Goal: Task Accomplishment & Management: Manage account settings

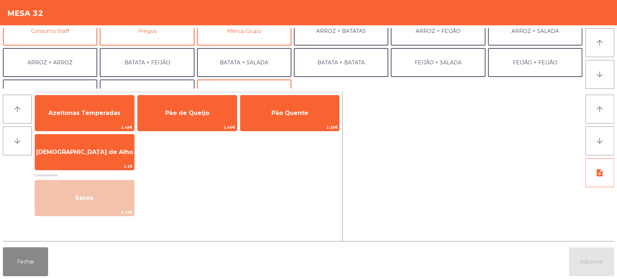
scroll to position [75, 0]
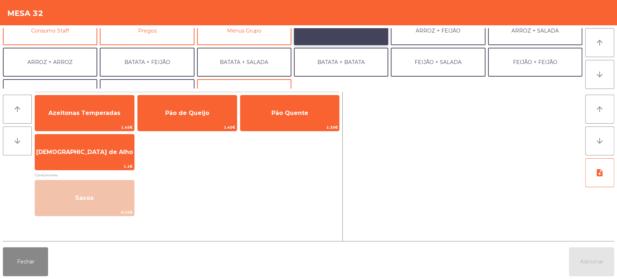
click at [355, 38] on button "ARROZ + BATATAS" at bounding box center [341, 30] width 94 height 29
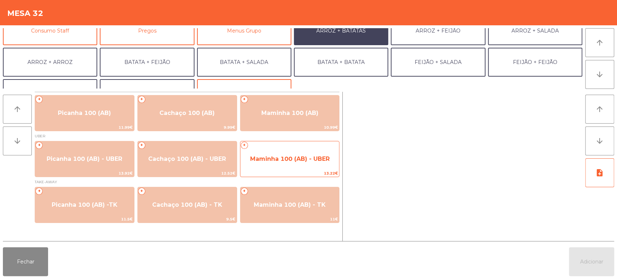
click at [320, 158] on span "Maminha 100 (AB) - UBER" at bounding box center [290, 158] width 80 height 7
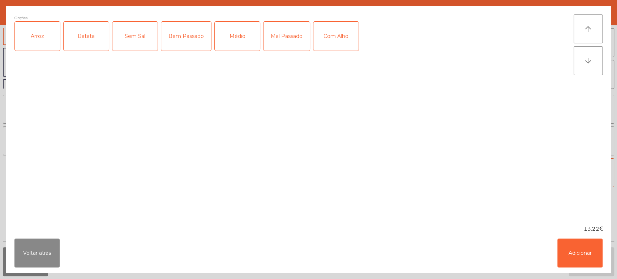
click at [31, 51] on label "Arroz" at bounding box center [37, 36] width 46 height 30
click at [76, 50] on div "Batata" at bounding box center [86, 36] width 45 height 29
click at [285, 31] on div "Mal Passado" at bounding box center [287, 36] width 46 height 29
click at [583, 266] on button "Adicionar" at bounding box center [580, 253] width 45 height 29
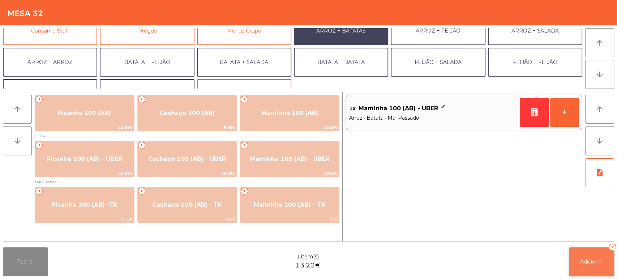
click at [574, 252] on button "Adicionar 1" at bounding box center [591, 261] width 45 height 29
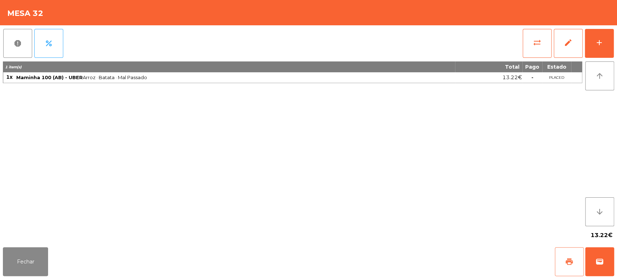
click at [579, 263] on button "print" at bounding box center [569, 261] width 29 height 29
click at [594, 262] on button "wallet" at bounding box center [599, 261] width 29 height 29
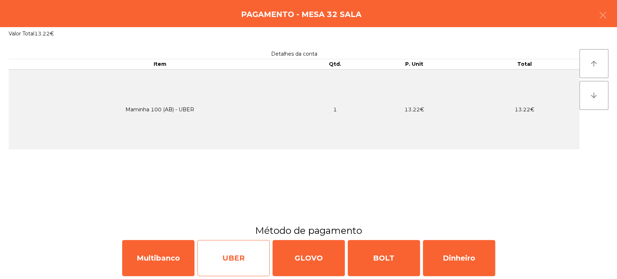
click at [247, 265] on div "UBER" at bounding box center [233, 258] width 72 height 36
select select "**"
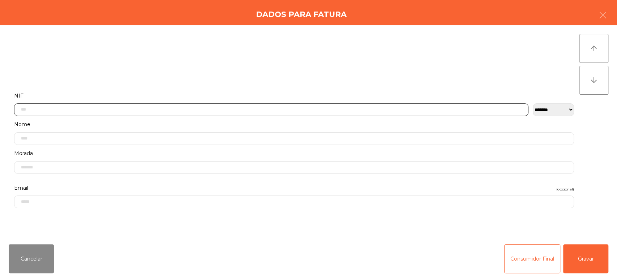
click at [161, 110] on input "text" at bounding box center [271, 109] width 515 height 13
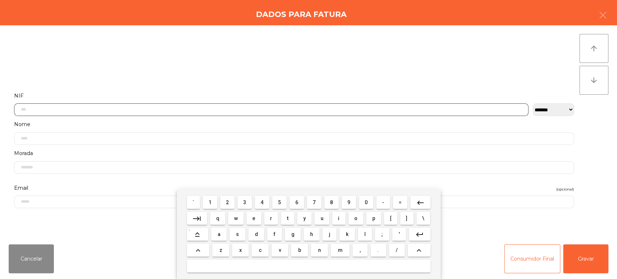
scroll to position [56, 0]
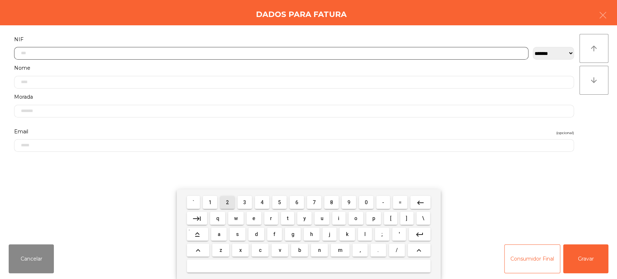
click at [227, 203] on span "2" at bounding box center [227, 203] width 3 height 6
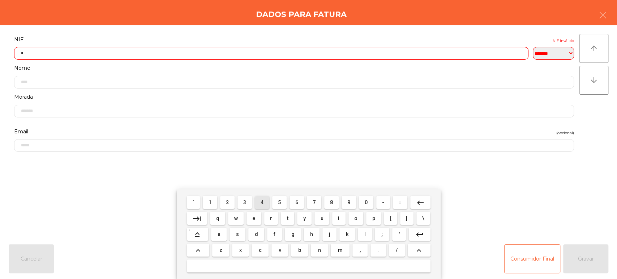
click at [262, 203] on span "4" at bounding box center [262, 203] width 3 height 6
click at [297, 203] on span "6" at bounding box center [296, 203] width 3 height 6
click at [279, 203] on span "5" at bounding box center [279, 203] width 3 height 6
click at [295, 203] on span "6" at bounding box center [296, 203] width 3 height 6
click at [210, 203] on span "1" at bounding box center [210, 203] width 3 height 6
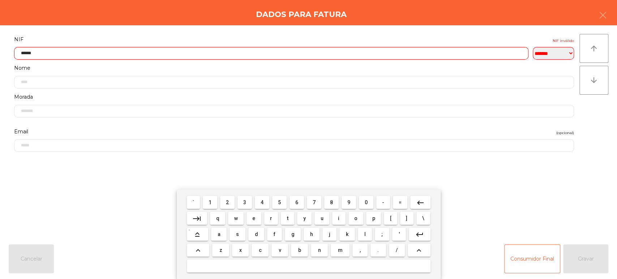
click at [278, 203] on span "5" at bounding box center [279, 203] width 3 height 6
click at [314, 203] on span "7" at bounding box center [314, 203] width 3 height 6
click at [228, 203] on span "2" at bounding box center [227, 203] width 3 height 6
type input "*********"
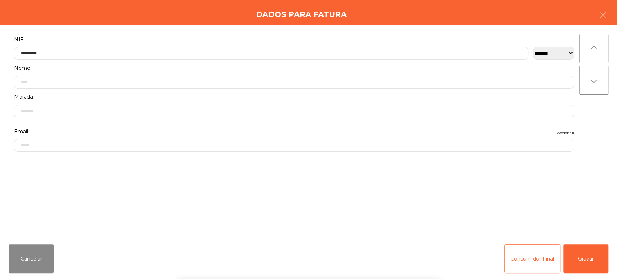
click at [565, 220] on div "` 1 2 3 4 5 6 7 8 9 0 - = keyboard_backspace keyboard_tab q w e r t y u i o p […" at bounding box center [308, 234] width 617 height 90
click at [593, 265] on button "Gravar" at bounding box center [585, 258] width 45 height 29
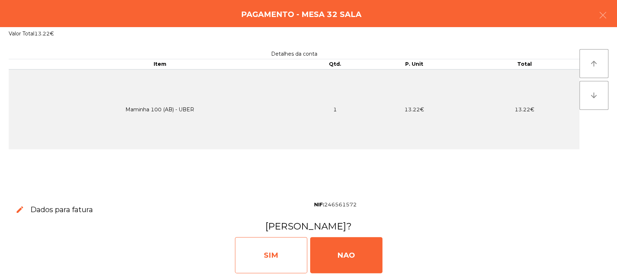
click at [281, 260] on div "SIM" at bounding box center [271, 255] width 72 height 36
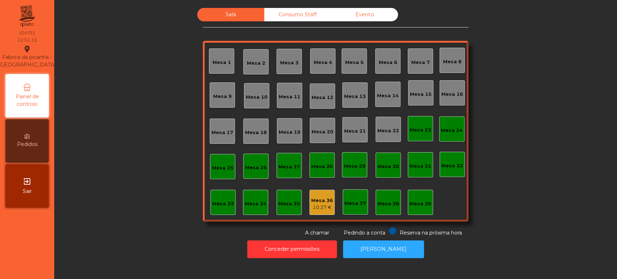
click at [429, 205] on div "Mesa 39" at bounding box center [420, 202] width 25 height 25
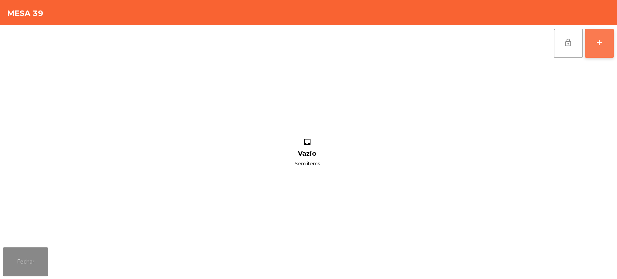
click at [597, 37] on button "add" at bounding box center [599, 43] width 29 height 29
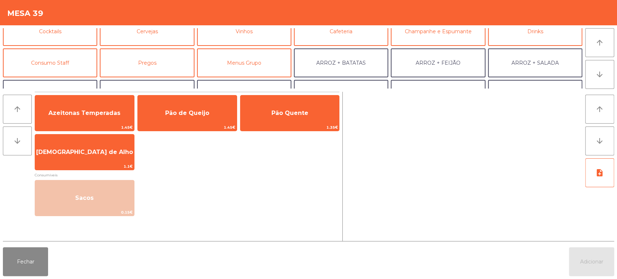
scroll to position [44, 0]
click at [63, 64] on button "Consumo Staff" at bounding box center [50, 61] width 94 height 29
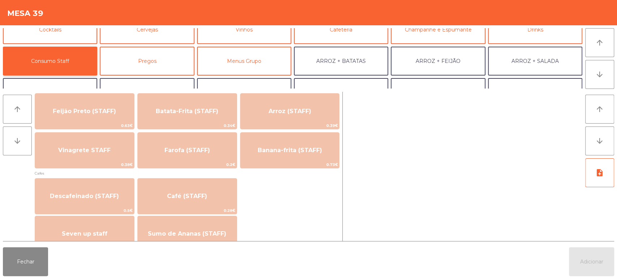
scroll to position [344, 0]
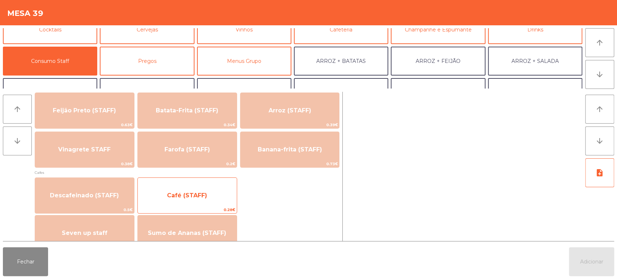
click at [229, 196] on span "Café (STAFF)" at bounding box center [187, 196] width 99 height 20
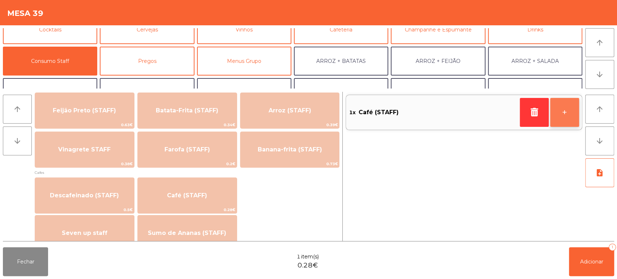
click at [563, 119] on button "+" at bounding box center [564, 112] width 29 height 29
click at [567, 116] on button "+" at bounding box center [564, 112] width 29 height 29
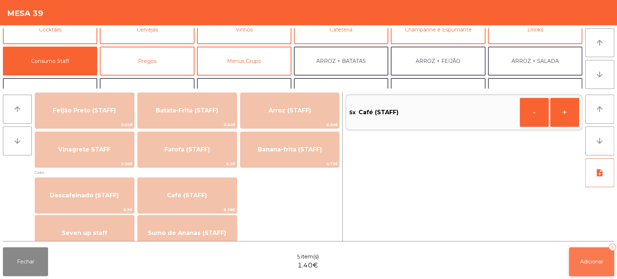
click at [596, 249] on button "Adicionar 5" at bounding box center [591, 261] width 45 height 29
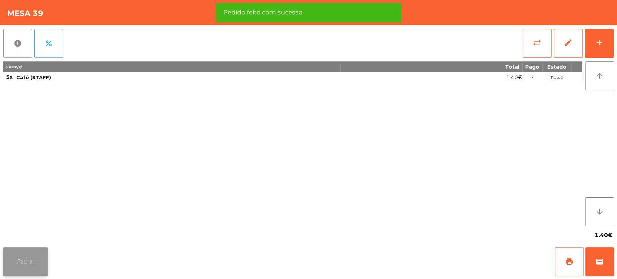
click at [31, 251] on button "Fechar" at bounding box center [25, 261] width 45 height 29
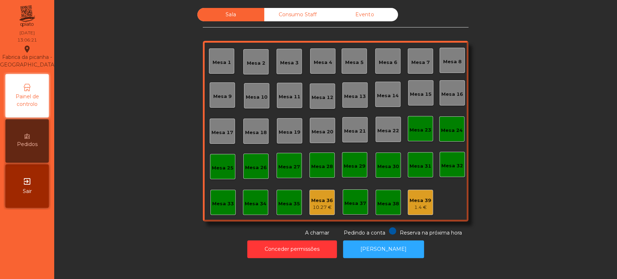
click at [449, 168] on div "Mesa 32" at bounding box center [453, 165] width 22 height 7
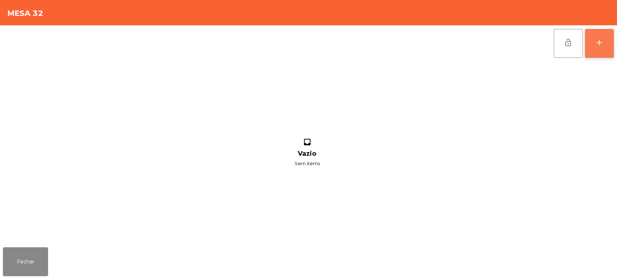
click at [593, 48] on button "add" at bounding box center [599, 43] width 29 height 29
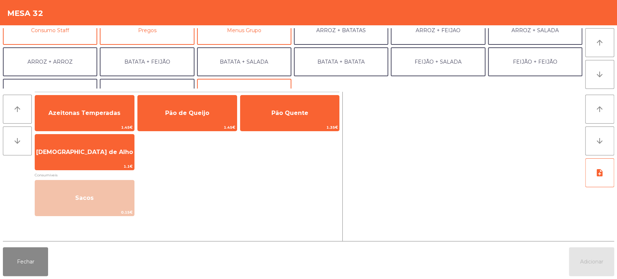
scroll to position [78, 0]
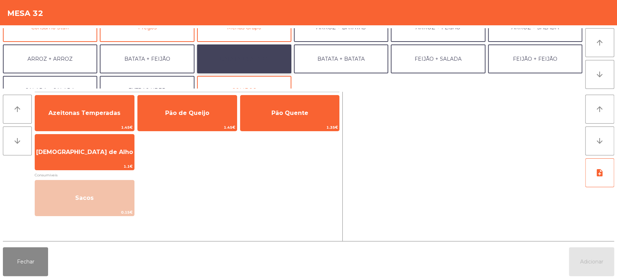
click at [252, 60] on button "BATATA + SALADA" at bounding box center [244, 58] width 94 height 29
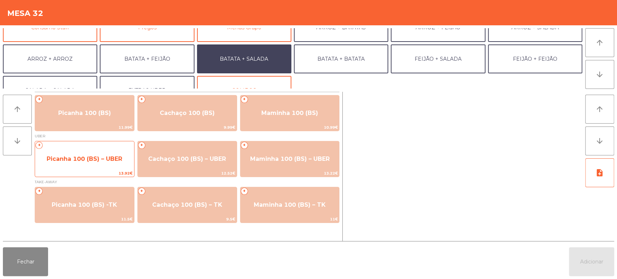
click at [99, 163] on span "Picanha 100 (BS) – UBER" at bounding box center [84, 159] width 99 height 20
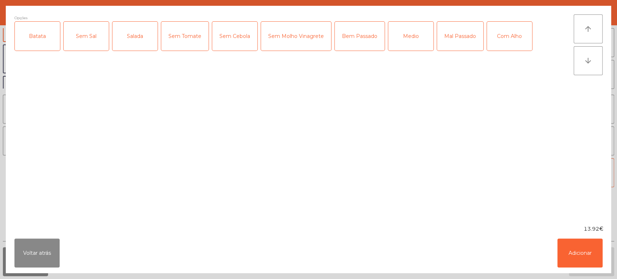
click at [39, 38] on div "Batata" at bounding box center [37, 36] width 45 height 29
click at [132, 38] on div "Salada" at bounding box center [134, 36] width 45 height 29
click at [368, 46] on div "Bem Passado" at bounding box center [360, 36] width 50 height 29
click at [581, 256] on button "Adicionar" at bounding box center [580, 253] width 45 height 29
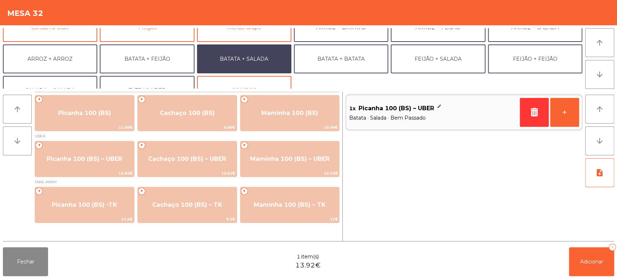
scroll to position [94, 0]
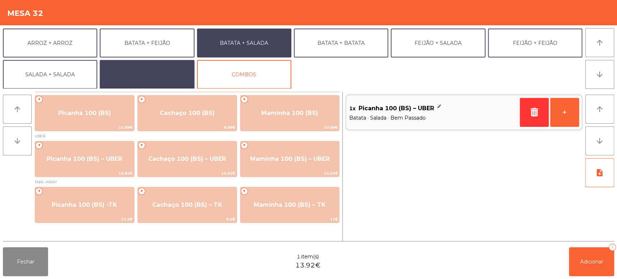
click at [174, 74] on button "EXTRAS UBER" at bounding box center [147, 74] width 94 height 29
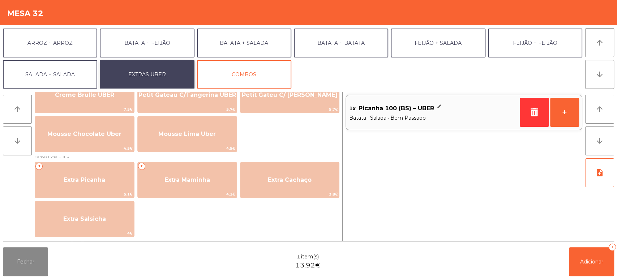
scroll to position [342, 0]
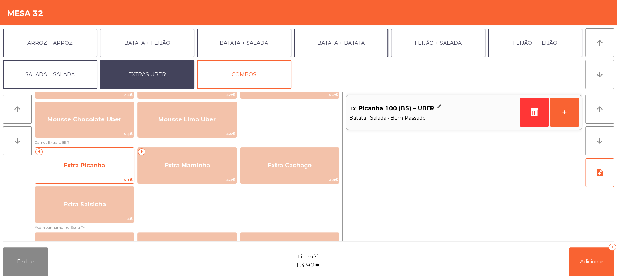
click at [114, 177] on span "5.1€" at bounding box center [84, 179] width 99 height 7
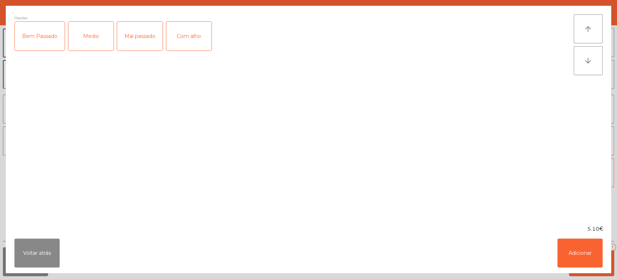
click at [40, 39] on div "Bem Passado" at bounding box center [40, 36] width 50 height 29
click at [581, 250] on button "Adicionar" at bounding box center [580, 253] width 45 height 29
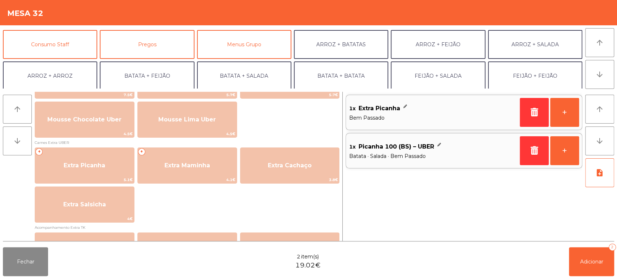
scroll to position [61, 0]
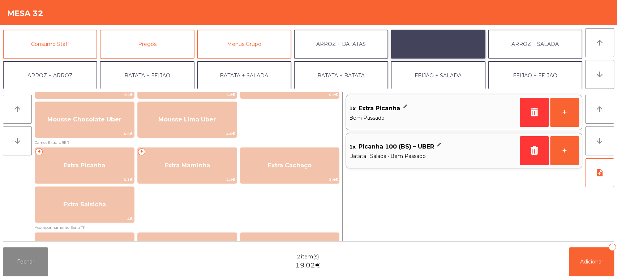
click at [447, 43] on button "ARROZ + FEIJÃO" at bounding box center [438, 44] width 94 height 29
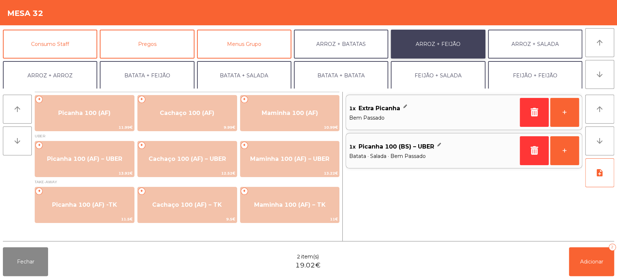
scroll to position [0, 0]
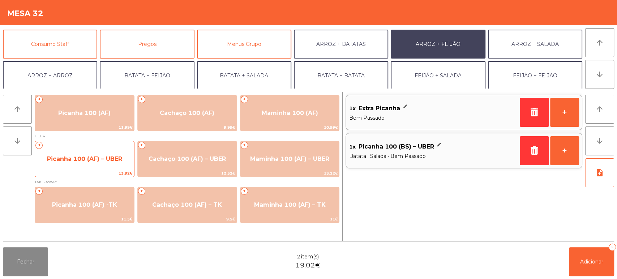
click at [90, 161] on span "Picanha 100 (AF) – UBER" at bounding box center [84, 158] width 75 height 7
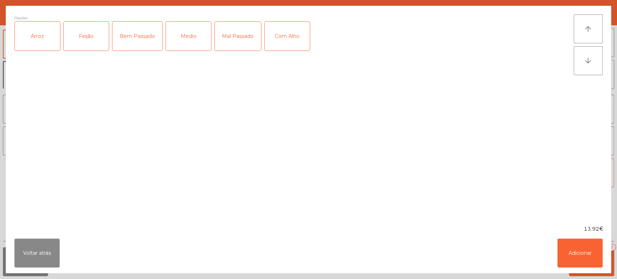
click at [39, 44] on div "Arroz" at bounding box center [37, 36] width 45 height 29
click at [82, 35] on div "Feijão" at bounding box center [86, 36] width 45 height 29
click at [198, 50] on div "Medio" at bounding box center [188, 36] width 45 height 29
click at [580, 261] on button "Adicionar" at bounding box center [580, 253] width 45 height 29
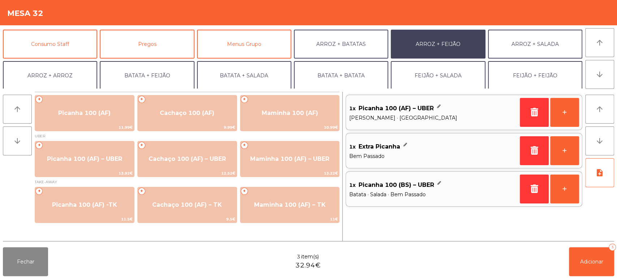
scroll to position [94, 0]
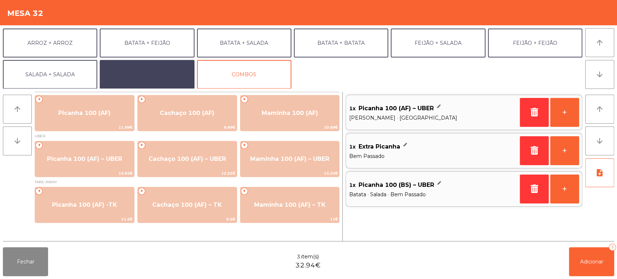
click at [171, 80] on button "EXTRAS UBER" at bounding box center [147, 74] width 94 height 29
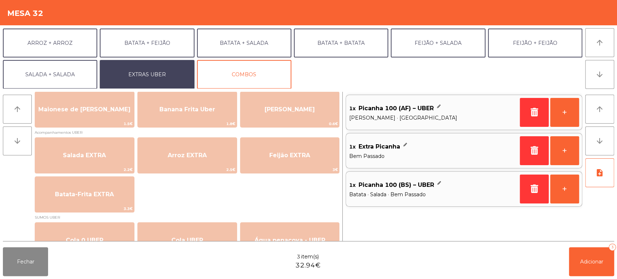
scroll to position [65, 0]
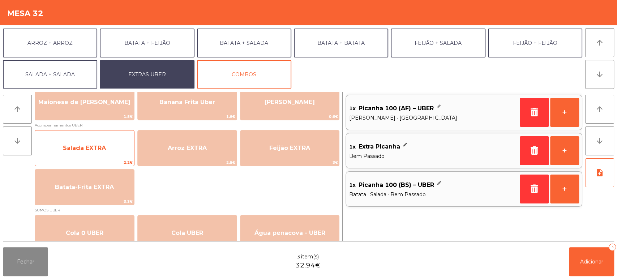
click at [111, 143] on span "Salada EXTRA" at bounding box center [84, 148] width 99 height 20
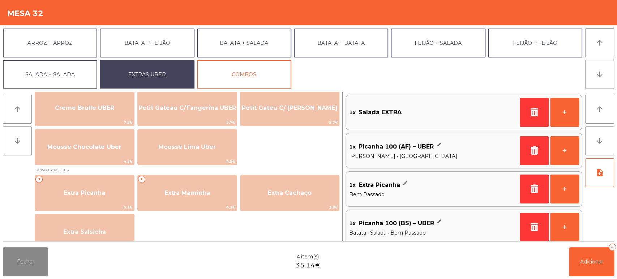
scroll to position [339, 0]
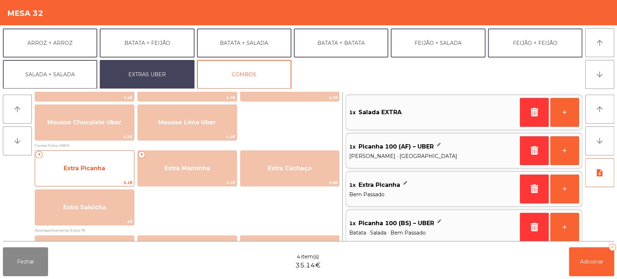
click at [115, 169] on span "Extra Picanha" at bounding box center [84, 169] width 99 height 20
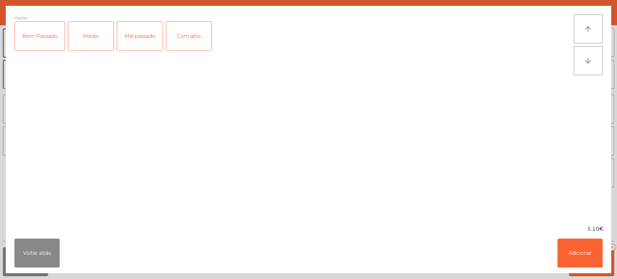
click at [143, 148] on div "Opções Bem Passado Medio Mal passado Com alho" at bounding box center [293, 115] width 559 height 202
click at [97, 46] on div "Medio" at bounding box center [90, 36] width 45 height 29
click at [572, 256] on button "Adicionar" at bounding box center [580, 253] width 45 height 29
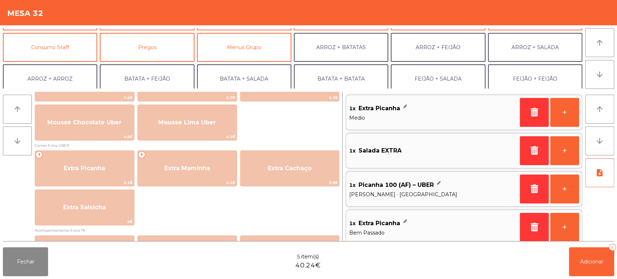
scroll to position [57, 0]
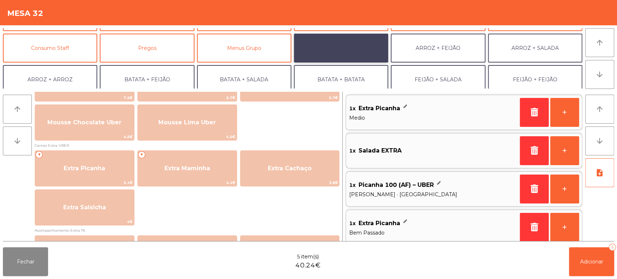
click at [344, 39] on button "ARROZ + BATATAS" at bounding box center [341, 48] width 94 height 29
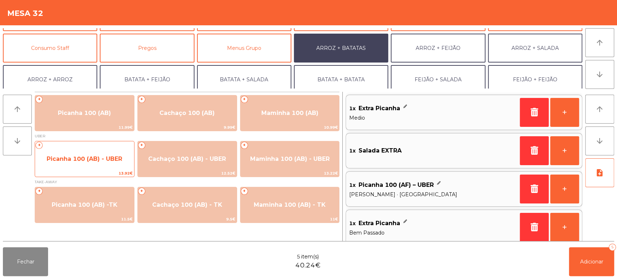
click at [117, 168] on span "Picanha 100 (AB) - UBER" at bounding box center [84, 159] width 99 height 20
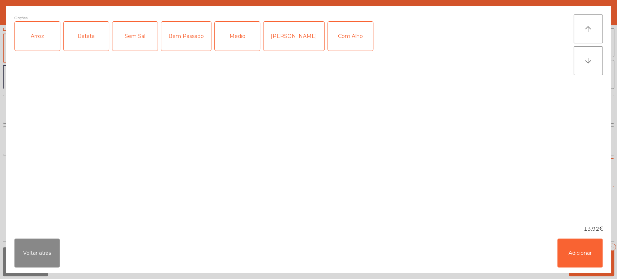
click at [47, 46] on div "Arroz" at bounding box center [37, 36] width 45 height 29
click at [83, 39] on div "Batata" at bounding box center [86, 36] width 45 height 29
click at [231, 49] on div "Medio" at bounding box center [237, 36] width 45 height 29
click at [579, 258] on button "Adicionar" at bounding box center [580, 253] width 45 height 29
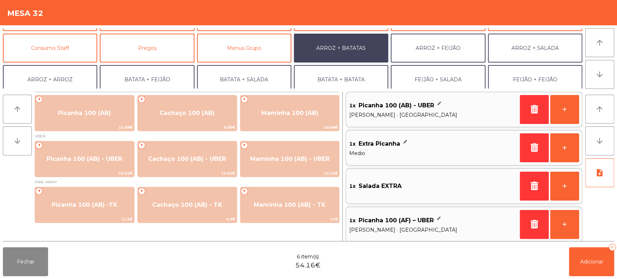
scroll to position [94, 0]
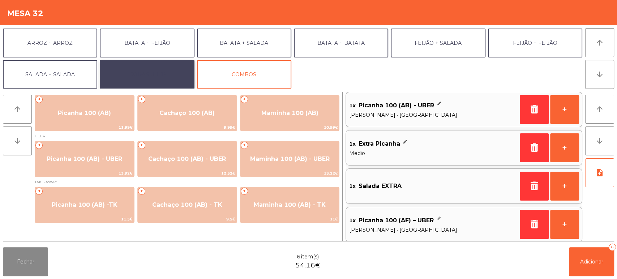
click at [166, 73] on button "EXTRAS UBER" at bounding box center [147, 74] width 94 height 29
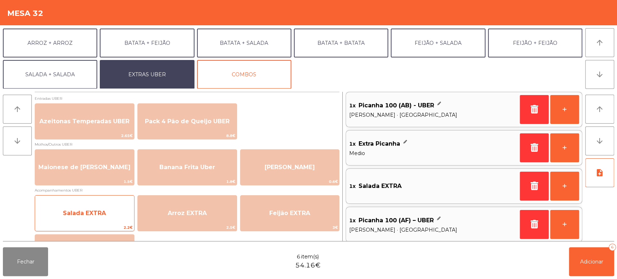
click at [111, 214] on span "Salada EXTRA" at bounding box center [84, 214] width 99 height 20
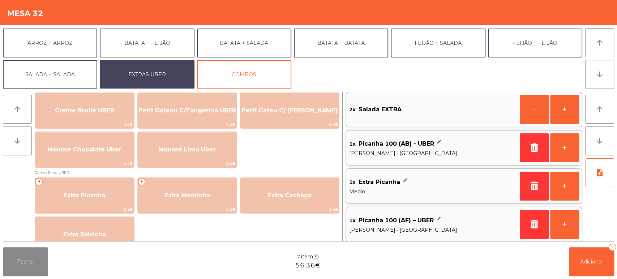
scroll to position [343, 0]
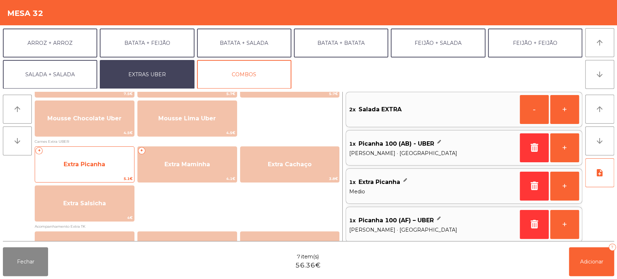
click at [113, 176] on span "5.1€" at bounding box center [84, 178] width 99 height 7
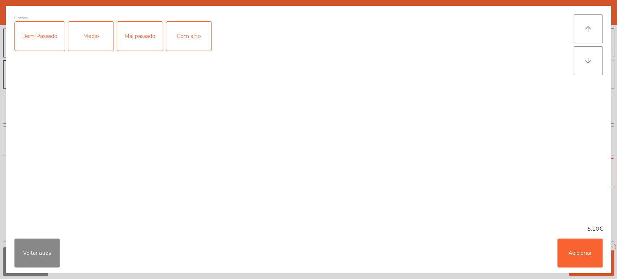
click at [87, 38] on div "Medio" at bounding box center [90, 36] width 45 height 29
click at [591, 260] on button "Adicionar" at bounding box center [580, 253] width 45 height 29
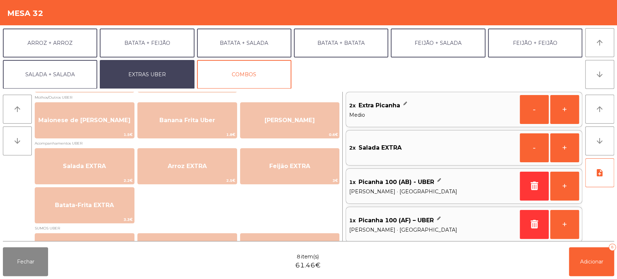
scroll to position [46, 0]
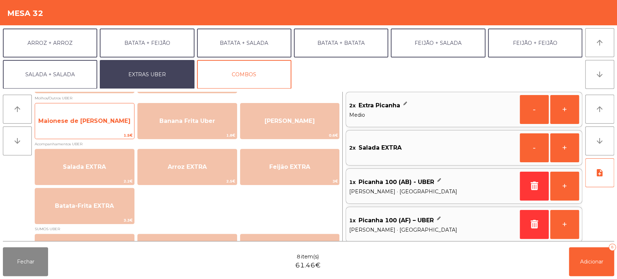
click at [111, 114] on span "Maionese de [PERSON_NAME]" at bounding box center [84, 121] width 99 height 20
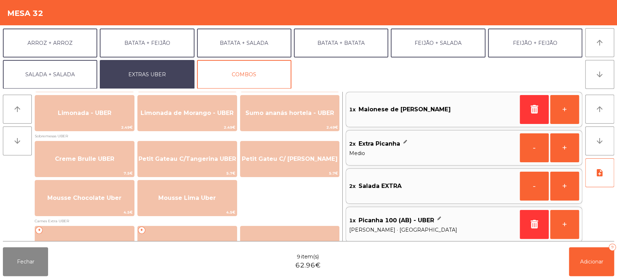
scroll to position [261, 0]
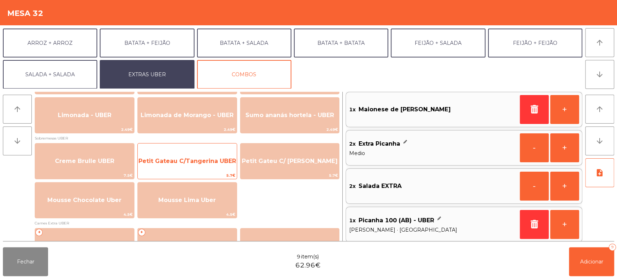
click at [214, 175] on span "5.7€" at bounding box center [187, 175] width 99 height 7
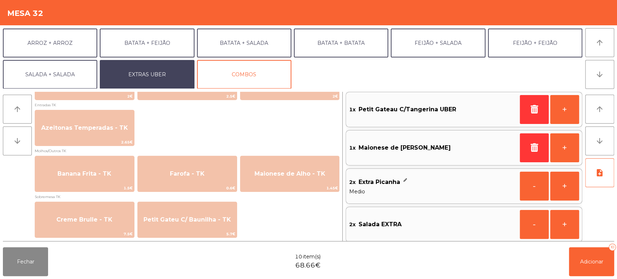
scroll to position [510, 0]
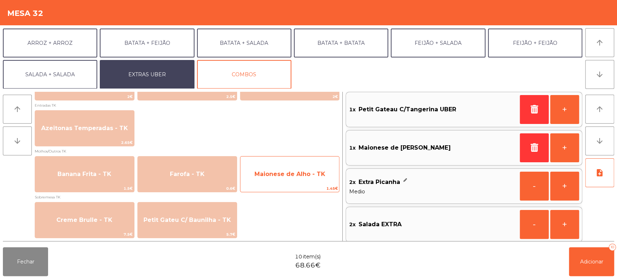
click at [288, 186] on span "1.45€" at bounding box center [289, 188] width 99 height 7
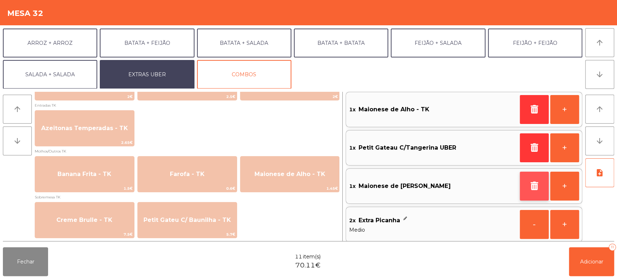
click at [536, 187] on icon "button" at bounding box center [534, 186] width 11 height 9
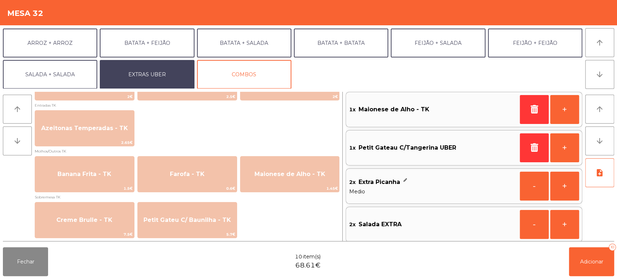
scroll to position [0, 0]
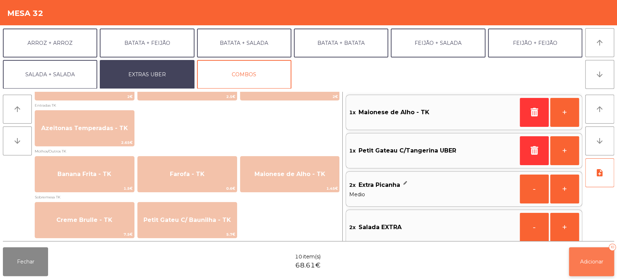
click at [595, 275] on button "Adicionar 10" at bounding box center [591, 261] width 45 height 29
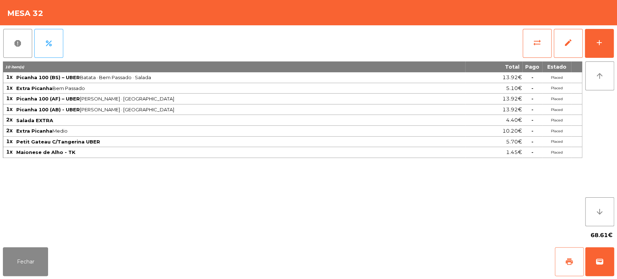
click at [575, 257] on button "print" at bounding box center [569, 261] width 29 height 29
click at [602, 264] on span "wallet" at bounding box center [600, 261] width 9 height 9
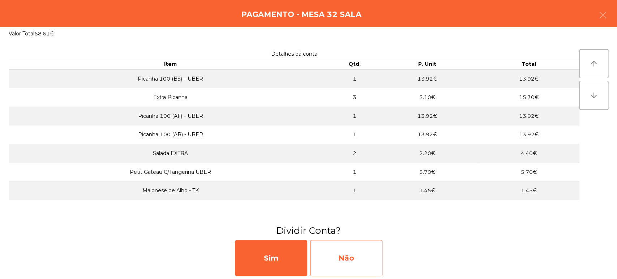
click at [341, 267] on div "Não" at bounding box center [346, 258] width 72 height 36
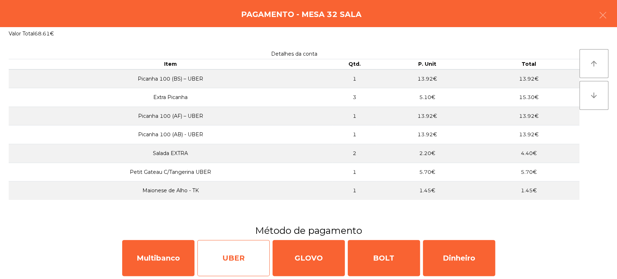
click at [231, 267] on div "UBER" at bounding box center [233, 258] width 72 height 36
select select "**"
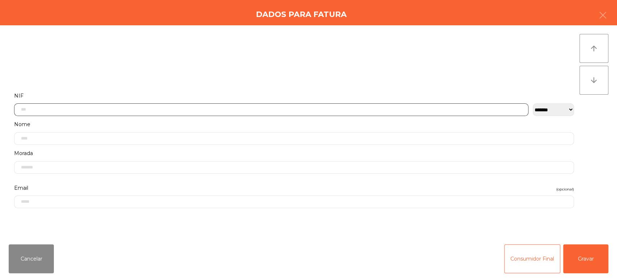
click at [175, 110] on input "text" at bounding box center [271, 109] width 515 height 13
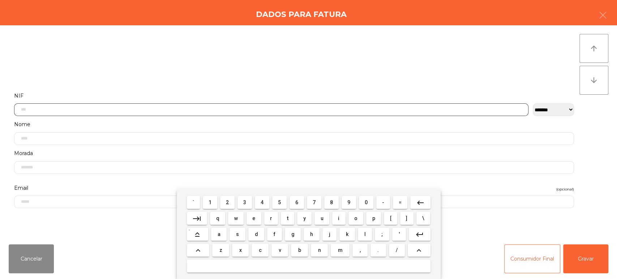
scroll to position [56, 0]
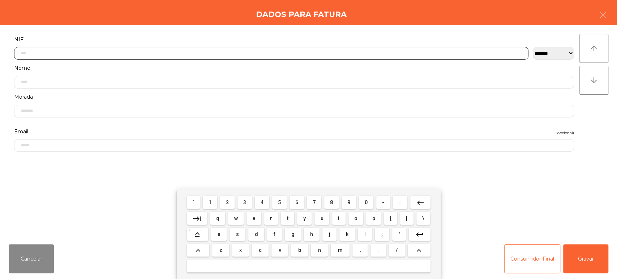
click at [280, 201] on span "5" at bounding box center [279, 203] width 3 height 6
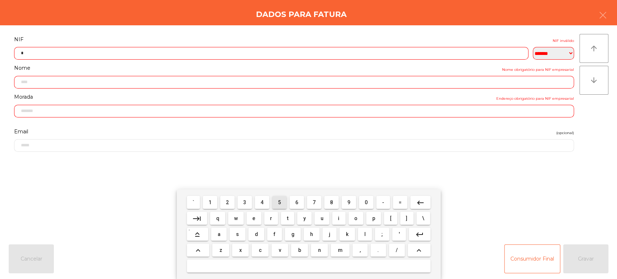
click at [211, 209] on button "1" at bounding box center [210, 202] width 14 height 13
click at [297, 203] on span "6" at bounding box center [296, 203] width 3 height 6
click at [278, 201] on span "5" at bounding box center [279, 203] width 3 height 6
click at [332, 203] on span "8" at bounding box center [331, 203] width 3 height 6
click at [295, 200] on span "6" at bounding box center [296, 203] width 3 height 6
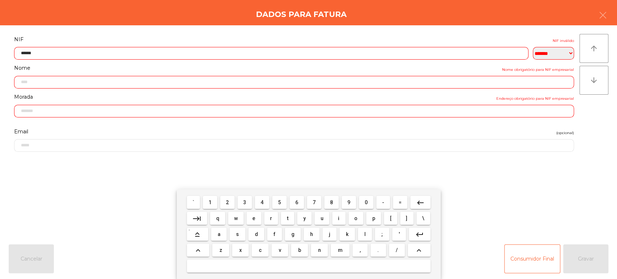
click at [336, 203] on button "8" at bounding box center [331, 202] width 14 height 13
click at [263, 204] on span "4" at bounding box center [262, 203] width 3 height 6
click at [314, 203] on span "7" at bounding box center [314, 203] width 3 height 6
click at [418, 200] on mat-icon "keyboard_backspace" at bounding box center [420, 203] width 9 height 9
click at [419, 202] on mat-icon "keyboard_backspace" at bounding box center [420, 203] width 9 height 9
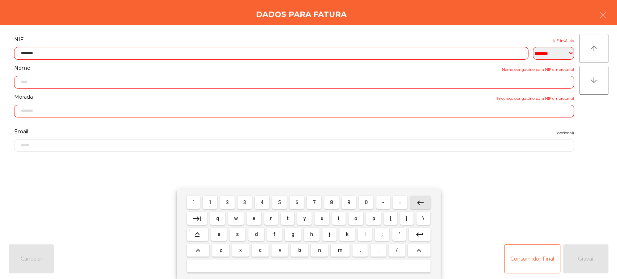
click at [417, 202] on mat-icon "keyboard_backspace" at bounding box center [420, 203] width 9 height 9
click at [349, 203] on span "9" at bounding box center [349, 203] width 3 height 6
click at [262, 203] on span "4" at bounding box center [262, 203] width 3 height 6
click at [320, 203] on button "7" at bounding box center [314, 202] width 14 height 13
type input "*********"
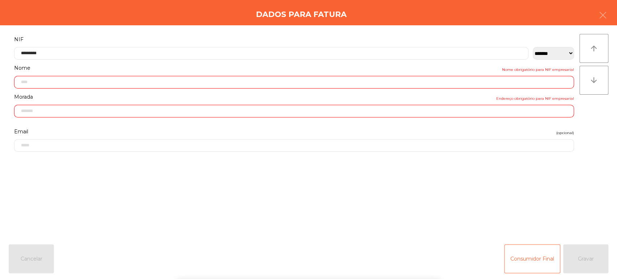
click at [476, 189] on form "**********" at bounding box center [294, 133] width 571 height 196
type input "**********"
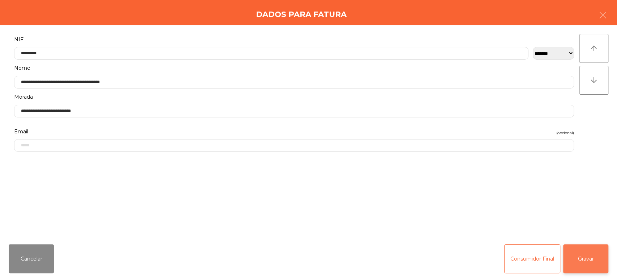
click at [599, 265] on button "Gravar" at bounding box center [585, 258] width 45 height 29
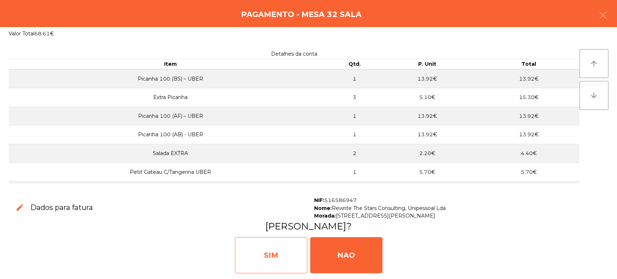
click at [292, 261] on div "SIM" at bounding box center [271, 255] width 72 height 36
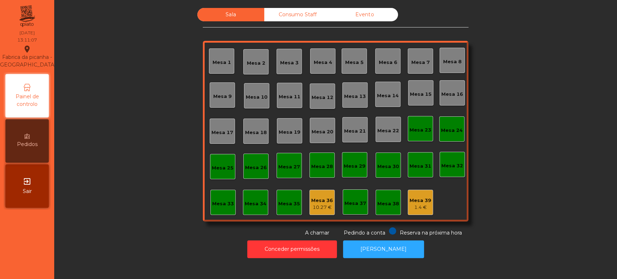
click at [355, 63] on div "Mesa 5" at bounding box center [354, 62] width 18 height 7
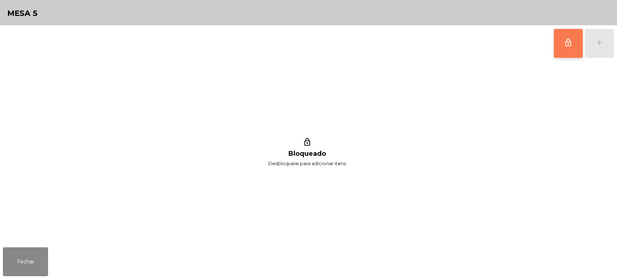
click at [568, 43] on span "lock_outline" at bounding box center [568, 42] width 9 height 9
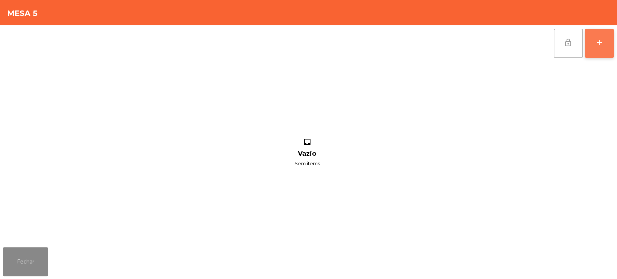
click at [601, 41] on div "add" at bounding box center [599, 42] width 9 height 9
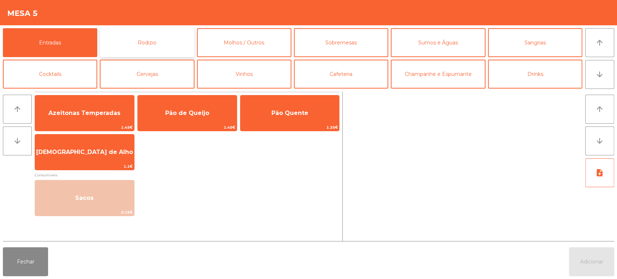
click at [126, 36] on button "Rodizio" at bounding box center [147, 42] width 94 height 29
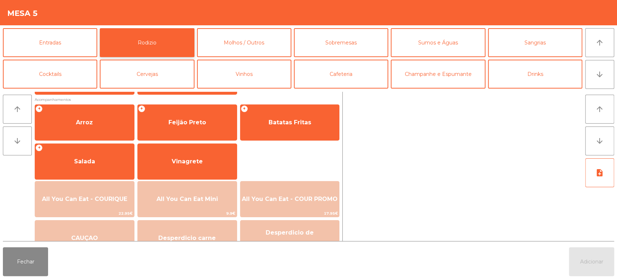
scroll to position [84, 0]
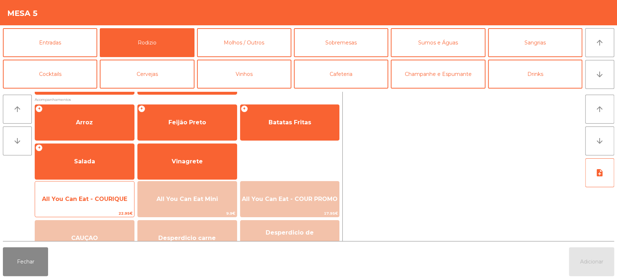
click at [93, 201] on span "All You Can Eat - COURIQUE" at bounding box center [84, 199] width 85 height 7
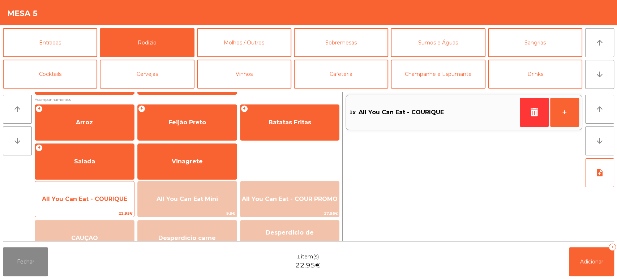
click at [87, 204] on span "All You Can Eat - COURIQUE" at bounding box center [84, 199] width 99 height 20
click at [84, 199] on span "All You Can Eat - COURIQUE" at bounding box center [84, 199] width 85 height 7
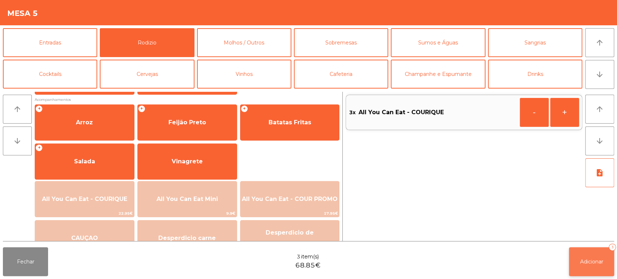
click at [595, 263] on span "Adicionar" at bounding box center [591, 262] width 23 height 7
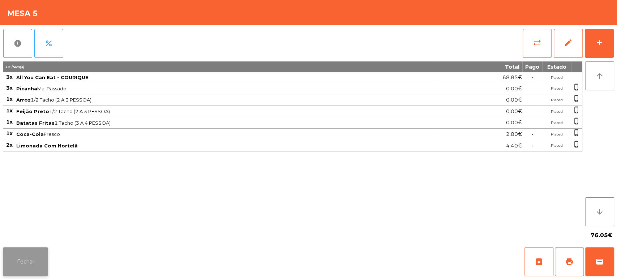
click at [33, 260] on button "Fechar" at bounding box center [25, 261] width 45 height 29
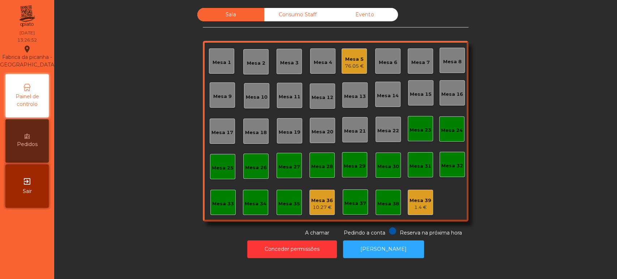
click at [416, 205] on div "1.4 €" at bounding box center [421, 207] width 22 height 7
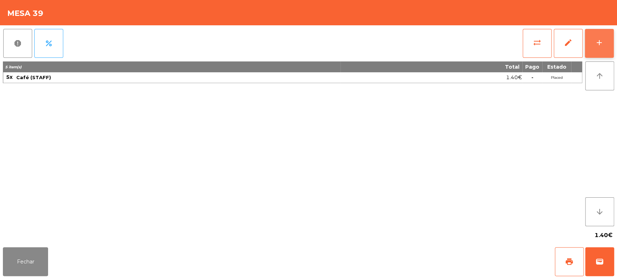
click at [608, 41] on button "add" at bounding box center [599, 43] width 29 height 29
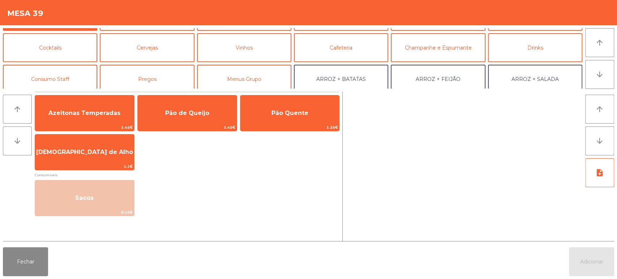
scroll to position [35, 0]
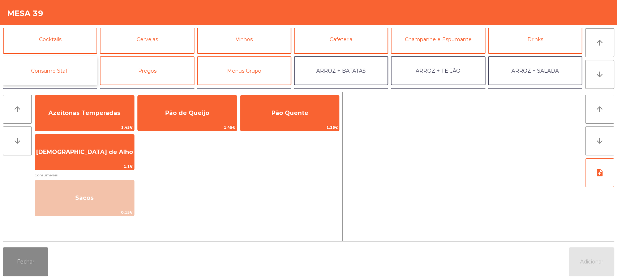
click at [52, 64] on button "Consumo Staff" at bounding box center [50, 70] width 94 height 29
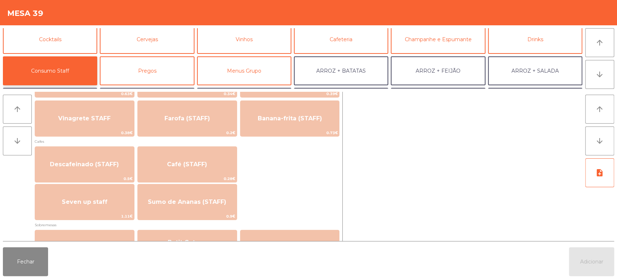
scroll to position [378, 0]
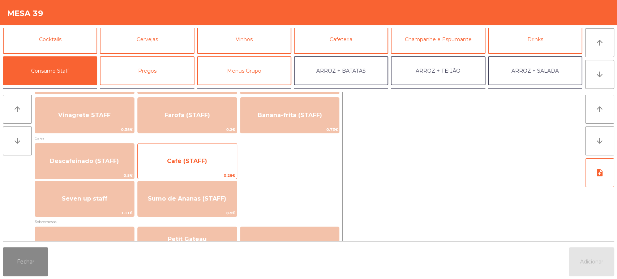
click at [180, 165] on span "Café (STAFF)" at bounding box center [187, 161] width 40 height 7
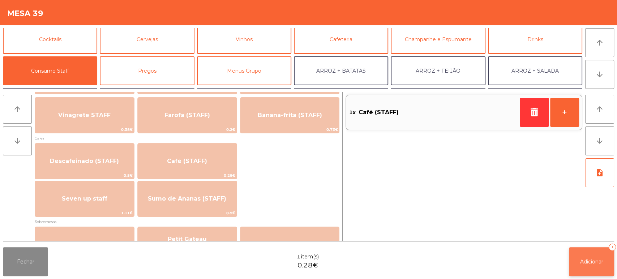
click at [590, 272] on button "Adicionar 1" at bounding box center [591, 261] width 45 height 29
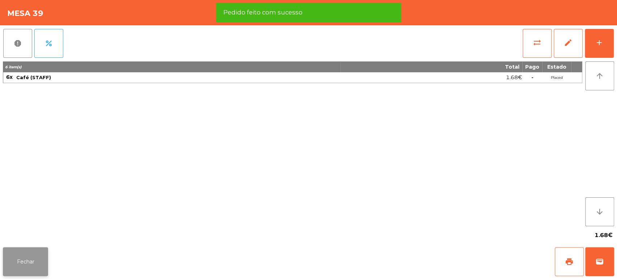
click at [34, 263] on button "Fechar" at bounding box center [25, 261] width 45 height 29
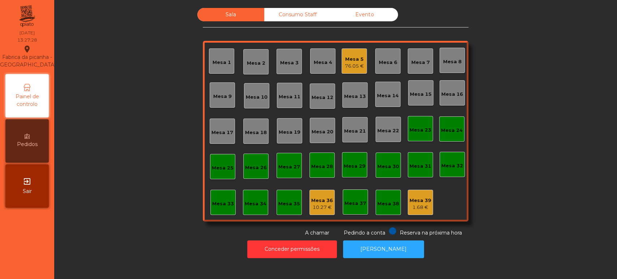
click at [383, 92] on div "Mesa 14" at bounding box center [388, 95] width 22 height 7
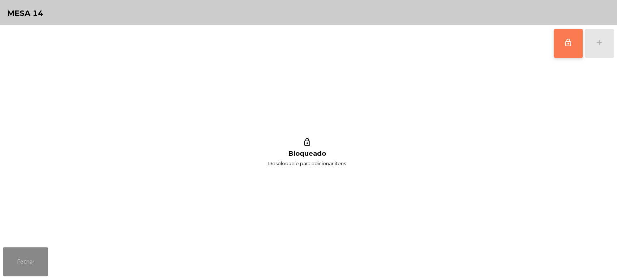
click at [576, 43] on button "lock_outline" at bounding box center [568, 43] width 29 height 29
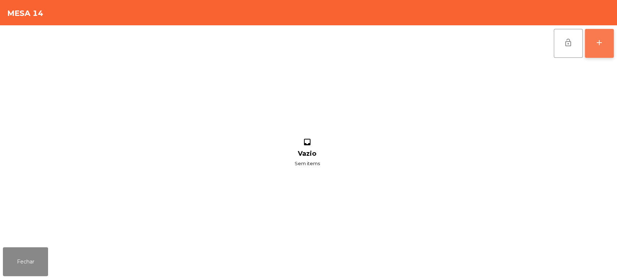
click at [611, 41] on button "add" at bounding box center [599, 43] width 29 height 29
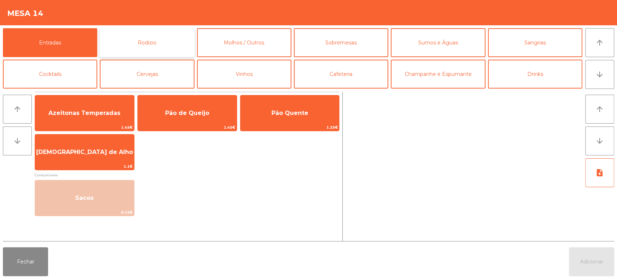
click at [168, 49] on button "Rodizio" at bounding box center [147, 42] width 94 height 29
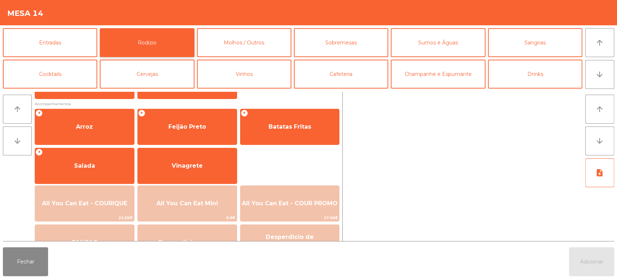
scroll to position [81, 0]
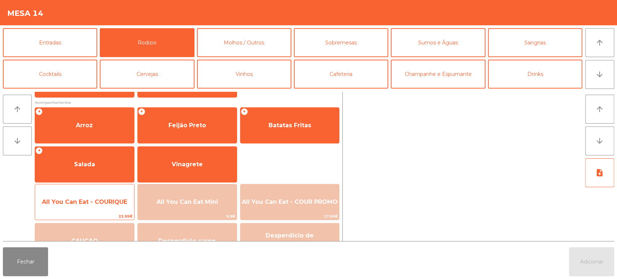
click at [98, 204] on span "All You Can Eat - COURIQUE" at bounding box center [84, 202] width 85 height 7
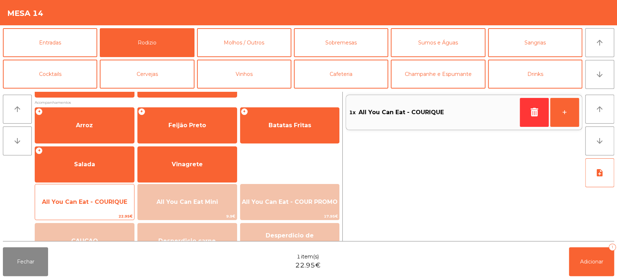
click at [98, 204] on span "All You Can Eat - COURIQUE" at bounding box center [84, 202] width 85 height 7
click at [93, 202] on span "All You Can Eat - COURIQUE" at bounding box center [84, 202] width 85 height 7
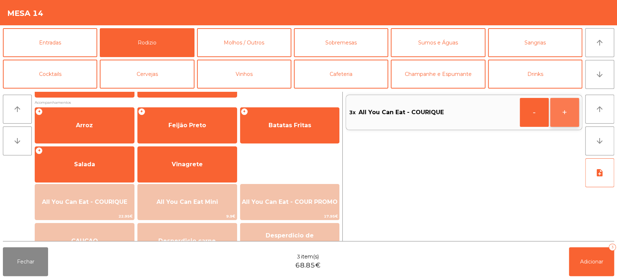
click at [566, 108] on button "+" at bounding box center [564, 112] width 29 height 29
click at [596, 275] on button "Adicionar 4" at bounding box center [591, 261] width 45 height 29
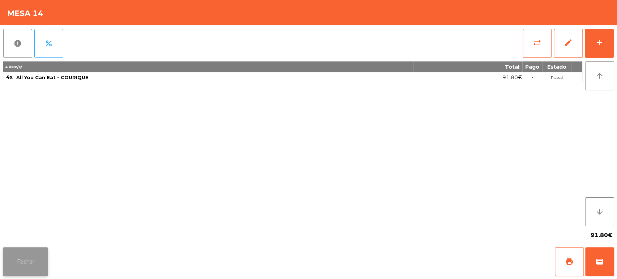
click at [16, 273] on button "Fechar" at bounding box center [25, 261] width 45 height 29
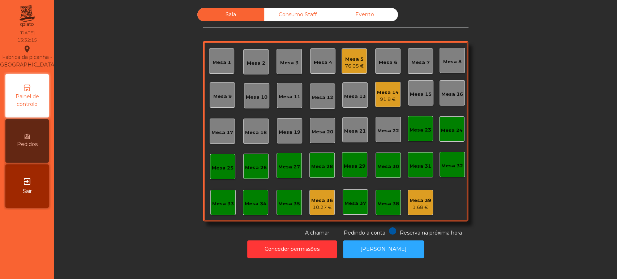
click at [215, 195] on div "Mesa 33" at bounding box center [222, 202] width 25 height 25
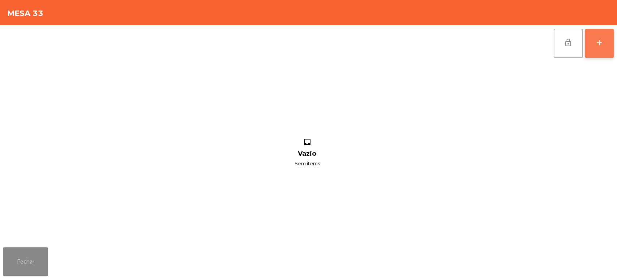
click at [604, 50] on button "add" at bounding box center [599, 43] width 29 height 29
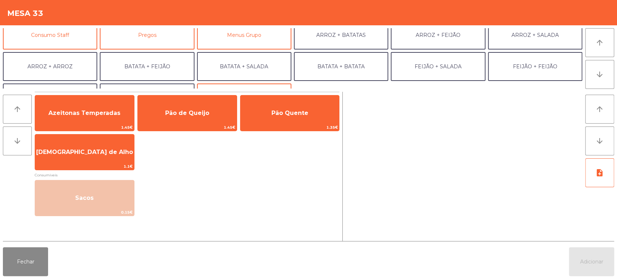
scroll to position [72, 0]
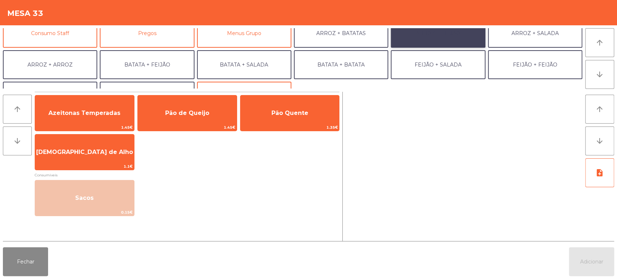
click at [451, 38] on button "ARROZ + FEIJÃO" at bounding box center [438, 33] width 94 height 29
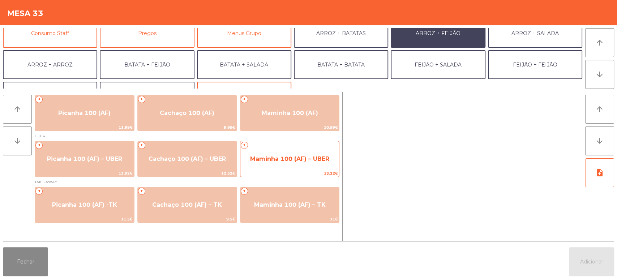
click at [303, 157] on span "Maminha 100 (AF) – UBER" at bounding box center [289, 158] width 79 height 7
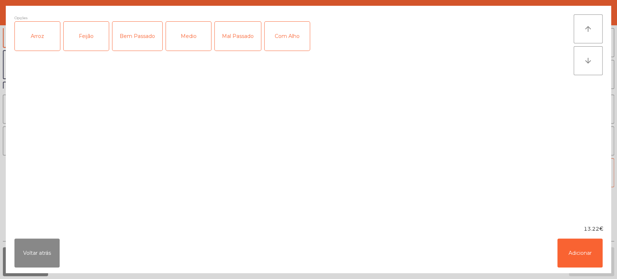
click at [42, 45] on div "Arroz" at bounding box center [37, 36] width 45 height 29
click at [94, 42] on div "Feijão" at bounding box center [86, 36] width 45 height 29
click at [185, 42] on div "Medio" at bounding box center [188, 36] width 45 height 29
click at [573, 248] on button "Adicionar" at bounding box center [580, 253] width 45 height 29
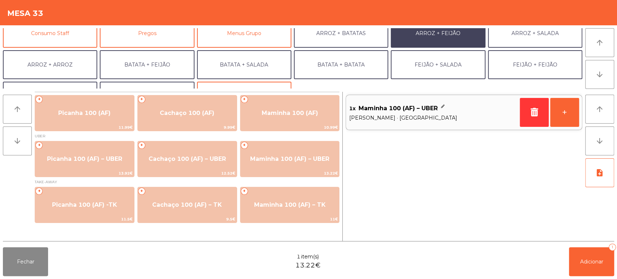
scroll to position [94, 0]
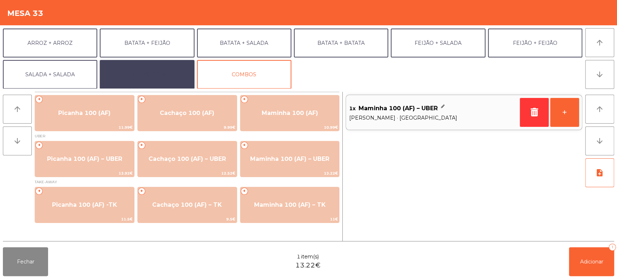
click at [155, 78] on button "EXTRAS UBER" at bounding box center [147, 74] width 94 height 29
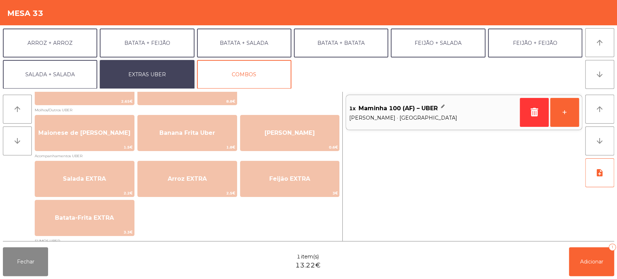
scroll to position [36, 0]
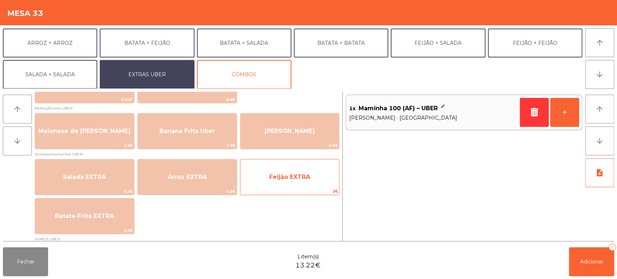
click at [308, 174] on span "Feijão EXTRA" at bounding box center [289, 177] width 41 height 7
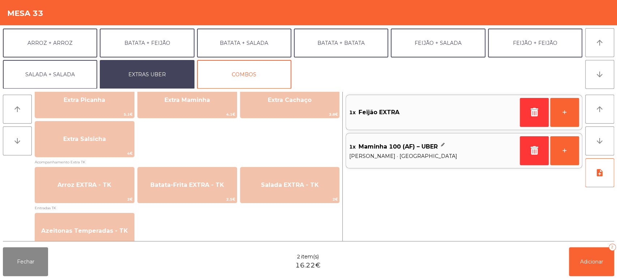
scroll to position [408, 0]
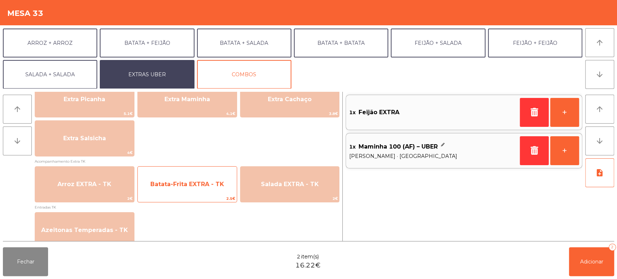
click at [203, 185] on span "Batata-Frita EXTRA - TK" at bounding box center [187, 184] width 74 height 7
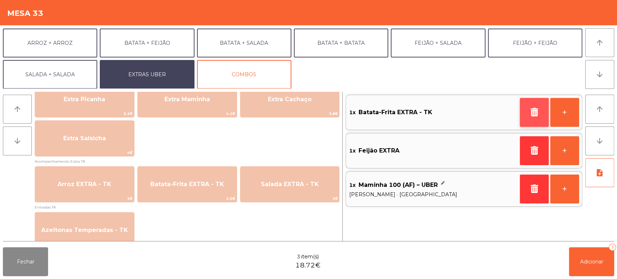
click at [533, 114] on icon "button" at bounding box center [534, 112] width 11 height 9
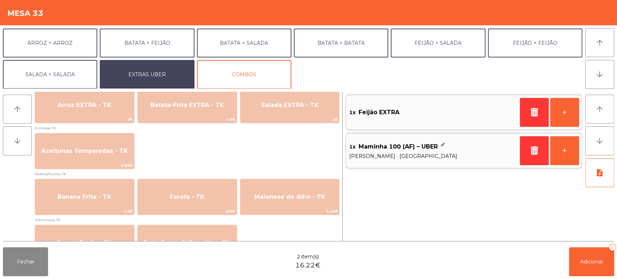
scroll to position [495, 0]
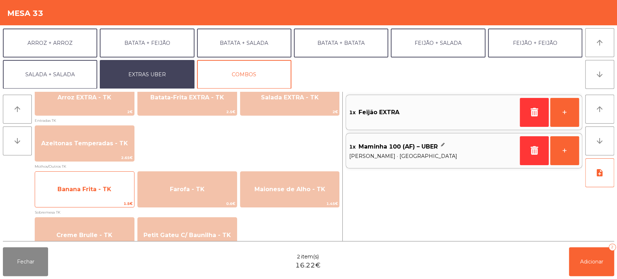
click at [101, 188] on span "Banana Frita - TK" at bounding box center [84, 189] width 54 height 7
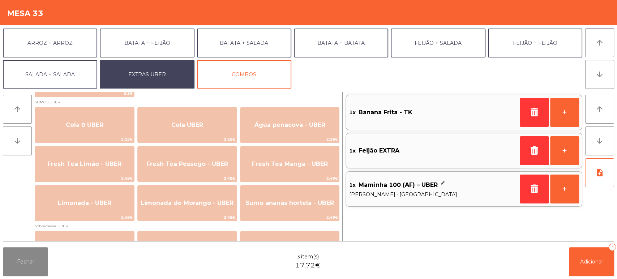
scroll to position [175, 0]
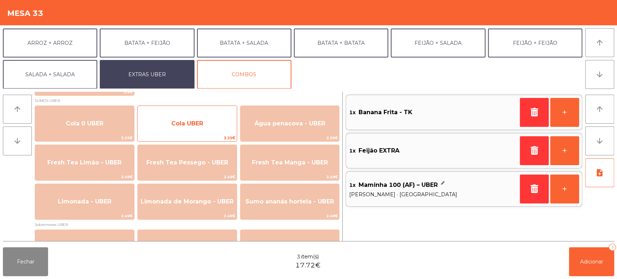
click at [208, 127] on span "Cola UBER" at bounding box center [187, 124] width 99 height 20
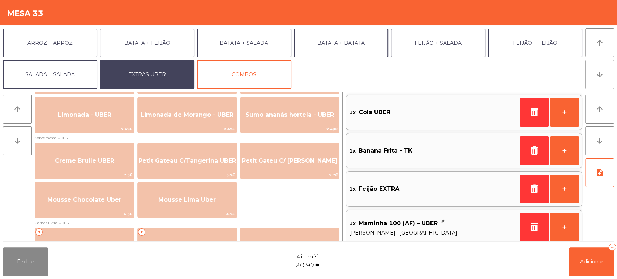
scroll to position [277, 0]
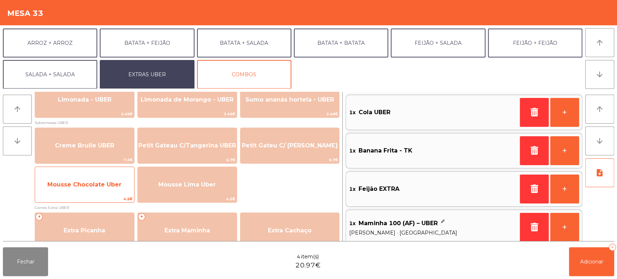
click at [97, 191] on span "Mousse Chocolate Uber" at bounding box center [84, 185] width 99 height 20
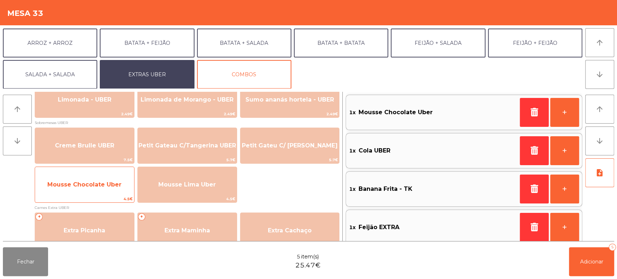
scroll to position [3, 0]
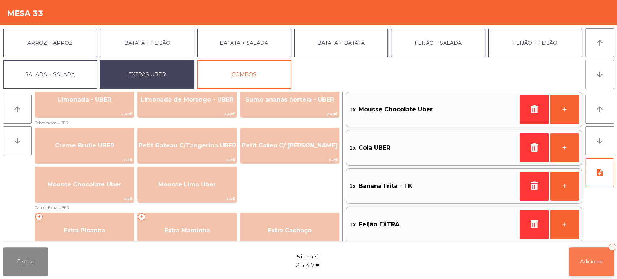
click at [602, 264] on span "Adicionar" at bounding box center [591, 262] width 23 height 7
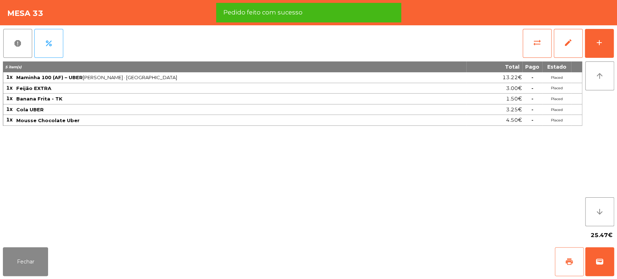
click at [570, 264] on span "print" at bounding box center [569, 261] width 9 height 9
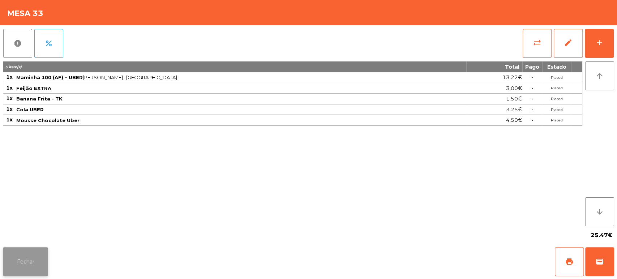
click at [16, 267] on button "Fechar" at bounding box center [25, 261] width 45 height 29
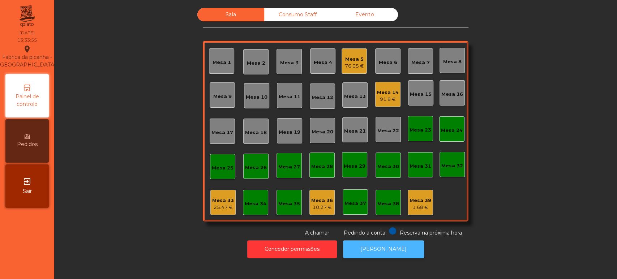
click at [393, 251] on button "[PERSON_NAME]" at bounding box center [383, 249] width 81 height 18
click at [221, 197] on div "Mesa 33" at bounding box center [223, 200] width 22 height 7
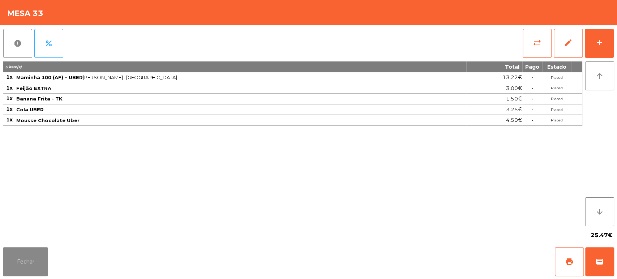
click at [617, 256] on div "Fechar print wallet" at bounding box center [308, 261] width 617 height 35
click at [598, 264] on span "wallet" at bounding box center [600, 261] width 9 height 9
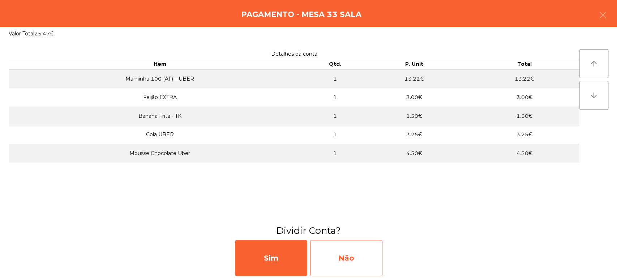
click at [364, 262] on div "Não" at bounding box center [346, 258] width 72 height 36
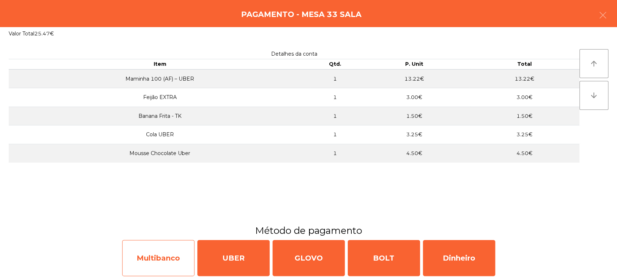
click at [170, 259] on div "Multibanco" at bounding box center [158, 258] width 72 height 36
select select "**"
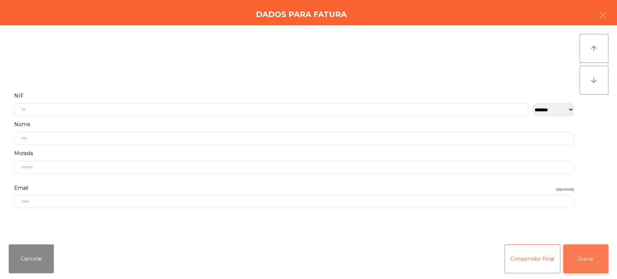
click at [581, 252] on button "Gravar" at bounding box center [585, 258] width 45 height 29
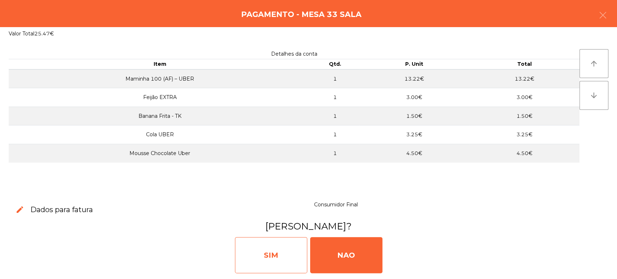
click at [264, 249] on div "SIM" at bounding box center [271, 255] width 72 height 36
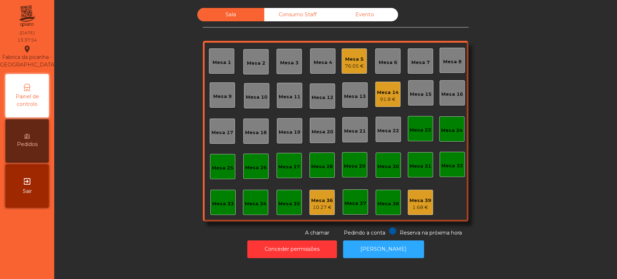
click at [379, 89] on div "Mesa 14" at bounding box center [388, 92] width 22 height 7
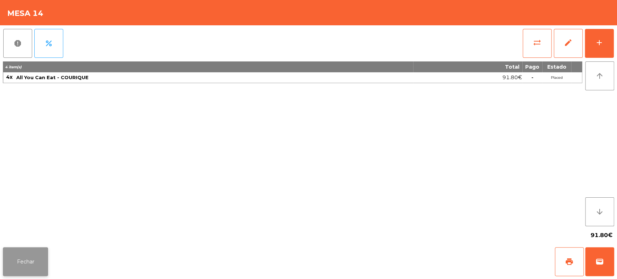
click at [46, 253] on button "Fechar" at bounding box center [25, 261] width 45 height 29
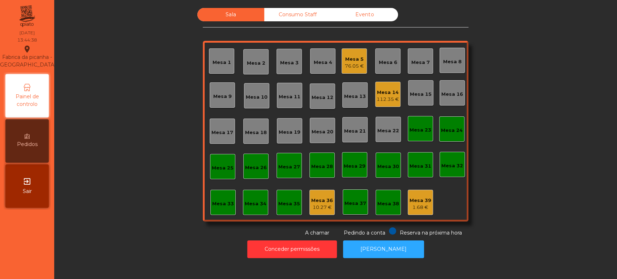
click at [457, 55] on div "Mesa 8" at bounding box center [452, 60] width 25 height 25
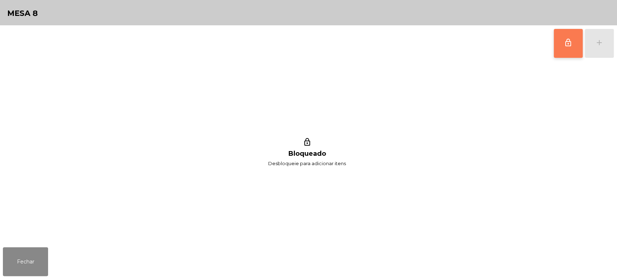
click at [568, 48] on button "lock_outline" at bounding box center [568, 43] width 29 height 29
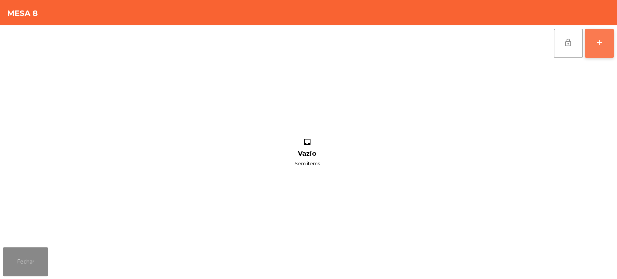
click at [603, 47] on button "add" at bounding box center [599, 43] width 29 height 29
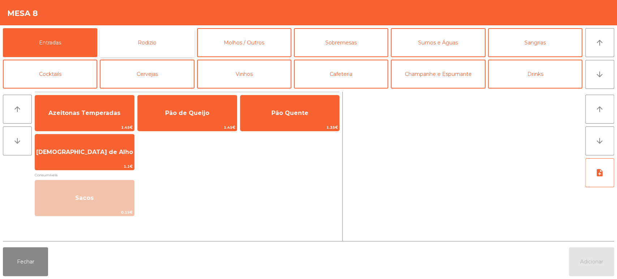
click at [139, 43] on button "Rodizio" at bounding box center [147, 42] width 94 height 29
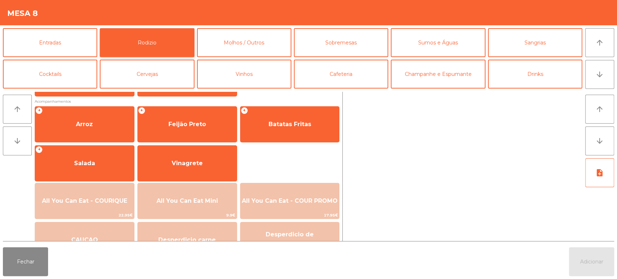
scroll to position [93, 0]
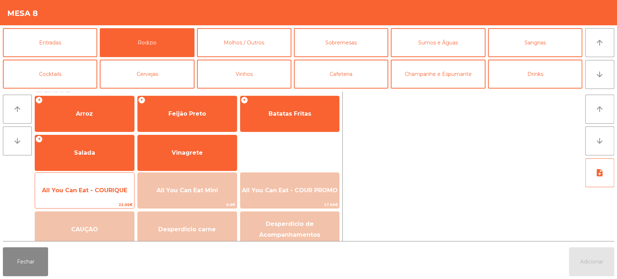
click at [85, 200] on span "All You Can Eat - COURIQUE" at bounding box center [84, 191] width 99 height 20
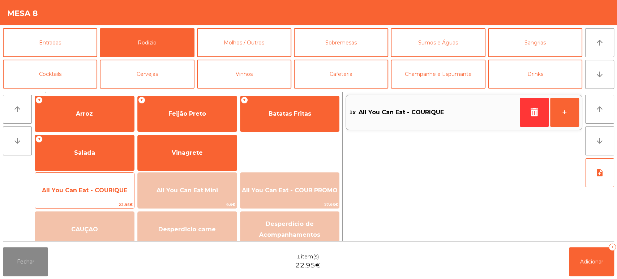
click at [98, 205] on span "22.95€" at bounding box center [84, 204] width 99 height 7
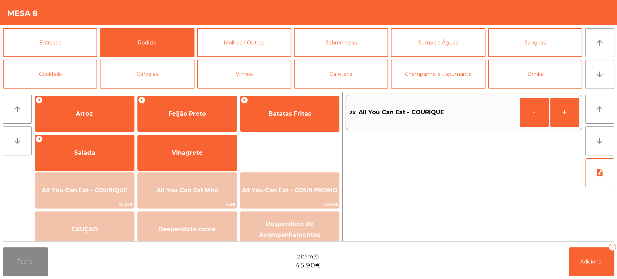
click at [588, 278] on div "Fechar 2 item(s) 45.90€ Adicionar 2" at bounding box center [308, 261] width 617 height 35
click at [588, 263] on span "Adicionar" at bounding box center [591, 262] width 23 height 7
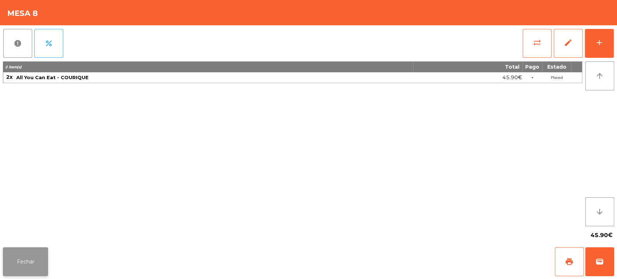
click at [36, 261] on button "Fechar" at bounding box center [25, 261] width 45 height 29
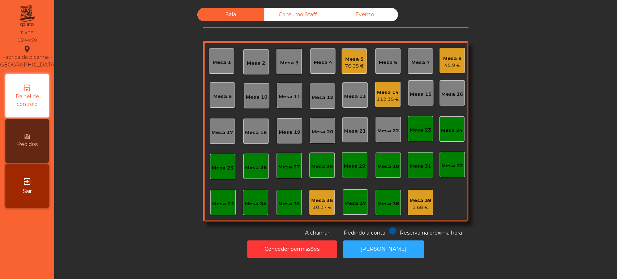
click at [537, 130] on div "Sala Consumo Staff Evento Mesa 1 [GEOGRAPHIC_DATA] 3 Mesa 4 Mesa 5 76.05 € [GEO…" at bounding box center [336, 122] width 544 height 229
click at [345, 53] on div "Mesa 5 76.05 €" at bounding box center [354, 61] width 19 height 17
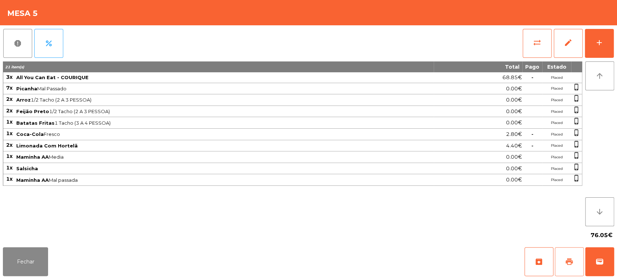
click at [574, 255] on button "print" at bounding box center [569, 261] width 29 height 29
click at [554, 49] on button "edit" at bounding box center [568, 43] width 29 height 29
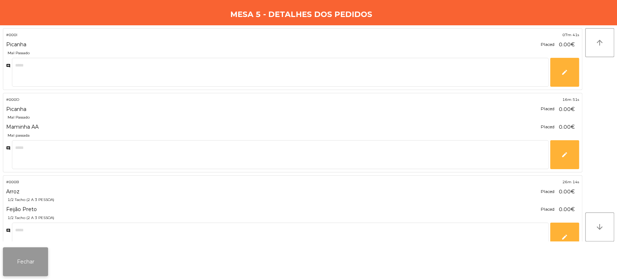
click at [40, 256] on button "Fechar" at bounding box center [25, 261] width 45 height 29
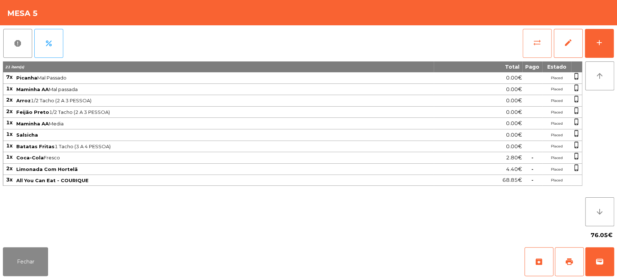
click at [535, 45] on span "sync_alt" at bounding box center [537, 42] width 9 height 9
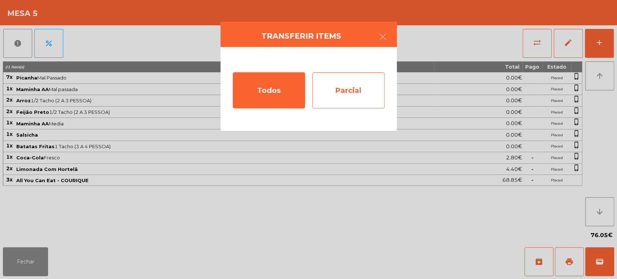
click at [338, 101] on div "Parcial" at bounding box center [348, 90] width 72 height 36
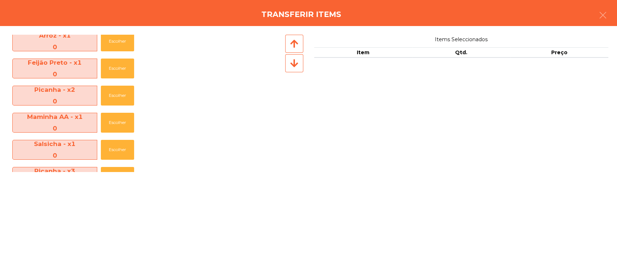
scroll to position [273, 0]
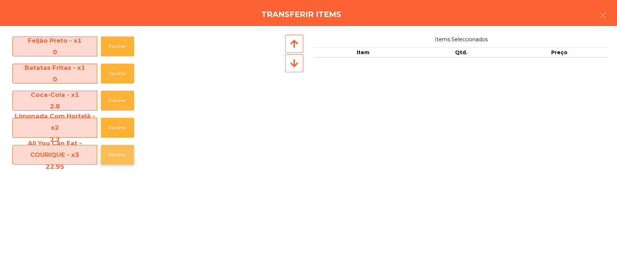
click at [118, 150] on button "Escolher" at bounding box center [117, 155] width 33 height 20
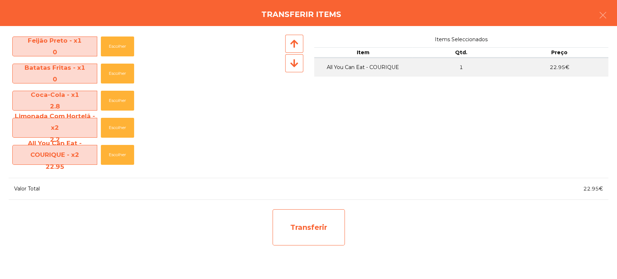
click at [323, 230] on div "Transferir" at bounding box center [309, 227] width 72 height 36
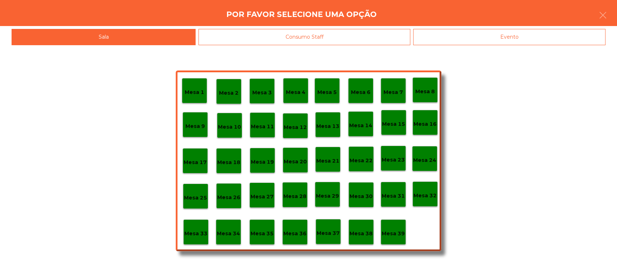
click at [330, 234] on p "Mesa 37" at bounding box center [328, 233] width 23 height 8
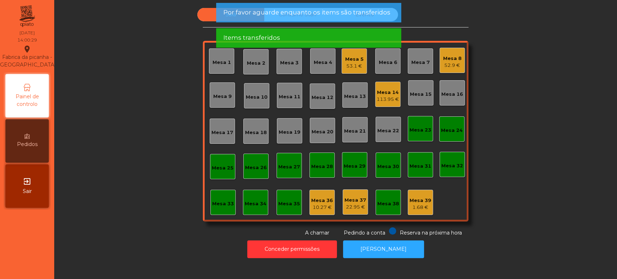
click at [344, 84] on div "Mesa 13" at bounding box center [354, 94] width 25 height 25
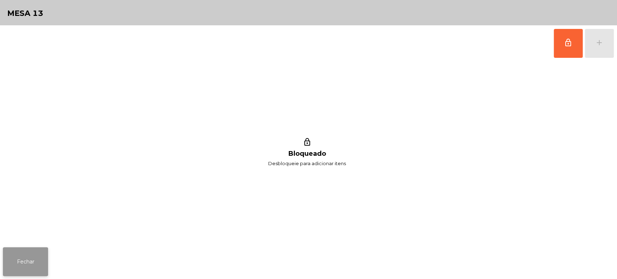
click at [38, 249] on button "Fechar" at bounding box center [25, 261] width 45 height 29
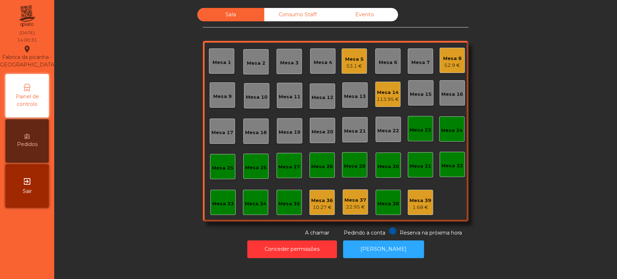
click at [353, 61] on div "Mesa 5" at bounding box center [354, 59] width 18 height 7
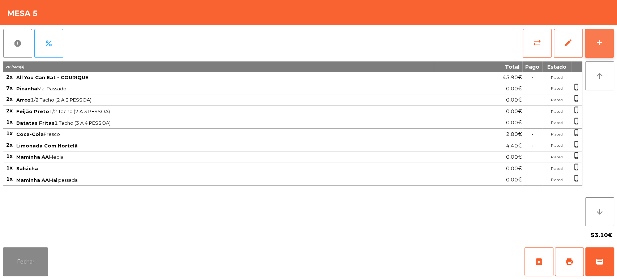
click at [611, 41] on button "add" at bounding box center [599, 43] width 29 height 29
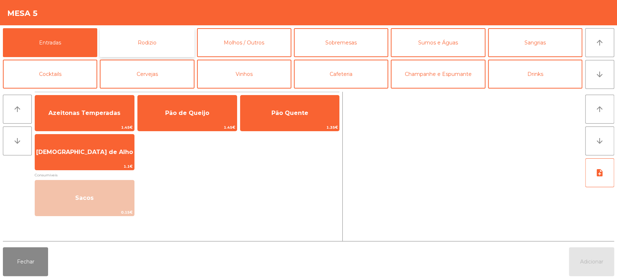
click at [166, 40] on button "Rodizio" at bounding box center [147, 42] width 94 height 29
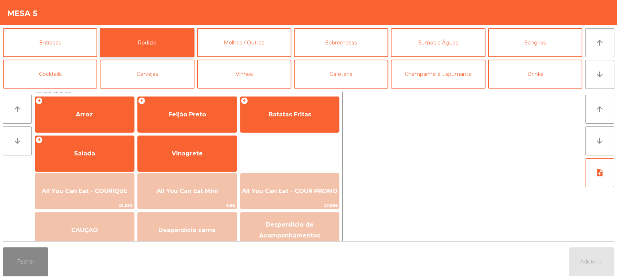
scroll to position [102, 0]
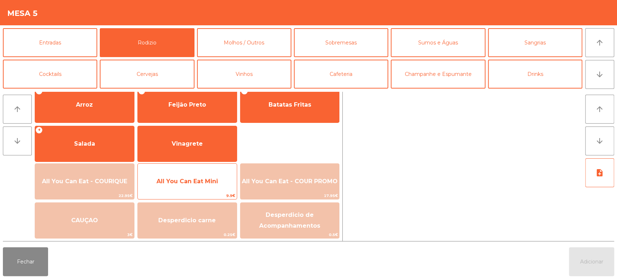
click at [203, 182] on span "All You Can Eat Mini" at bounding box center [187, 181] width 61 height 7
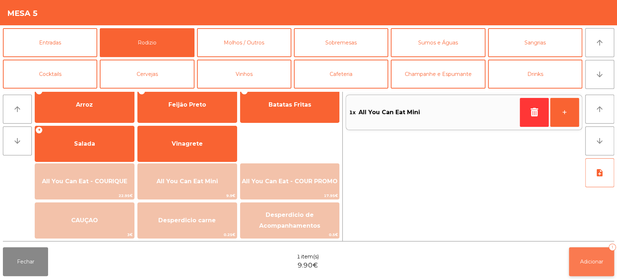
click at [584, 265] on span "Adicionar" at bounding box center [591, 262] width 23 height 7
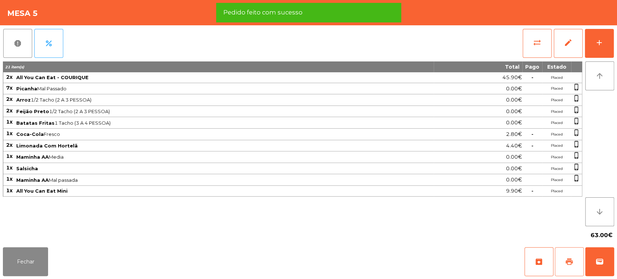
click at [573, 256] on button "print" at bounding box center [569, 261] width 29 height 29
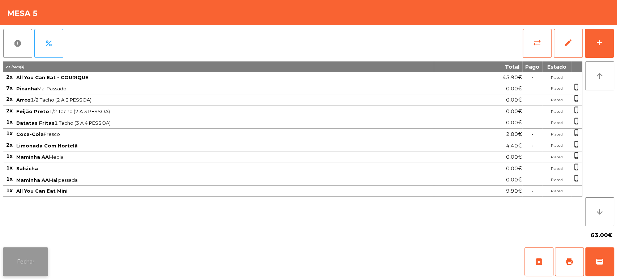
click at [16, 264] on button "Fechar" at bounding box center [25, 261] width 45 height 29
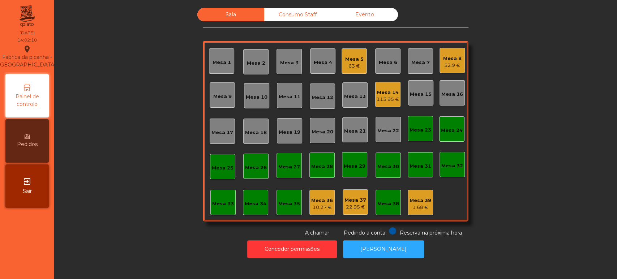
click at [351, 55] on div "Mesa 5 63 €" at bounding box center [354, 61] width 18 height 17
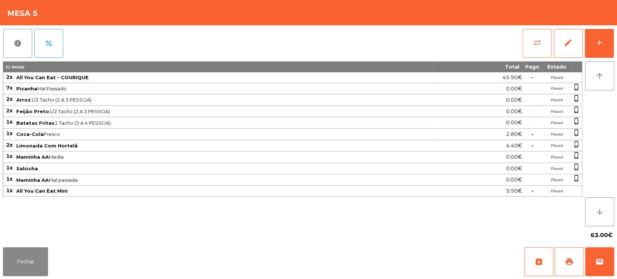
click at [525, 46] on button "sync_alt" at bounding box center [537, 43] width 29 height 29
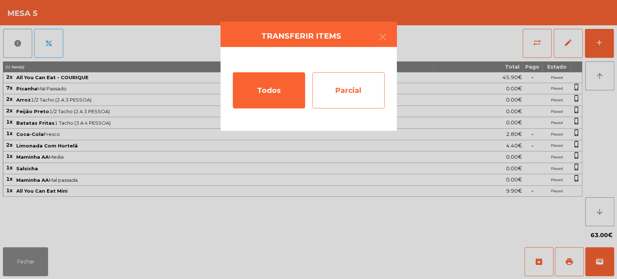
click at [348, 91] on div "Parcial" at bounding box center [348, 90] width 72 height 36
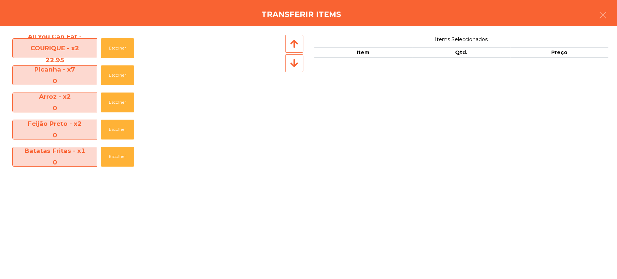
scroll to position [133, 0]
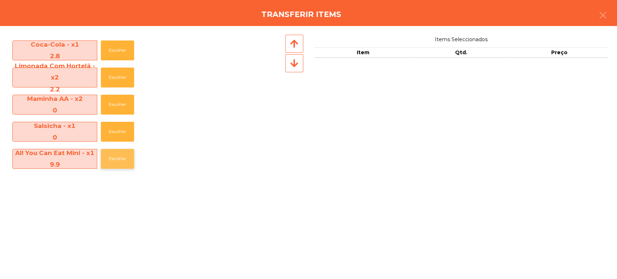
click at [114, 159] on button "Escolher" at bounding box center [117, 159] width 33 height 20
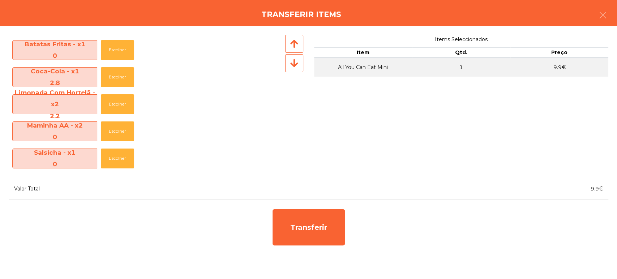
scroll to position [106, 0]
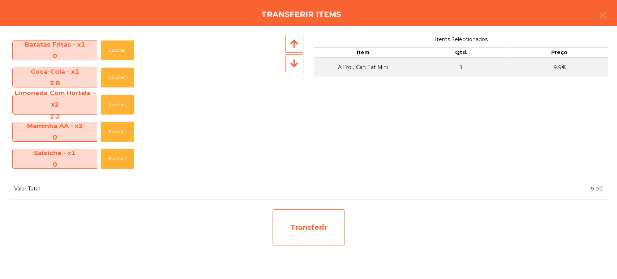
click at [338, 221] on div "Transferir" at bounding box center [309, 227] width 72 height 36
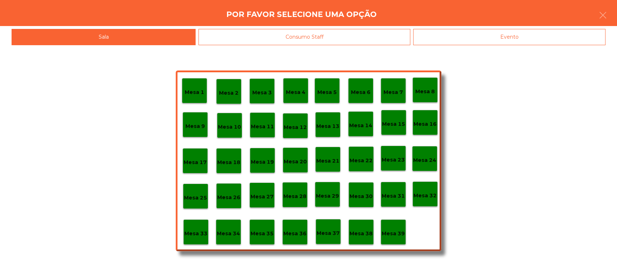
click at [325, 236] on p "Mesa 37" at bounding box center [328, 233] width 23 height 8
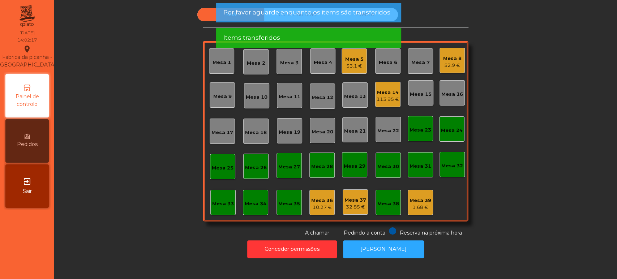
click at [353, 200] on div "Mesa 37" at bounding box center [356, 200] width 22 height 7
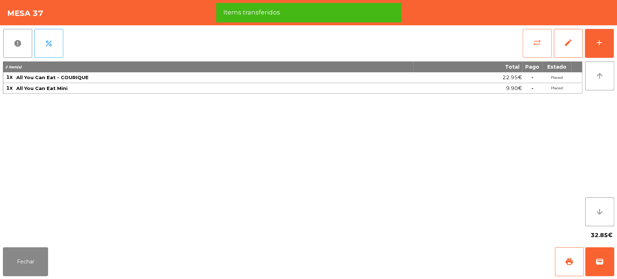
click at [524, 43] on button "sync_alt" at bounding box center [537, 43] width 29 height 29
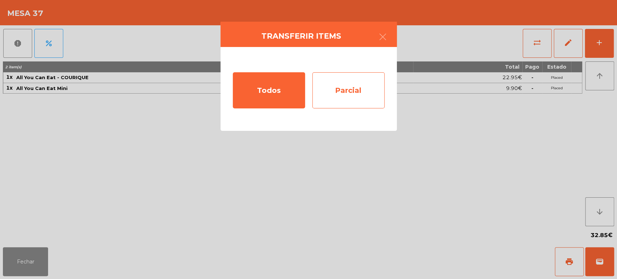
click at [354, 97] on div "Parcial" at bounding box center [348, 90] width 72 height 36
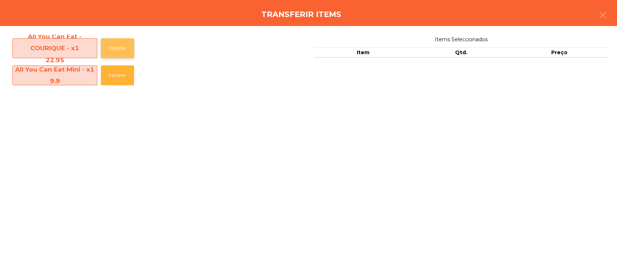
click at [107, 44] on button "Escolher" at bounding box center [117, 48] width 33 height 20
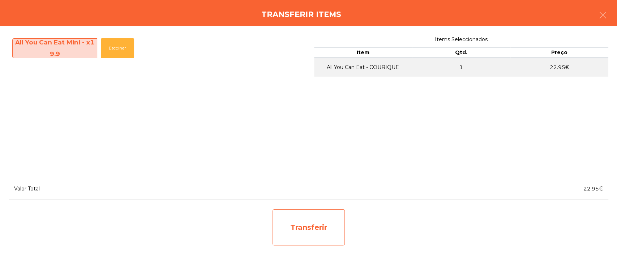
click at [328, 220] on div "Transferir" at bounding box center [309, 227] width 72 height 36
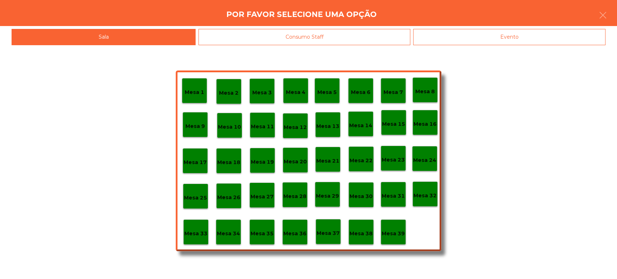
click at [329, 91] on p "Mesa 5" at bounding box center [327, 92] width 20 height 8
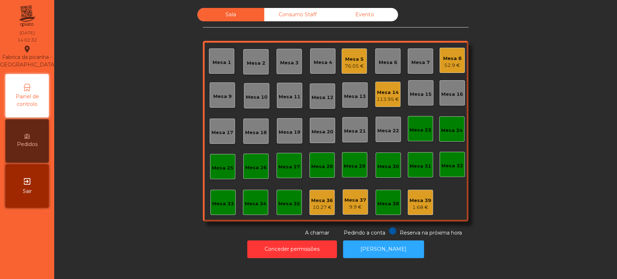
click at [345, 58] on div "Mesa 5" at bounding box center [354, 59] width 19 height 7
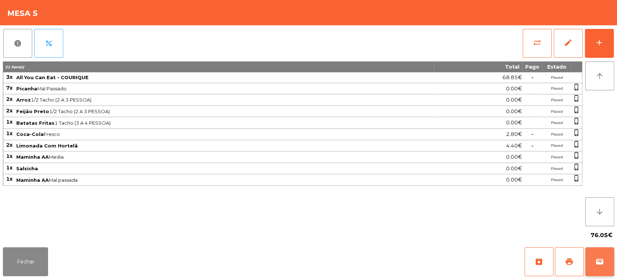
click at [597, 255] on button "wallet" at bounding box center [599, 261] width 29 height 29
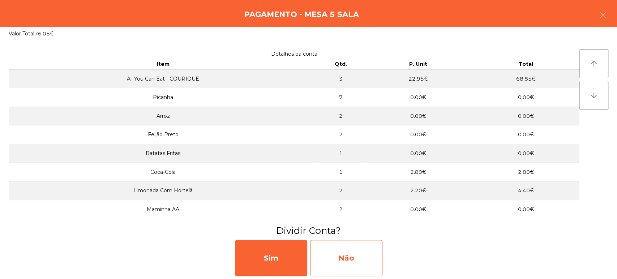
click at [354, 261] on div "Não" at bounding box center [346, 258] width 72 height 36
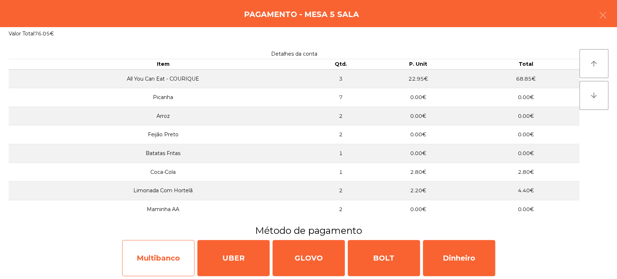
click at [165, 251] on div "Multibanco" at bounding box center [158, 258] width 72 height 36
select select "**"
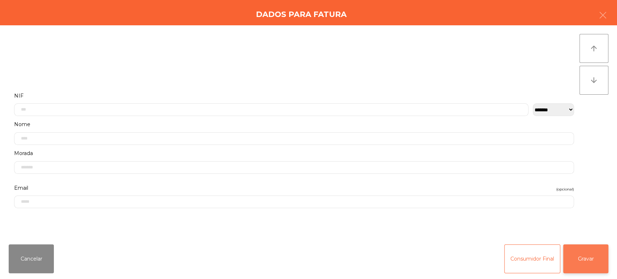
click at [571, 260] on button "Gravar" at bounding box center [585, 258] width 45 height 29
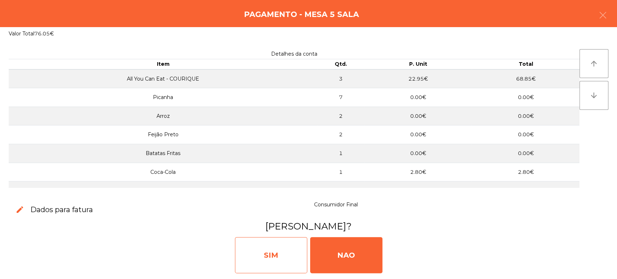
click at [257, 258] on div "SIM" at bounding box center [271, 255] width 72 height 36
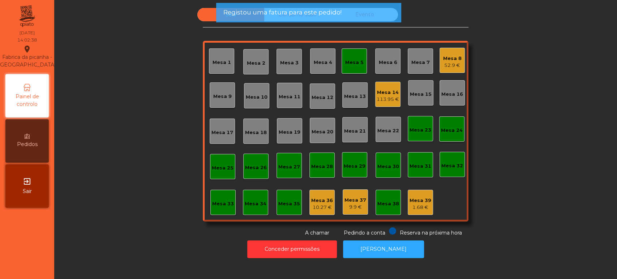
click at [360, 57] on div "Mesa 5" at bounding box center [354, 60] width 25 height 25
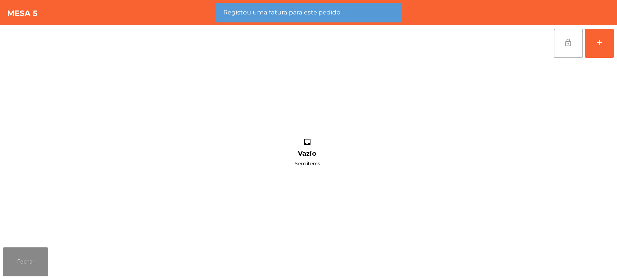
click at [570, 49] on button "lock_open" at bounding box center [568, 43] width 29 height 29
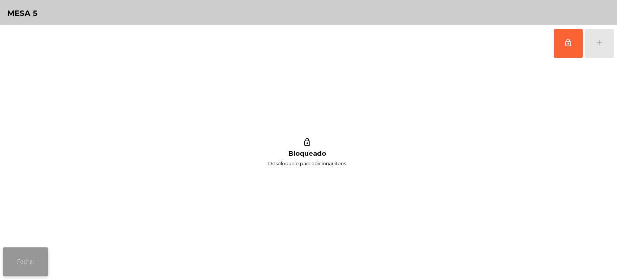
click at [14, 260] on button "Fechar" at bounding box center [25, 261] width 45 height 29
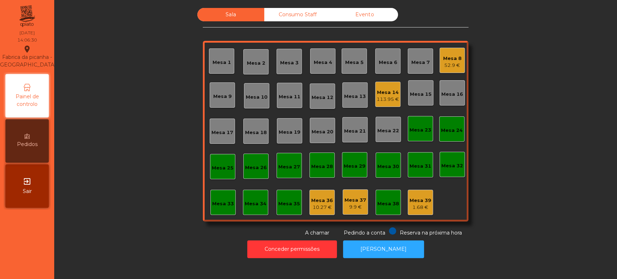
click at [219, 129] on div "Mesa 17" at bounding box center [223, 132] width 22 height 7
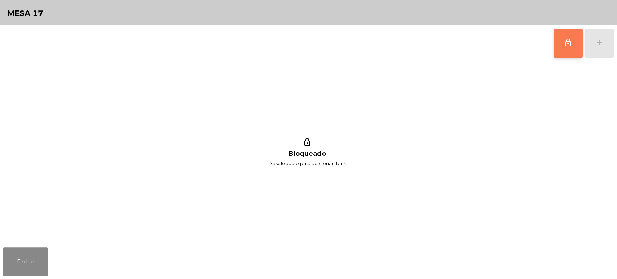
click at [579, 43] on button "lock_outline" at bounding box center [568, 43] width 29 height 29
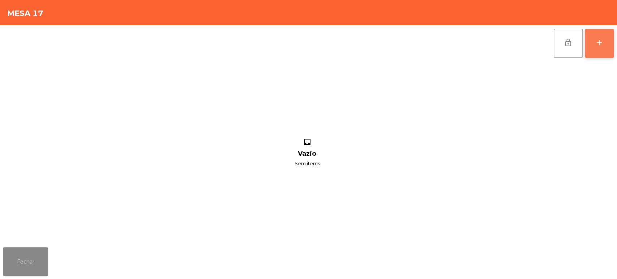
click at [600, 44] on div "add" at bounding box center [599, 42] width 9 height 9
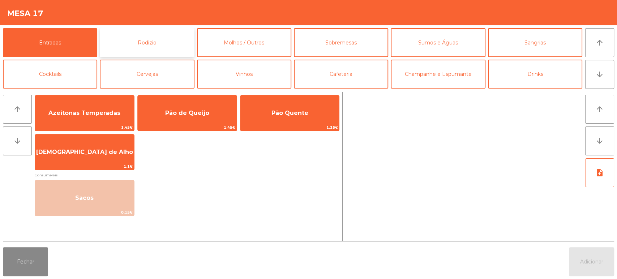
click at [159, 37] on button "Rodizio" at bounding box center [147, 42] width 94 height 29
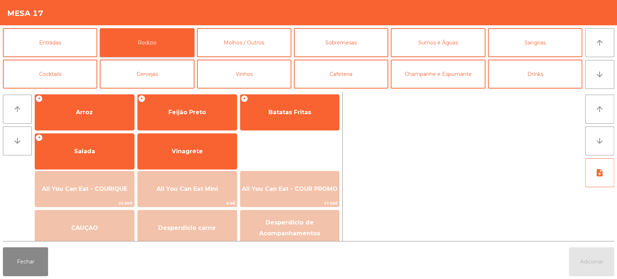
scroll to position [97, 0]
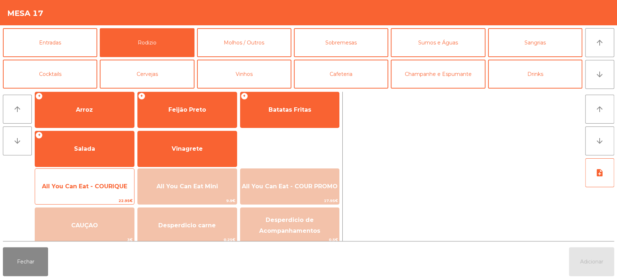
click at [100, 185] on span "All You Can Eat - COURIQUE" at bounding box center [84, 186] width 85 height 7
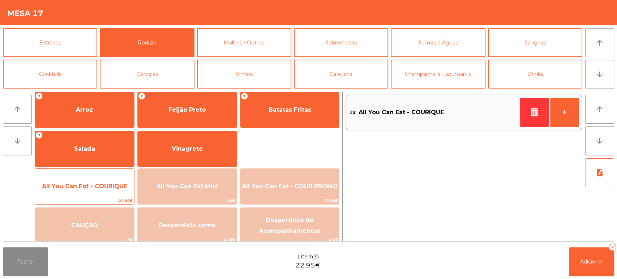
click at [99, 187] on span "All You Can Eat - COURIQUE" at bounding box center [84, 186] width 85 height 7
click at [97, 183] on span "All You Can Eat - COURIQUE" at bounding box center [84, 186] width 85 height 7
click at [95, 196] on span "All You Can Eat - COURIQUE" at bounding box center [84, 187] width 99 height 20
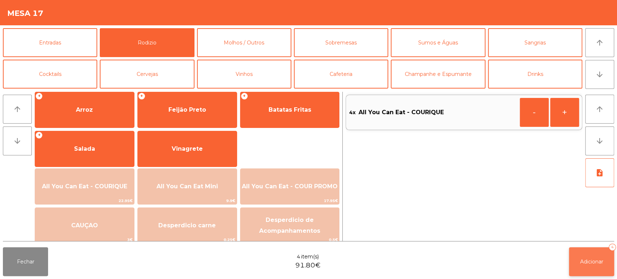
click at [587, 252] on button "Adicionar 4" at bounding box center [591, 261] width 45 height 29
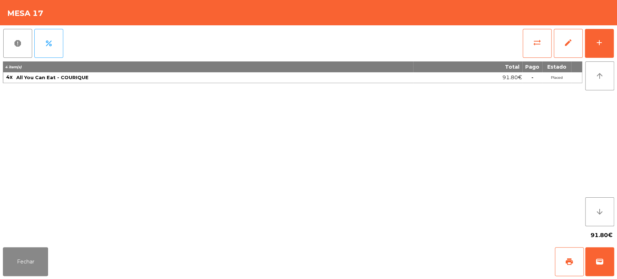
click at [34, 235] on div "91.80€" at bounding box center [308, 235] width 611 height 18
click at [24, 264] on button "Fechar" at bounding box center [25, 261] width 45 height 29
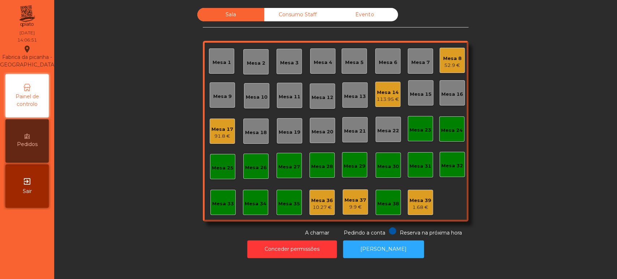
click at [523, 139] on div "Sala Consumo Staff Evento Mesa 1 [GEOGRAPHIC_DATA] 3 Mesa 4 [GEOGRAPHIC_DATA] 6…" at bounding box center [336, 122] width 544 height 229
click at [413, 170] on div "Mesa 31" at bounding box center [420, 164] width 25 height 25
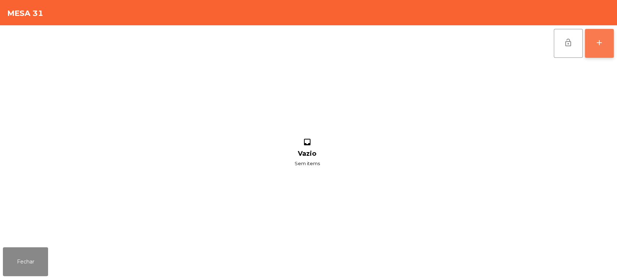
click at [600, 35] on button "add" at bounding box center [599, 43] width 29 height 29
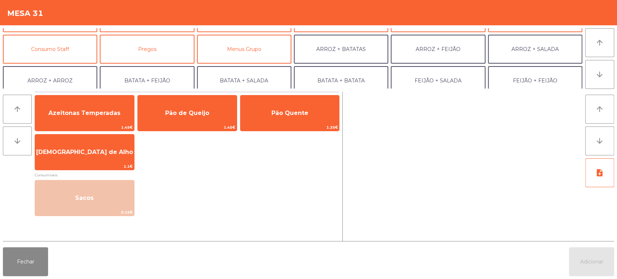
scroll to position [69, 0]
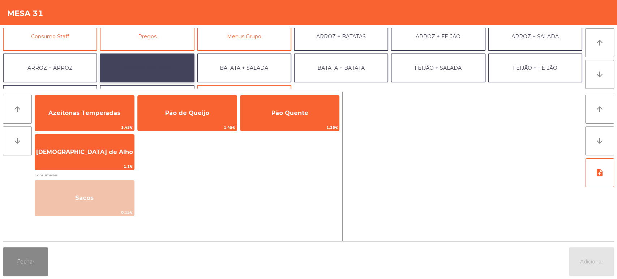
click at [163, 67] on button "BATATA + FEIJÃO" at bounding box center [147, 68] width 94 height 29
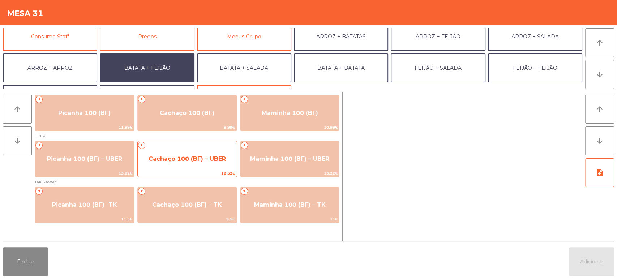
click at [205, 169] on div "+ Cachaço 100 (BF) – UBER 12.52€" at bounding box center [187, 159] width 100 height 36
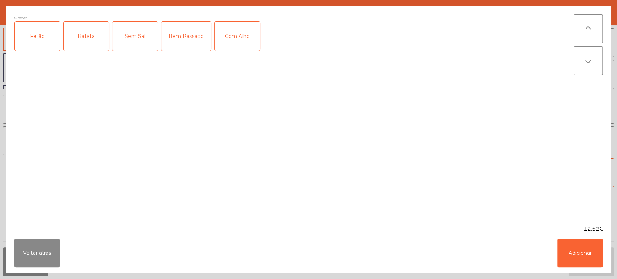
click at [43, 50] on div "Feijão" at bounding box center [37, 36] width 45 height 29
click at [83, 46] on div "Batata" at bounding box center [86, 36] width 45 height 29
click at [199, 32] on div "Bem Passado" at bounding box center [186, 36] width 50 height 29
click at [573, 258] on button "Adicionar" at bounding box center [580, 253] width 45 height 29
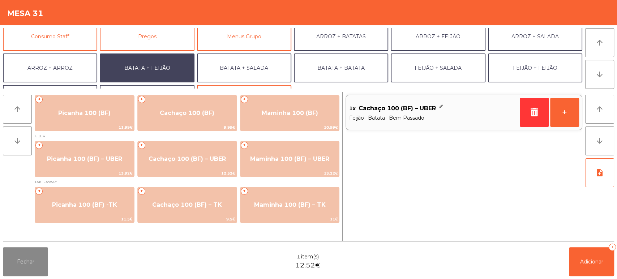
scroll to position [94, 0]
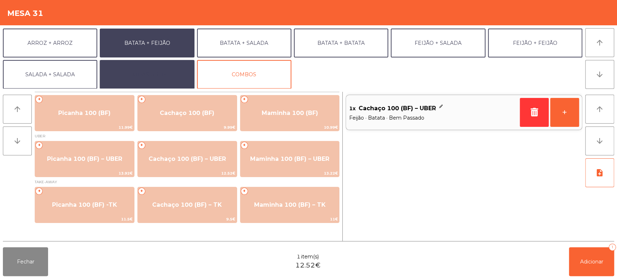
click at [167, 67] on button "EXTRAS UBER" at bounding box center [147, 74] width 94 height 29
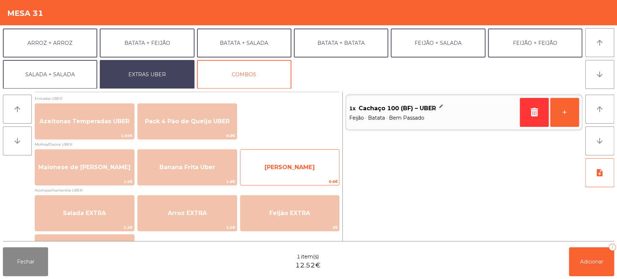
click at [325, 168] on span "[PERSON_NAME]" at bounding box center [289, 168] width 99 height 20
click at [323, 167] on span "[PERSON_NAME]" at bounding box center [289, 168] width 99 height 20
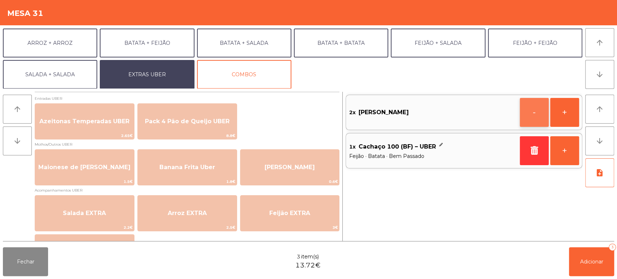
click at [535, 110] on button "-" at bounding box center [534, 112] width 29 height 29
click at [532, 111] on icon "button" at bounding box center [534, 112] width 11 height 9
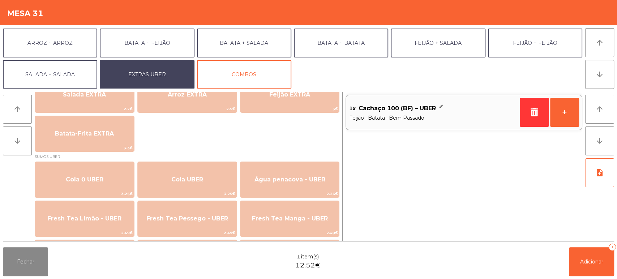
scroll to position [0, 0]
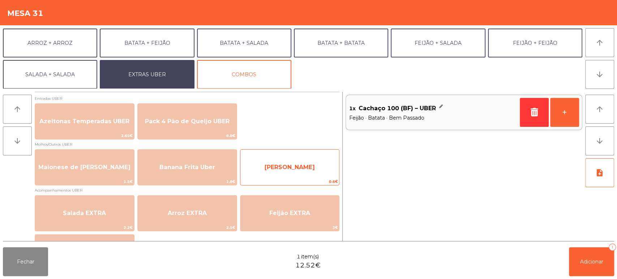
click at [310, 165] on span "[PERSON_NAME]" at bounding box center [289, 168] width 99 height 20
click at [295, 169] on span "[PERSON_NAME]" at bounding box center [290, 167] width 50 height 7
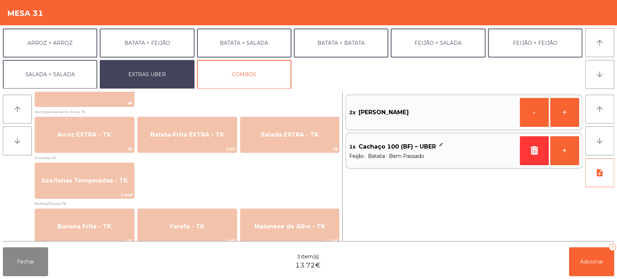
scroll to position [459, 0]
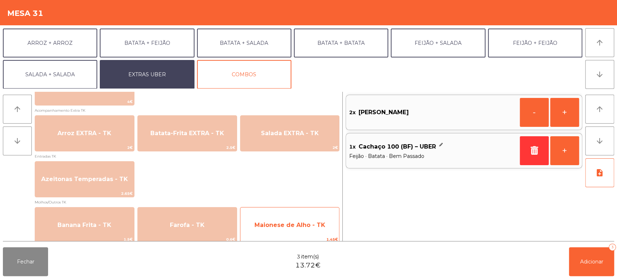
click at [314, 225] on span "Maionese de Alho - TK" at bounding box center [290, 225] width 71 height 7
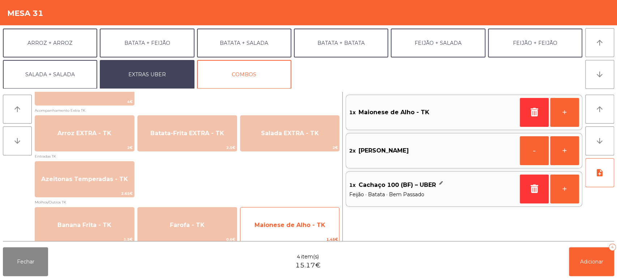
click at [307, 223] on span "Maionese de Alho - TK" at bounding box center [290, 225] width 71 height 7
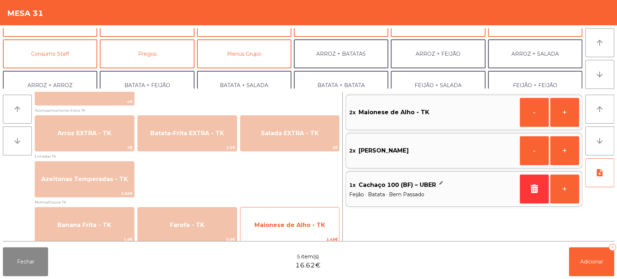
scroll to position [60, 0]
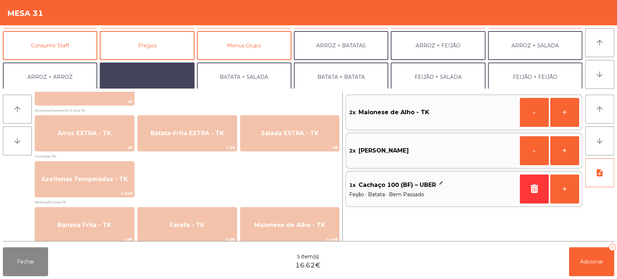
click at [159, 78] on button "BATATA + FEIJÃO" at bounding box center [147, 77] width 94 height 29
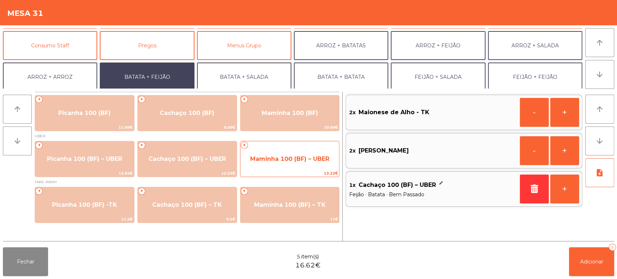
click at [293, 166] on span "Maminha 100 (BF) – UBER" at bounding box center [289, 159] width 99 height 20
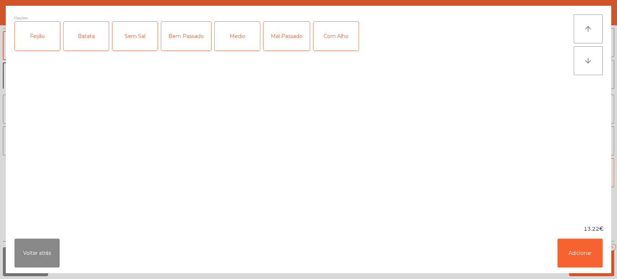
click at [44, 43] on div "Feijão" at bounding box center [37, 36] width 45 height 29
click at [83, 37] on div "Batata" at bounding box center [86, 36] width 45 height 29
click at [235, 33] on div "Medio" at bounding box center [237, 36] width 45 height 29
click at [594, 255] on button "Adicionar" at bounding box center [580, 253] width 45 height 29
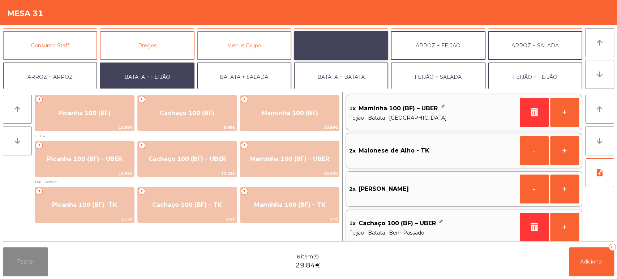
click at [360, 49] on button "ARROZ + BATATAS" at bounding box center [341, 45] width 94 height 29
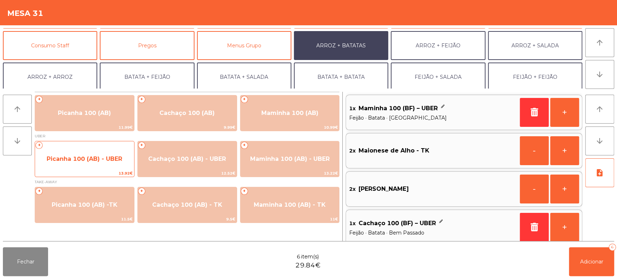
click at [110, 169] on div "+ Picanha 100 (AB) - UBER 13.92€" at bounding box center [85, 159] width 100 height 36
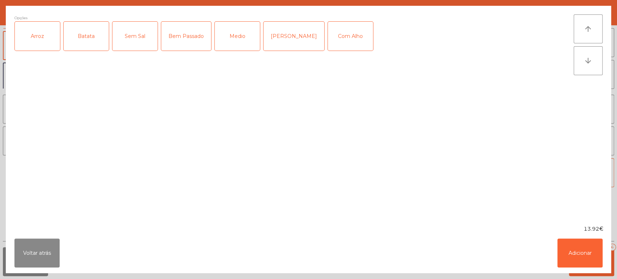
click at [48, 35] on div "Arroz" at bounding box center [37, 36] width 45 height 29
click at [82, 36] on div "Batata" at bounding box center [86, 36] width 45 height 29
click at [244, 37] on div "Medio" at bounding box center [237, 36] width 45 height 29
click at [566, 250] on button "Adicionar" at bounding box center [580, 253] width 45 height 29
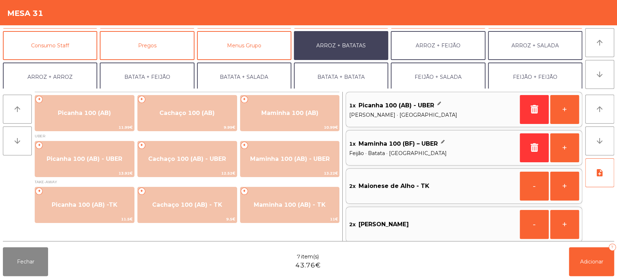
scroll to position [94, 0]
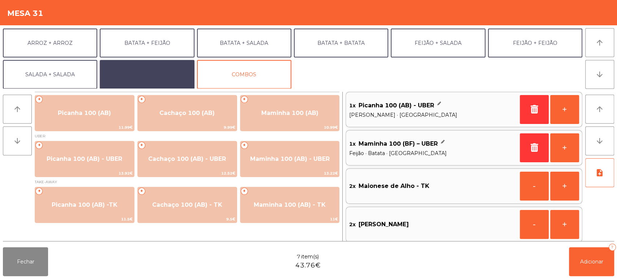
click at [153, 80] on button "EXTRAS UBER" at bounding box center [147, 74] width 94 height 29
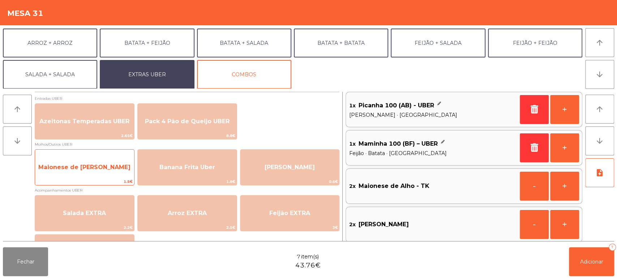
click at [108, 178] on span "1.5€" at bounding box center [84, 181] width 99 height 7
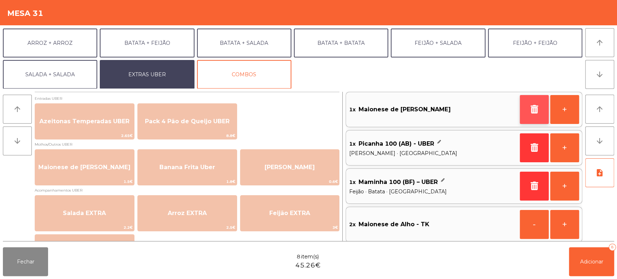
click at [524, 118] on button "button" at bounding box center [534, 109] width 29 height 29
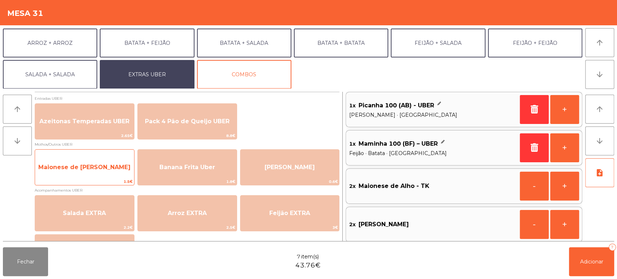
click at [111, 182] on span "1.5€" at bounding box center [84, 181] width 99 height 7
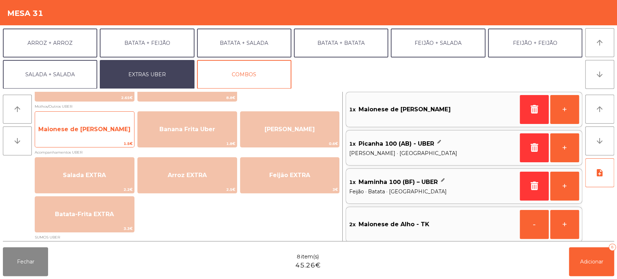
scroll to position [42, 0]
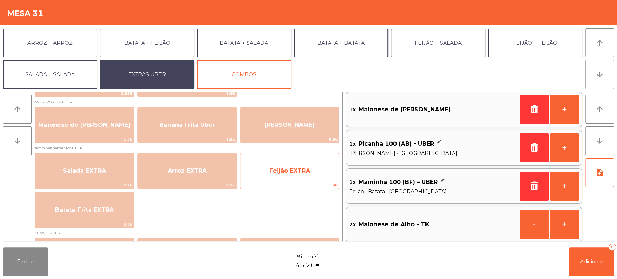
click at [321, 182] on span "3€" at bounding box center [289, 185] width 99 height 7
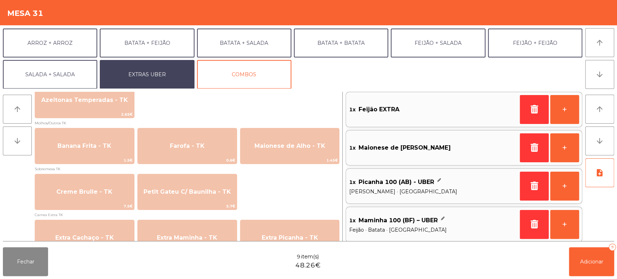
scroll to position [524, 0]
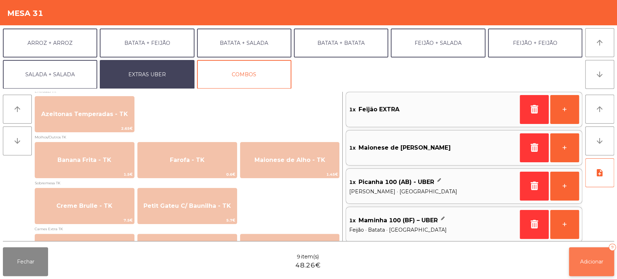
click at [602, 265] on button "Adicionar 9" at bounding box center [591, 261] width 45 height 29
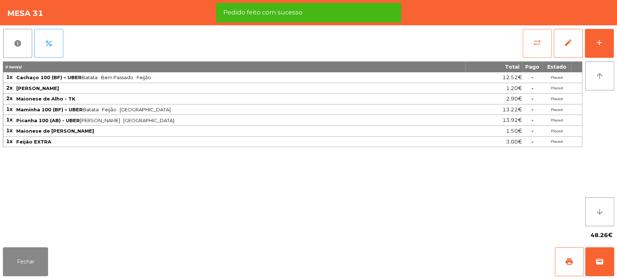
click at [538, 41] on span "sync_alt" at bounding box center [537, 42] width 9 height 9
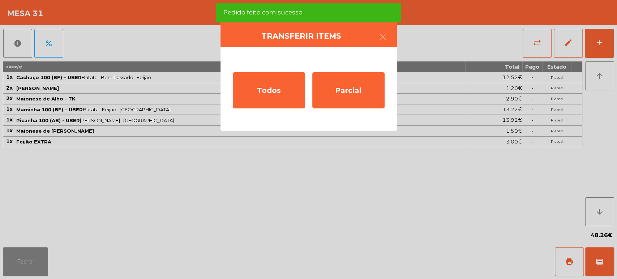
click at [427, 203] on ngb-modal-window "Transferir items Todos Parcial" at bounding box center [308, 139] width 617 height 279
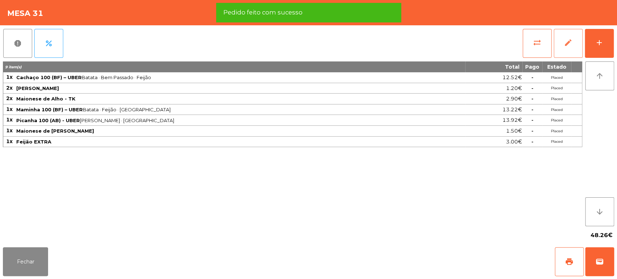
click at [583, 50] on button "edit" at bounding box center [568, 43] width 29 height 29
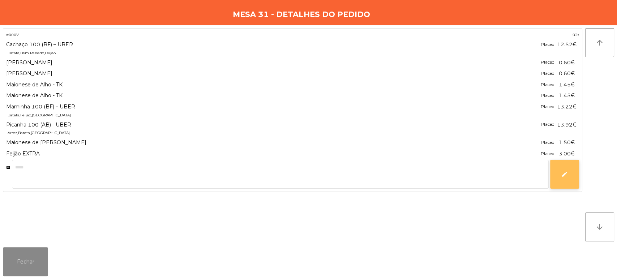
click at [563, 175] on span "edit" at bounding box center [565, 174] width 7 height 7
click at [568, 206] on div "` 1 2 3 4 5 6 7 8 9 0 - = keyboard_backspace keyboard_tab q w e r t y u i o p […" at bounding box center [308, 234] width 617 height 90
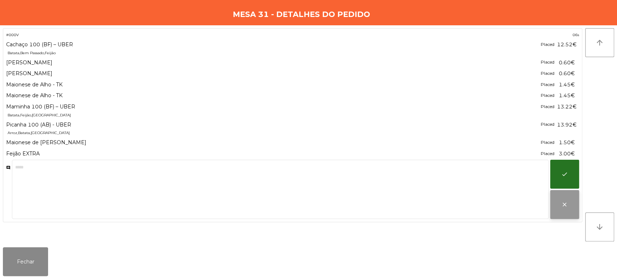
click at [564, 207] on span "close" at bounding box center [565, 204] width 7 height 7
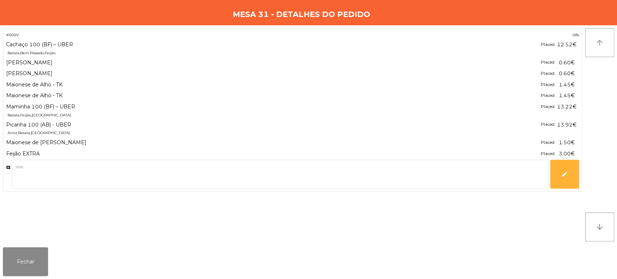
click at [601, 39] on icon "arrow_upward" at bounding box center [600, 42] width 9 height 9
click at [21, 266] on button "Fechar" at bounding box center [25, 261] width 45 height 29
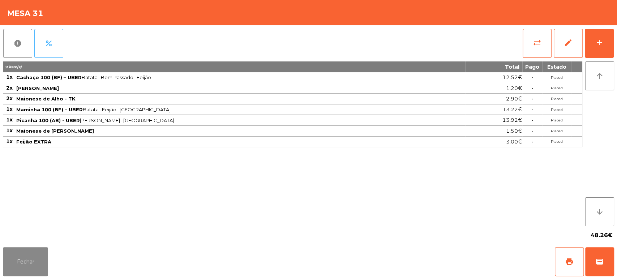
click at [52, 50] on button "percent" at bounding box center [48, 43] width 29 height 29
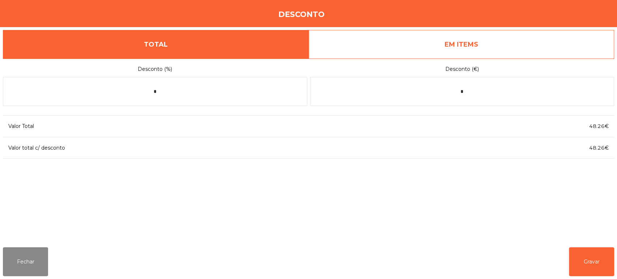
click at [426, 41] on link "EM ITEMS" at bounding box center [462, 44] width 306 height 29
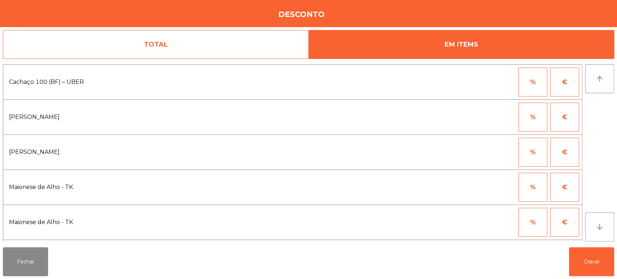
click at [533, 110] on button "%" at bounding box center [533, 117] width 29 height 29
click at [498, 116] on input "*" at bounding box center [498, 117] width 36 height 29
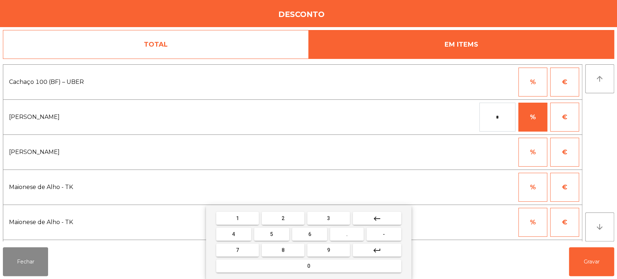
click at [376, 218] on mat-icon "keyboard_backspace" at bounding box center [377, 218] width 9 height 9
click at [384, 234] on span "-" at bounding box center [384, 234] width 2 height 6
click at [383, 217] on button "keyboard_backspace" at bounding box center [377, 218] width 48 height 13
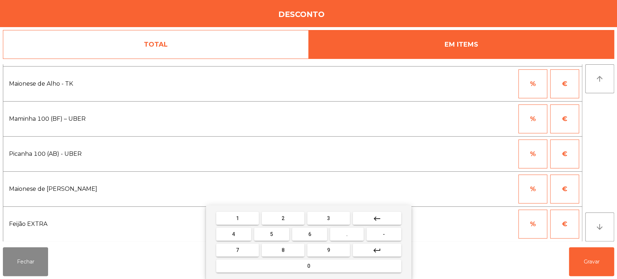
scroll to position [0, 0]
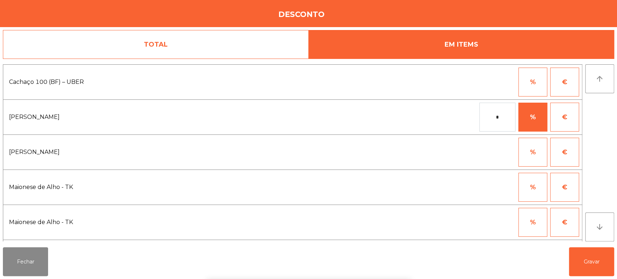
click at [566, 112] on button "€" at bounding box center [564, 117] width 29 height 29
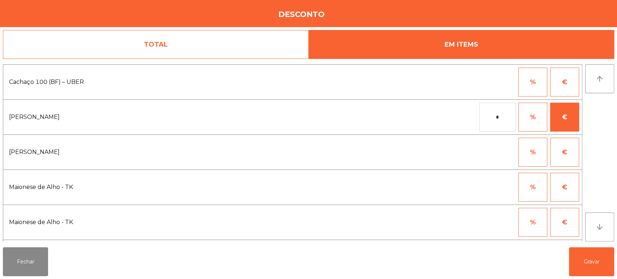
click at [489, 120] on input "*" at bounding box center [498, 117] width 36 height 29
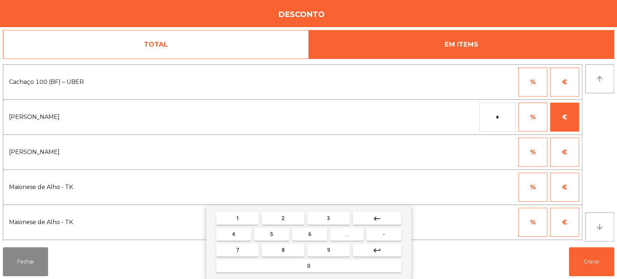
click at [384, 234] on span "-" at bounding box center [384, 234] width 2 height 6
click at [323, 263] on button "0" at bounding box center [308, 266] width 185 height 13
click at [347, 234] on span "." at bounding box center [346, 234] width 1 height 6
click at [282, 216] on span "2" at bounding box center [283, 219] width 3 height 6
type input "****"
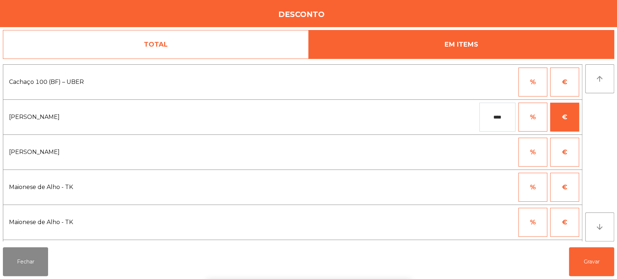
click at [588, 252] on div "1 2 3 keyboard_backspace 4 5 6 . - 7 8 9 keyboard_return 0" at bounding box center [308, 242] width 617 height 74
click at [592, 261] on button "Gravar" at bounding box center [591, 261] width 45 height 29
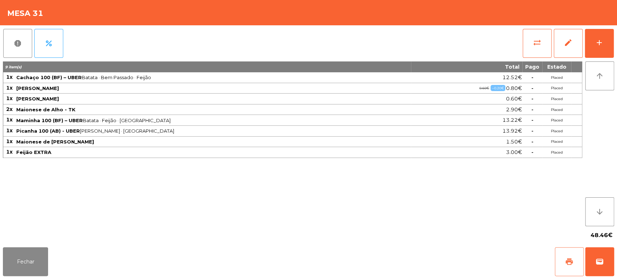
click at [566, 270] on button "print" at bounding box center [569, 261] width 29 height 29
click at [39, 274] on button "Fechar" at bounding box center [25, 261] width 45 height 29
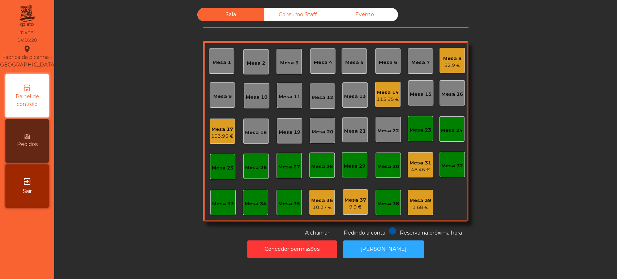
click at [252, 57] on div "Mesa 2" at bounding box center [256, 62] width 18 height 10
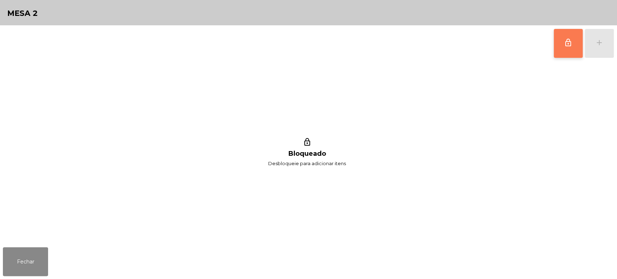
click at [564, 55] on button "lock_outline" at bounding box center [568, 43] width 29 height 29
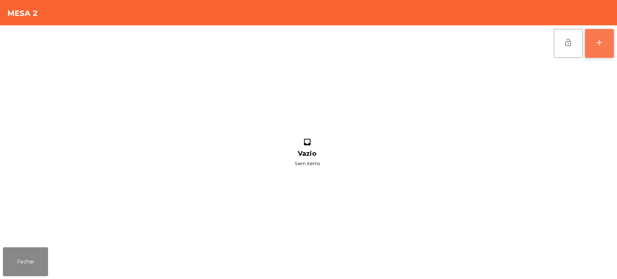
click at [601, 48] on button "add" at bounding box center [599, 43] width 29 height 29
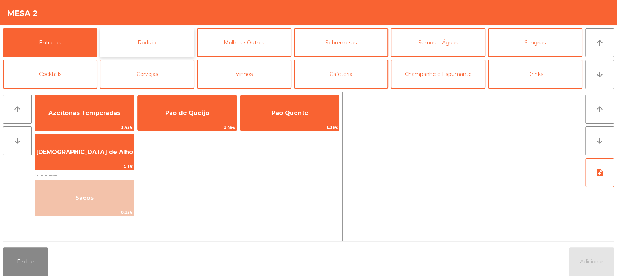
click at [141, 42] on button "Rodizio" at bounding box center [147, 42] width 94 height 29
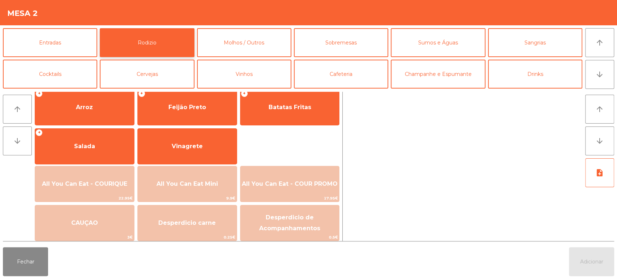
scroll to position [102, 0]
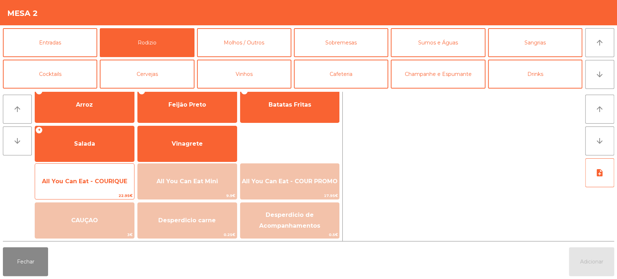
click at [98, 174] on span "All You Can Eat - COURIQUE" at bounding box center [84, 182] width 99 height 20
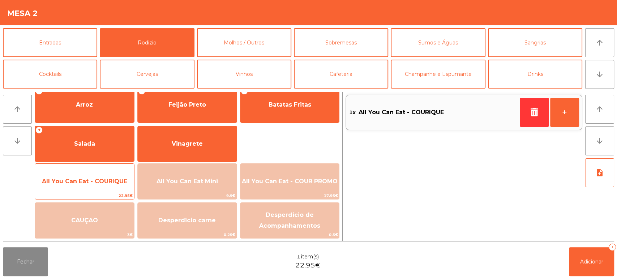
click at [93, 184] on span "All You Can Eat - COURIQUE" at bounding box center [84, 181] width 85 height 7
click at [90, 184] on span "All You Can Eat - COURIQUE" at bounding box center [84, 181] width 85 height 7
click at [98, 190] on span "All You Can Eat - COURIQUE" at bounding box center [84, 182] width 99 height 20
click at [112, 180] on span "All You Can Eat - COURIQUE" at bounding box center [84, 181] width 85 height 7
click at [110, 182] on span "All You Can Eat - COURIQUE" at bounding box center [84, 181] width 85 height 7
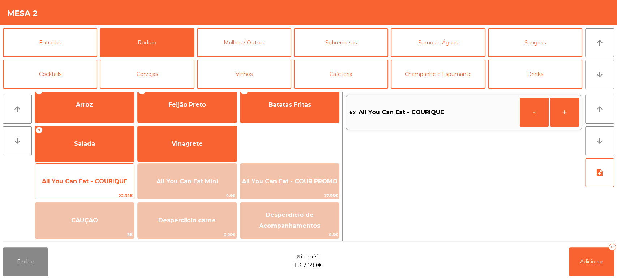
click at [109, 185] on span "All You Can Eat - COURIQUE" at bounding box center [84, 182] width 99 height 20
click at [101, 186] on span "All You Can Eat - COURIQUE" at bounding box center [84, 182] width 99 height 20
click at [102, 186] on span "All You Can Eat - COURIQUE" at bounding box center [84, 182] width 99 height 20
click at [108, 183] on span "All You Can Eat - COURIQUE" at bounding box center [84, 181] width 85 height 7
click at [111, 182] on span "All You Can Eat - COURIQUE" at bounding box center [84, 181] width 85 height 7
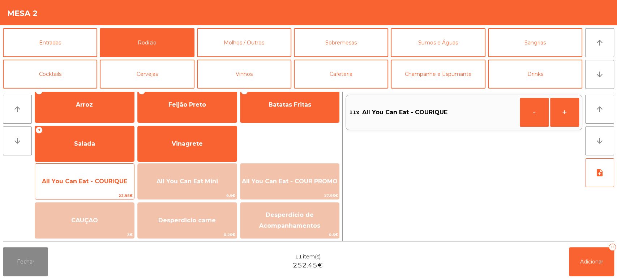
click at [116, 180] on span "All You Can Eat - COURIQUE" at bounding box center [84, 181] width 85 height 7
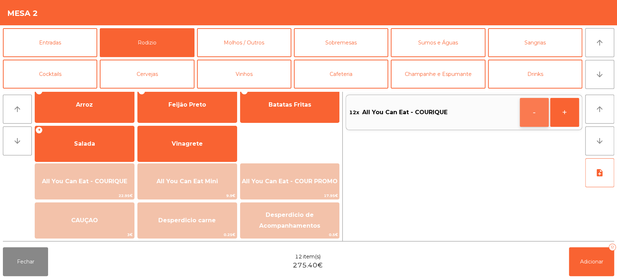
click at [528, 106] on button "-" at bounding box center [534, 112] width 29 height 29
click at [602, 251] on button "Adicionar 11" at bounding box center [591, 261] width 45 height 29
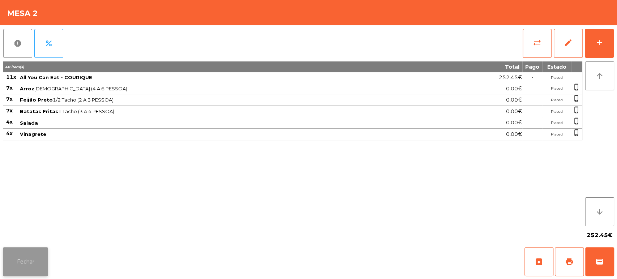
click at [22, 264] on button "Fechar" at bounding box center [25, 261] width 45 height 29
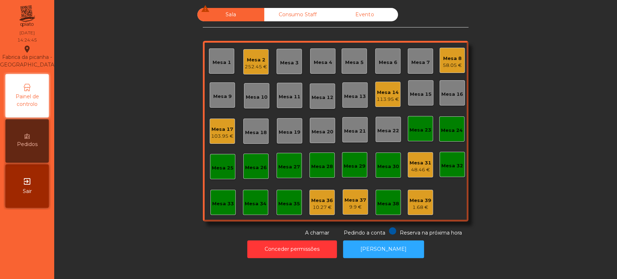
click at [445, 63] on div "58.05 €" at bounding box center [452, 65] width 19 height 7
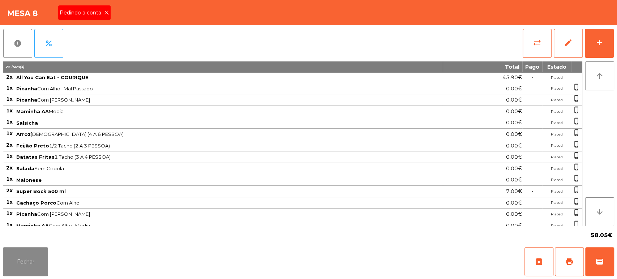
click at [106, 13] on icon at bounding box center [106, 12] width 5 height 5
click at [562, 277] on div "Fechar archive print wallet" at bounding box center [308, 261] width 617 height 35
click at [566, 261] on span "print" at bounding box center [569, 261] width 9 height 9
click at [46, 264] on button "Fechar" at bounding box center [25, 261] width 45 height 29
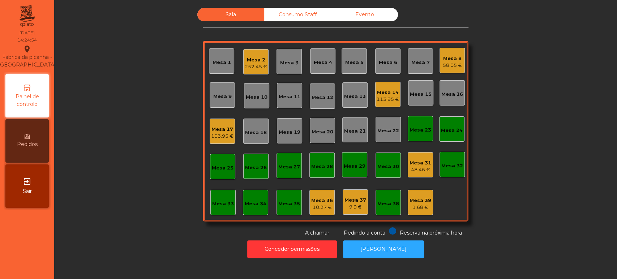
click at [418, 165] on div "Mesa 31" at bounding box center [421, 162] width 22 height 7
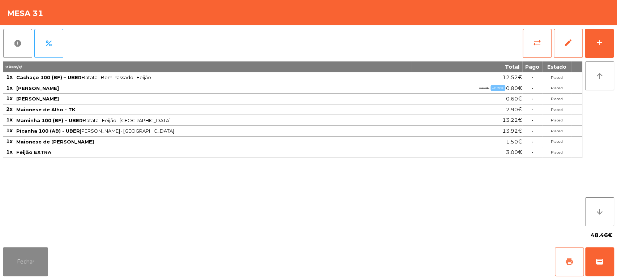
click at [569, 260] on span "print" at bounding box center [569, 261] width 9 height 9
click at [38, 266] on button "Fechar" at bounding box center [25, 261] width 45 height 29
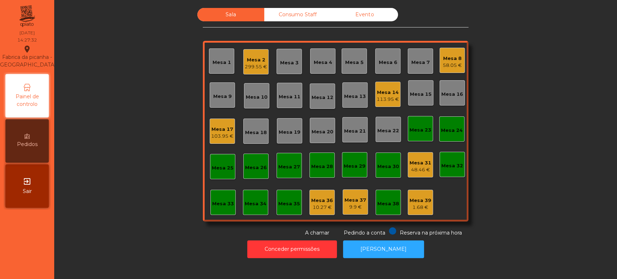
click at [446, 61] on div "Mesa 8" at bounding box center [452, 58] width 19 height 7
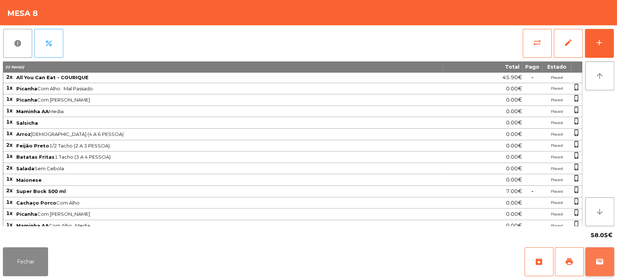
click at [599, 265] on span "wallet" at bounding box center [600, 261] width 9 height 9
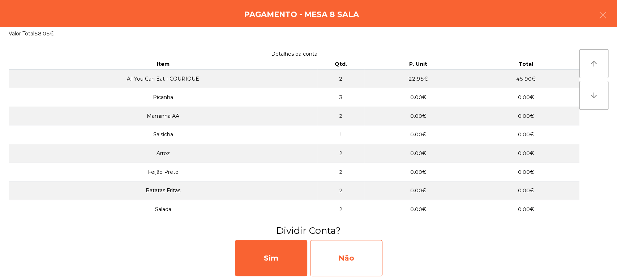
click at [353, 254] on div "Não" at bounding box center [346, 258] width 72 height 36
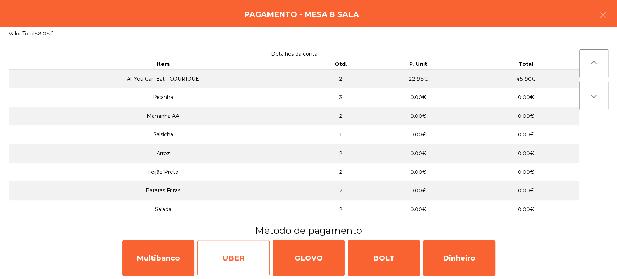
click at [233, 264] on div "UBER" at bounding box center [233, 258] width 72 height 36
select select "**"
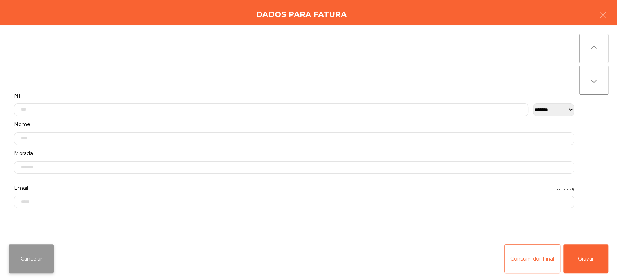
click at [36, 257] on button "Cancelar" at bounding box center [31, 258] width 45 height 29
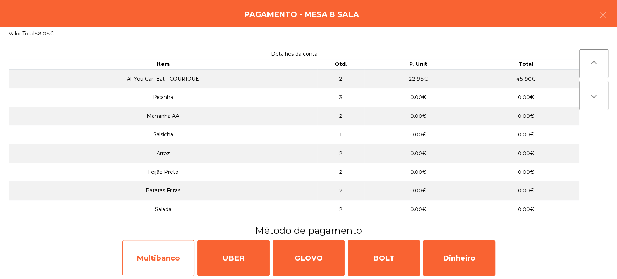
click at [159, 260] on div "Multibanco" at bounding box center [158, 258] width 72 height 36
select select "**"
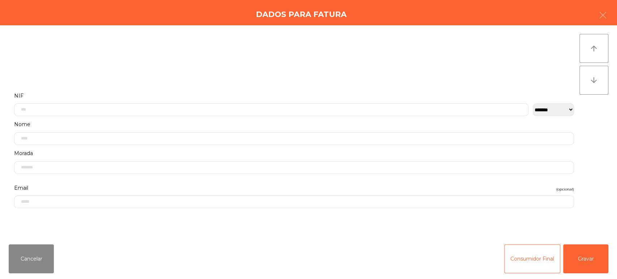
click at [236, 120] on label "Nome" at bounding box center [294, 125] width 560 height 10
click at [118, 108] on input "text" at bounding box center [271, 109] width 515 height 13
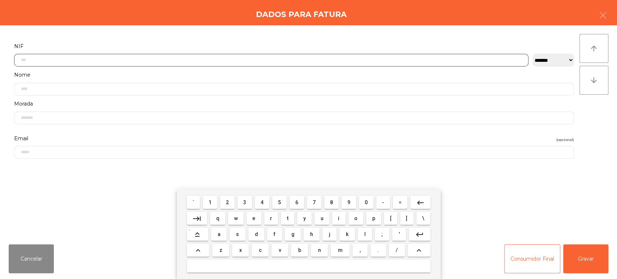
scroll to position [56, 0]
click at [210, 203] on span "1" at bounding box center [210, 203] width 3 height 6
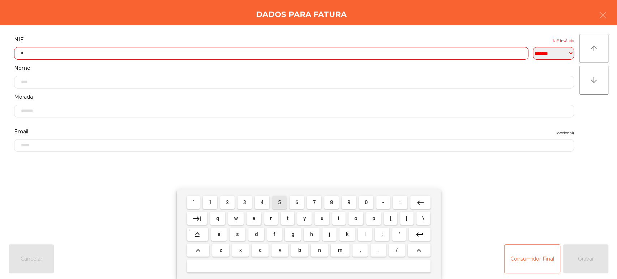
click at [281, 204] on span "5" at bounding box center [279, 203] width 3 height 6
click at [332, 205] on span "8" at bounding box center [331, 203] width 3 height 6
click at [348, 204] on span "9" at bounding box center [349, 203] width 3 height 6
click at [209, 203] on span "1" at bounding box center [210, 203] width 3 height 6
click at [245, 203] on span "3" at bounding box center [244, 203] width 3 height 6
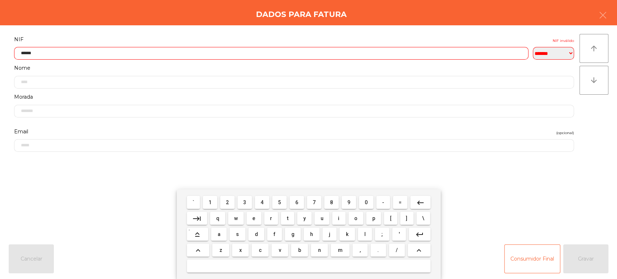
click at [262, 204] on span "4" at bounding box center [262, 203] width 3 height 6
click at [227, 203] on span "2" at bounding box center [227, 203] width 3 height 6
click at [295, 204] on span "6" at bounding box center [296, 203] width 3 height 6
type input "*********"
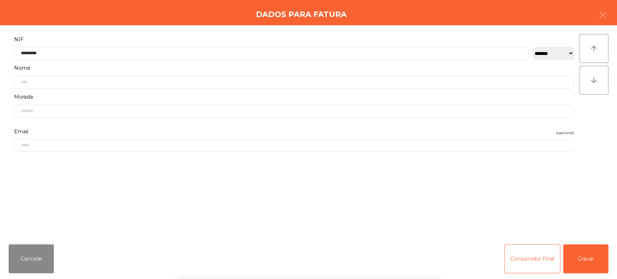
click at [587, 211] on div "` 1 2 3 4 5 6 7 8 9 0 - = keyboard_backspace keyboard_tab q w e r t y u i o p […" at bounding box center [308, 234] width 617 height 90
click at [591, 261] on button "Gravar" at bounding box center [585, 258] width 45 height 29
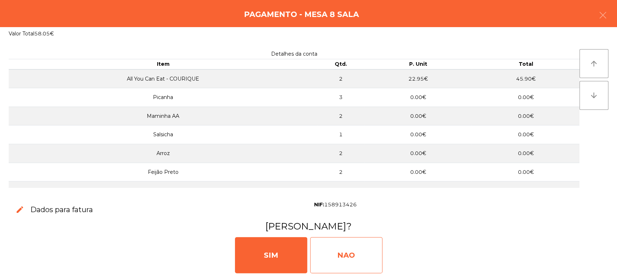
click at [354, 252] on div "NAO" at bounding box center [346, 255] width 72 height 36
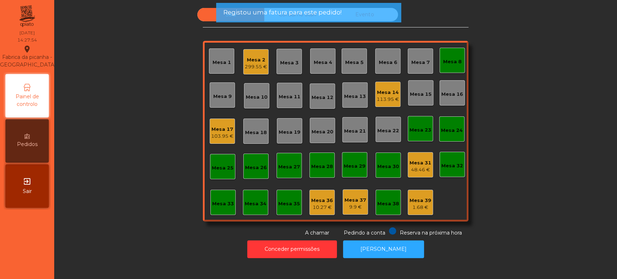
click at [443, 67] on div "Mesa 8" at bounding box center [452, 60] width 25 height 25
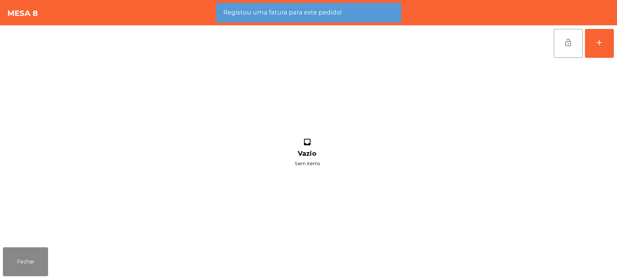
click at [565, 65] on div "inbox Vazio Sem items" at bounding box center [307, 152] width 609 height 183
click at [566, 43] on span "lock_open" at bounding box center [568, 42] width 9 height 9
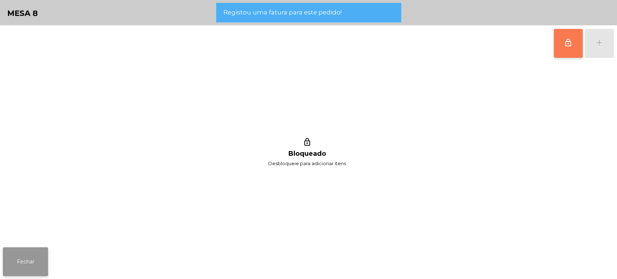
click at [31, 262] on button "Fechar" at bounding box center [25, 261] width 45 height 29
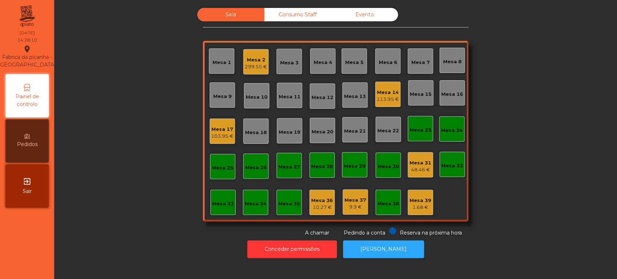
click at [412, 168] on div "48.46 €" at bounding box center [421, 169] width 22 height 7
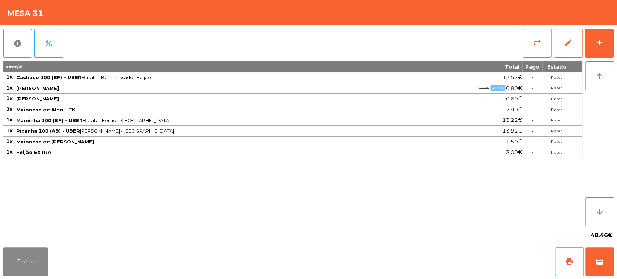
click at [614, 251] on div "Fechar print wallet" at bounding box center [308, 261] width 617 height 35
click at [592, 268] on button "wallet" at bounding box center [599, 261] width 29 height 29
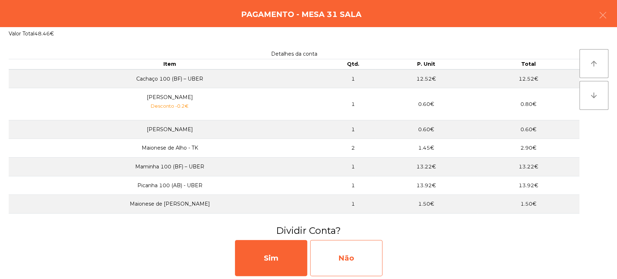
click at [355, 247] on div "Não" at bounding box center [346, 258] width 72 height 36
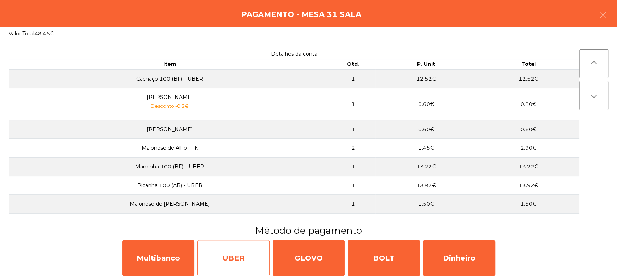
click at [247, 265] on div "UBER" at bounding box center [233, 258] width 72 height 36
select select "**"
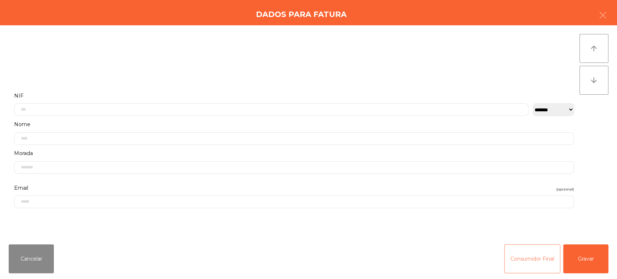
click at [537, 256] on button "Consumidor Final" at bounding box center [532, 258] width 56 height 29
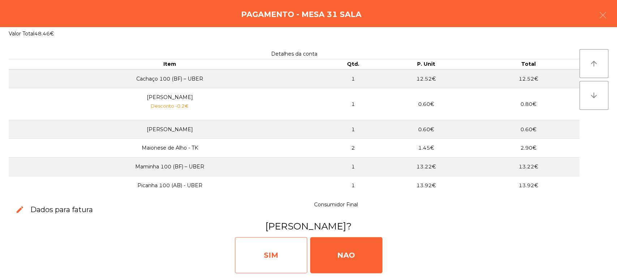
click at [267, 260] on div "SIM" at bounding box center [271, 255] width 72 height 36
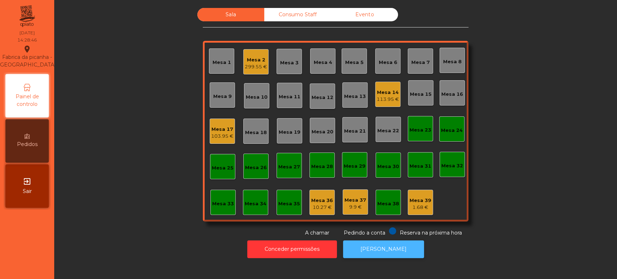
click at [395, 256] on button "[PERSON_NAME]" at bounding box center [383, 249] width 81 height 18
click at [219, 128] on div "Mesa 17" at bounding box center [222, 129] width 22 height 7
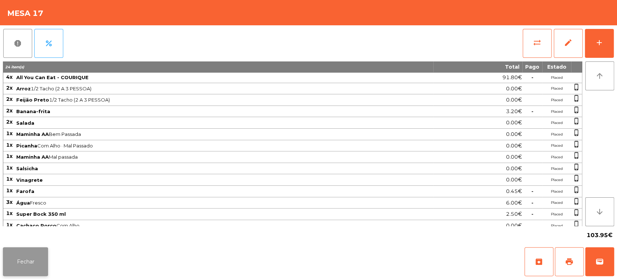
click at [21, 275] on button "Fechar" at bounding box center [25, 261] width 45 height 29
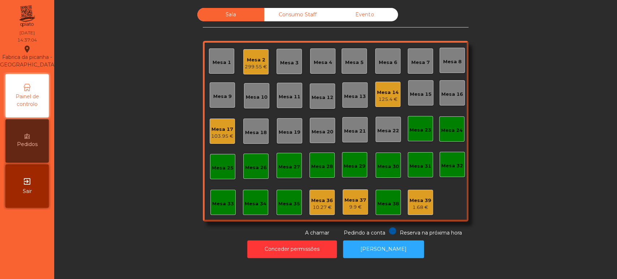
click at [252, 64] on div "299.55 €" at bounding box center [256, 66] width 22 height 7
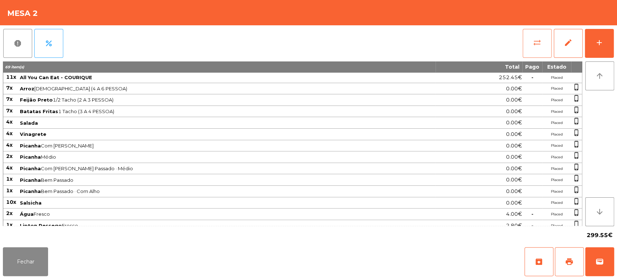
click at [541, 35] on button "sync_alt" at bounding box center [537, 43] width 29 height 29
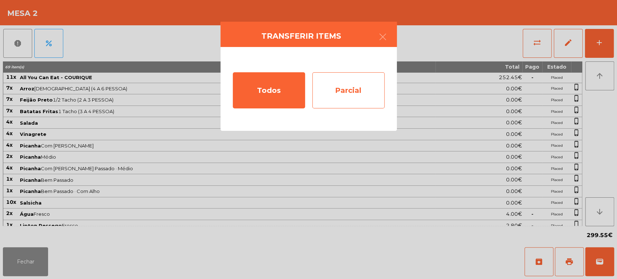
click at [364, 88] on div "Parcial" at bounding box center [348, 90] width 72 height 36
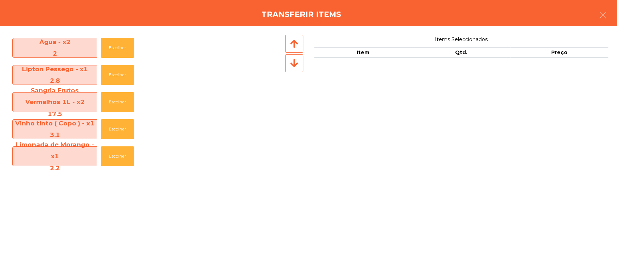
scroll to position [219, 0]
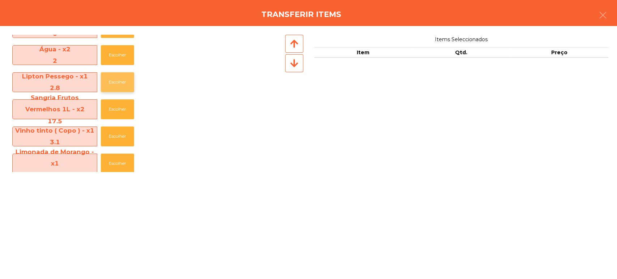
click at [115, 78] on button "Escolher" at bounding box center [117, 82] width 33 height 20
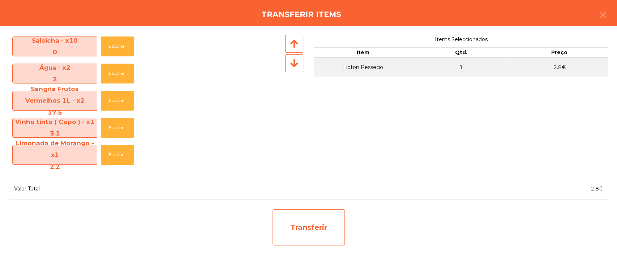
click at [316, 229] on div "Transferir" at bounding box center [309, 227] width 72 height 36
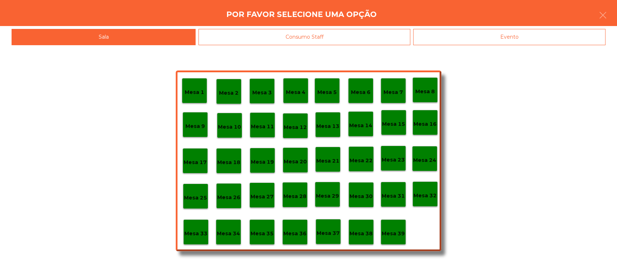
click at [327, 235] on p "Mesa 37" at bounding box center [328, 233] width 23 height 8
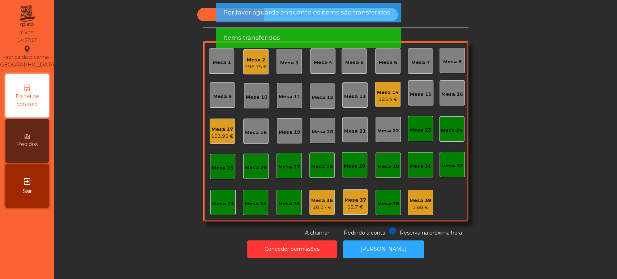
click at [263, 64] on div "296.75 €" at bounding box center [256, 66] width 22 height 7
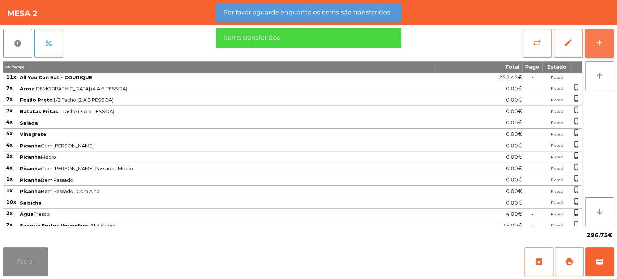
click at [603, 47] on button "add" at bounding box center [599, 43] width 29 height 29
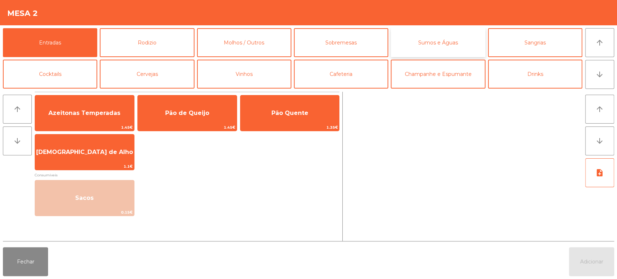
click at [438, 43] on button "Sumos e Águas" at bounding box center [438, 42] width 94 height 29
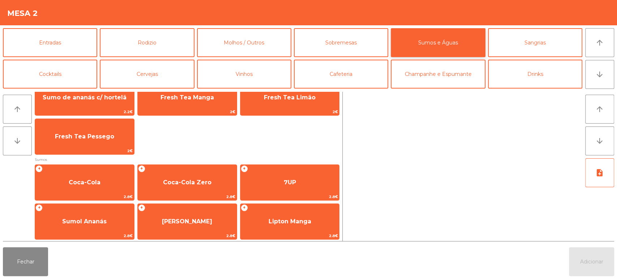
scroll to position [59, 0]
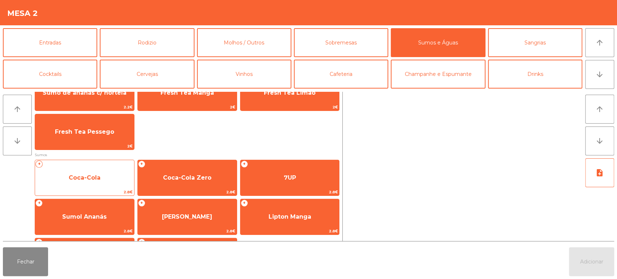
click at [75, 176] on span "Coca-Cola" at bounding box center [85, 177] width 32 height 7
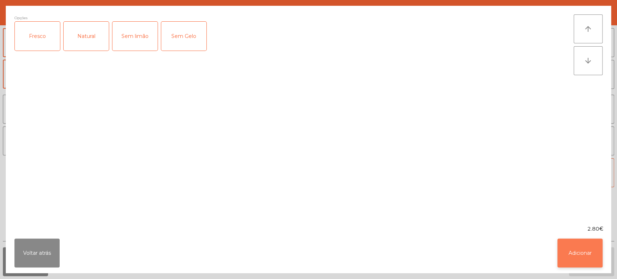
click at [583, 250] on button "Adicionar" at bounding box center [580, 253] width 45 height 29
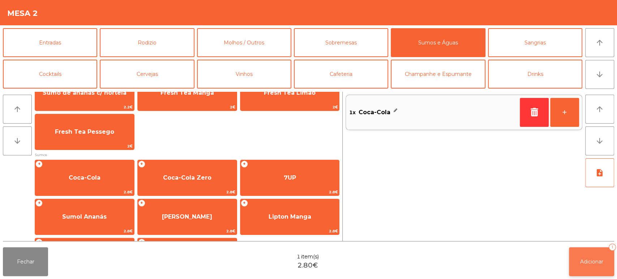
click at [581, 263] on span "Adicionar" at bounding box center [591, 262] width 23 height 7
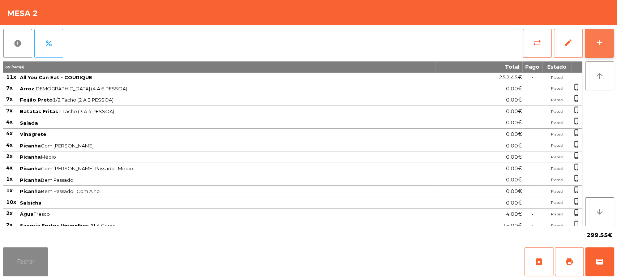
click at [597, 41] on div "add" at bounding box center [599, 42] width 9 height 9
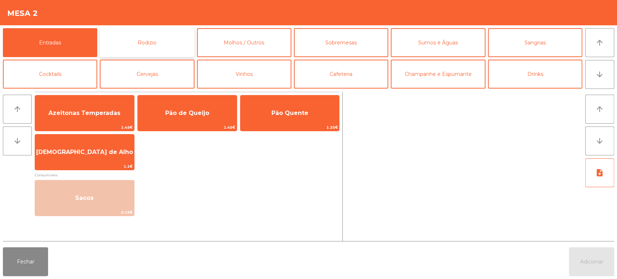
click at [172, 47] on button "Rodizio" at bounding box center [147, 42] width 94 height 29
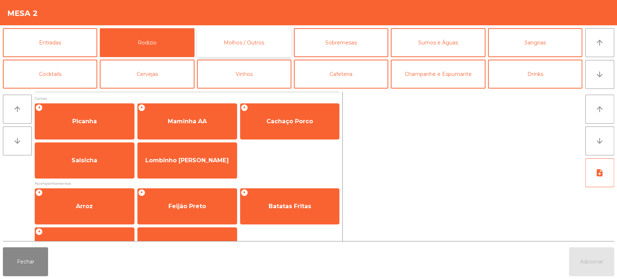
click at [263, 39] on button "Molhos / Outros" at bounding box center [244, 42] width 94 height 29
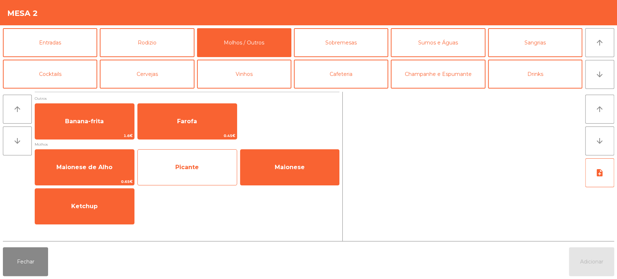
click at [201, 172] on span "Picante" at bounding box center [187, 168] width 99 height 20
click at [203, 172] on span "Picante" at bounding box center [187, 168] width 99 height 20
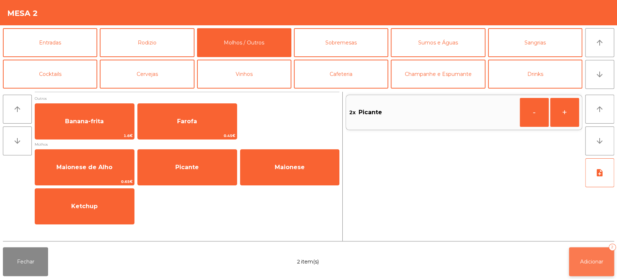
click at [611, 253] on button "Adicionar 2" at bounding box center [591, 261] width 45 height 29
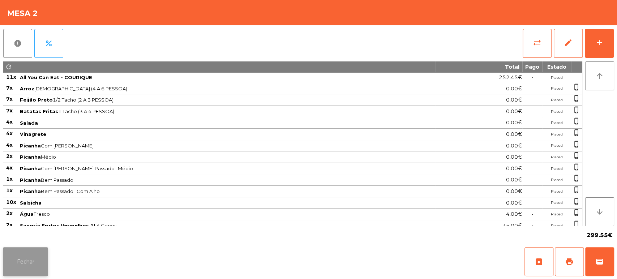
click at [38, 251] on button "Fechar" at bounding box center [25, 261] width 45 height 29
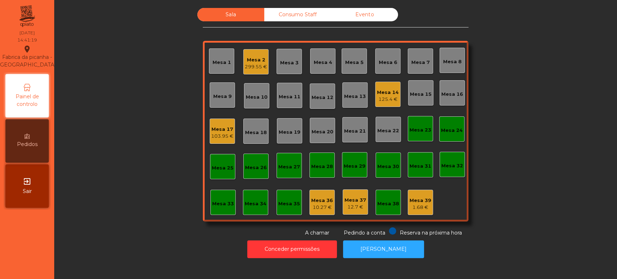
click at [392, 96] on div "125.4 €" at bounding box center [388, 99] width 22 height 7
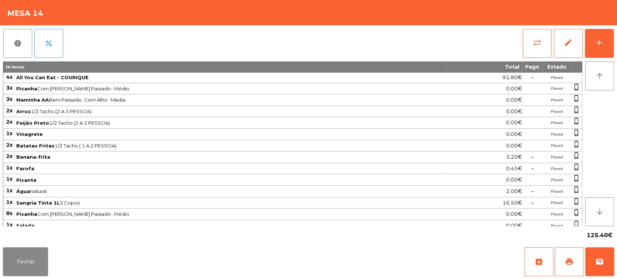
scroll to position [37, 0]
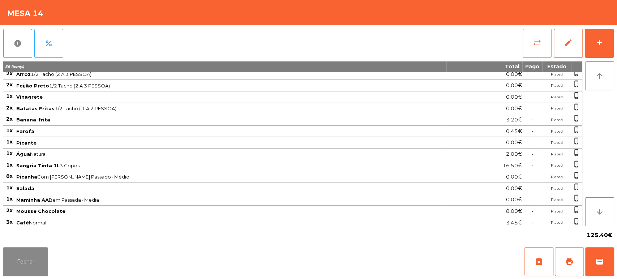
click at [541, 44] on button "sync_alt" at bounding box center [537, 43] width 29 height 29
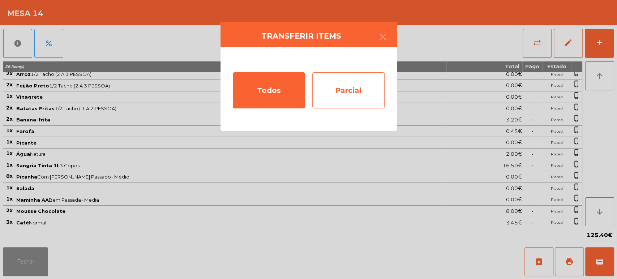
click at [354, 92] on div "Parcial" at bounding box center [348, 90] width 72 height 36
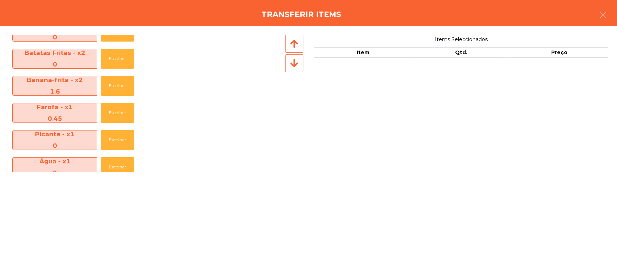
scroll to position [269, 0]
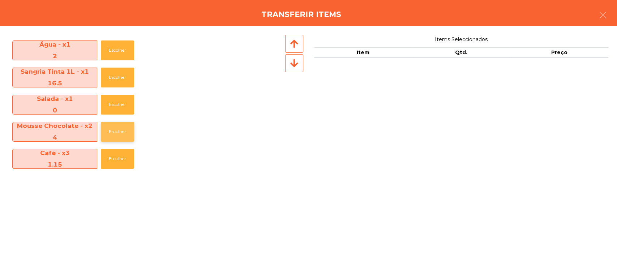
click at [119, 129] on button "Escolher" at bounding box center [117, 132] width 33 height 20
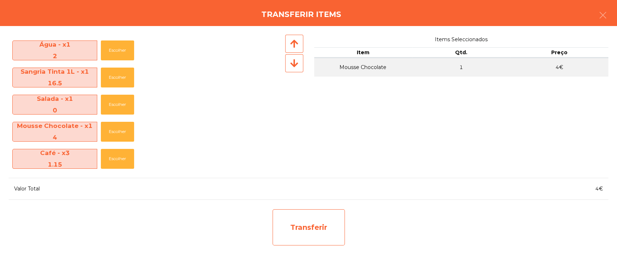
click at [324, 234] on div "Transferir" at bounding box center [309, 227] width 72 height 36
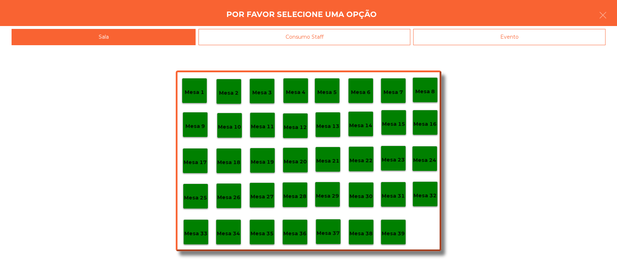
click at [327, 243] on div "Mesa 37" at bounding box center [328, 231] width 25 height 25
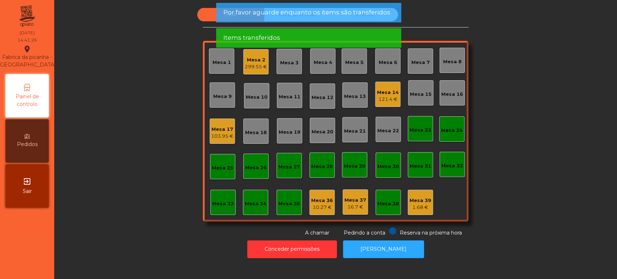
click at [381, 97] on div "121.4 €" at bounding box center [388, 99] width 22 height 7
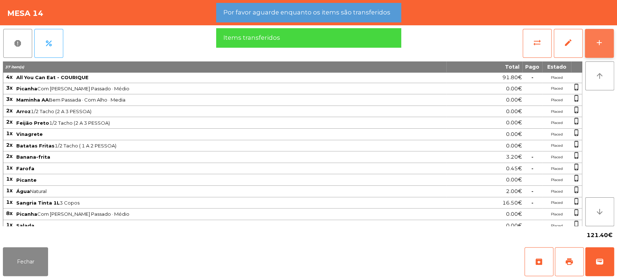
click at [608, 47] on button "add" at bounding box center [599, 43] width 29 height 29
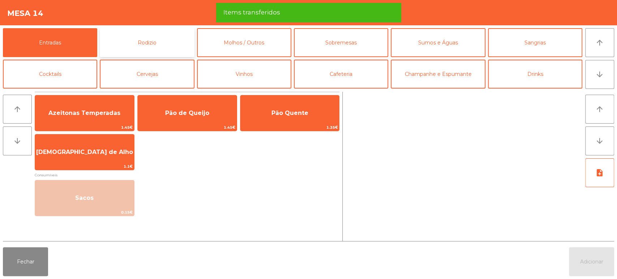
click at [160, 44] on button "Rodizio" at bounding box center [147, 42] width 94 height 29
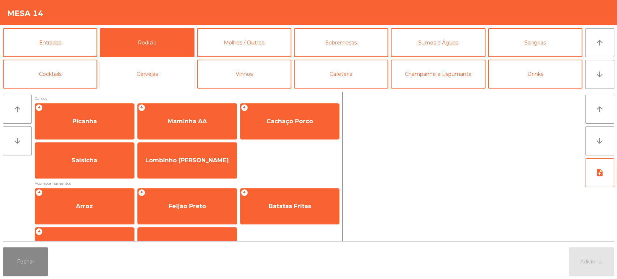
click at [164, 81] on button "Cervejas" at bounding box center [147, 74] width 94 height 29
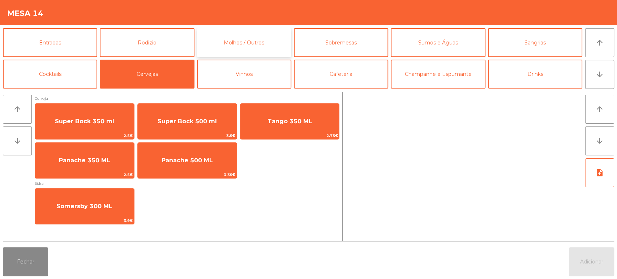
click at [257, 44] on button "Molhos / Outros" at bounding box center [244, 42] width 94 height 29
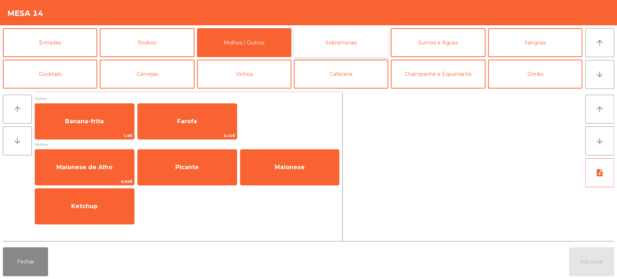
click at [354, 38] on button "Sobremesas" at bounding box center [341, 42] width 94 height 29
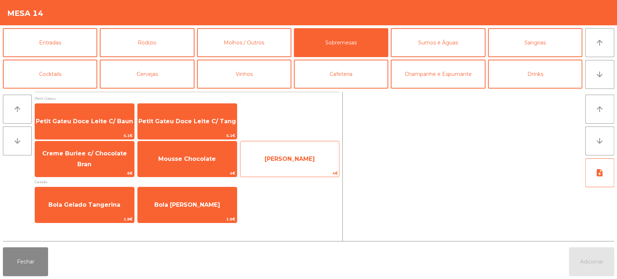
click at [301, 168] on span "[PERSON_NAME]" at bounding box center [289, 159] width 99 height 20
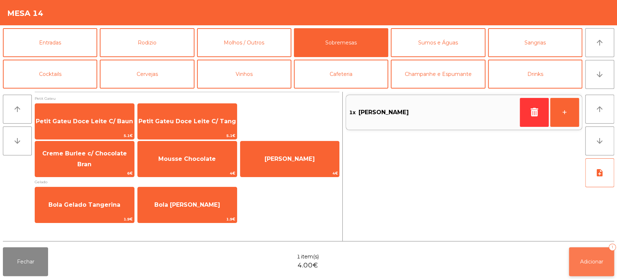
click at [597, 259] on span "Adicionar" at bounding box center [591, 262] width 23 height 7
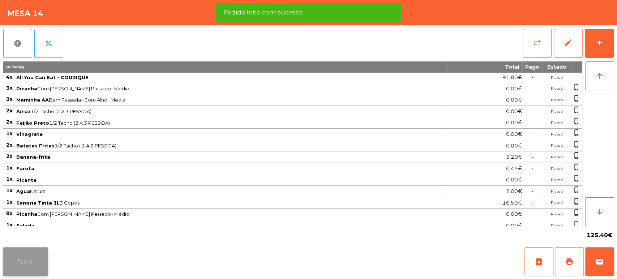
click at [23, 255] on button "Fechar" at bounding box center [25, 261] width 45 height 29
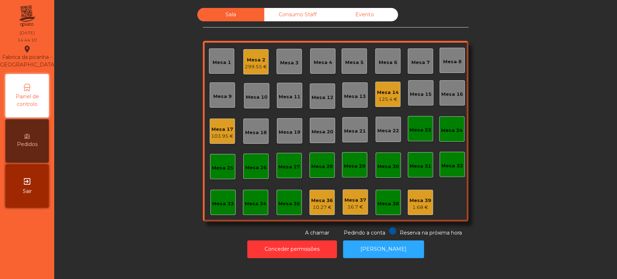
click at [251, 52] on div "Mesa 2 299.55 €" at bounding box center [255, 61] width 25 height 25
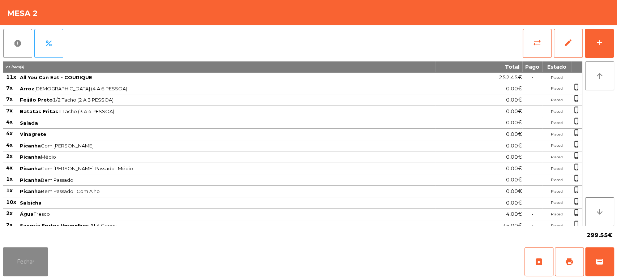
click at [616, 37] on div "report percent sync_alt edit add 71 item(s) Total Pago Estado 11x All You Can E…" at bounding box center [308, 134] width 617 height 219
click at [602, 43] on div "add" at bounding box center [599, 42] width 9 height 9
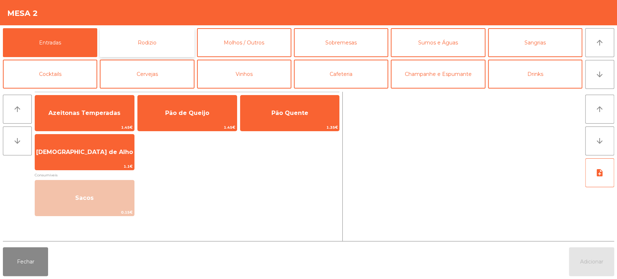
click at [172, 43] on button "Rodizio" at bounding box center [147, 42] width 94 height 29
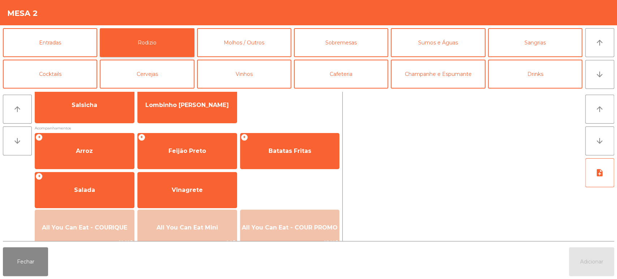
scroll to position [71, 0]
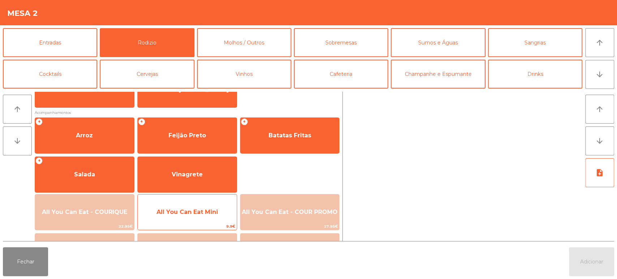
click at [190, 218] on span "All You Can Eat Mini" at bounding box center [187, 213] width 99 height 20
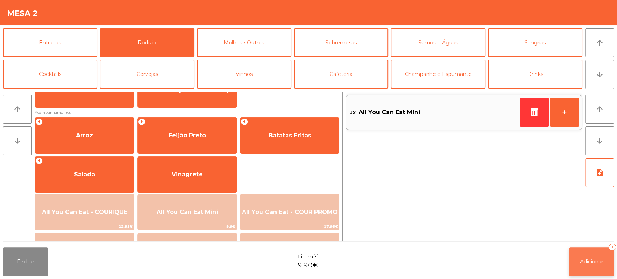
click at [596, 253] on button "Adicionar 1" at bounding box center [591, 261] width 45 height 29
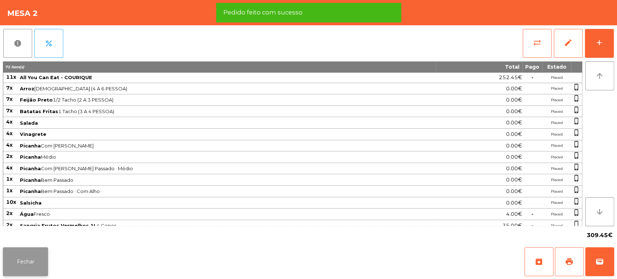
click at [25, 271] on button "Fechar" at bounding box center [25, 261] width 45 height 29
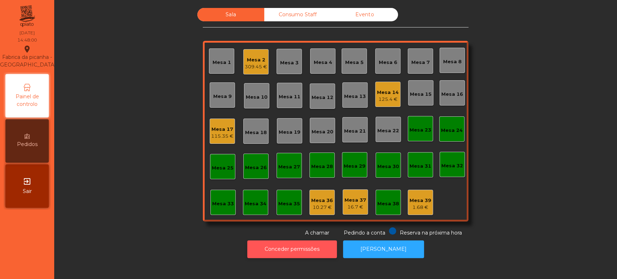
click at [292, 252] on button "Conceder permissões" at bounding box center [292, 249] width 90 height 18
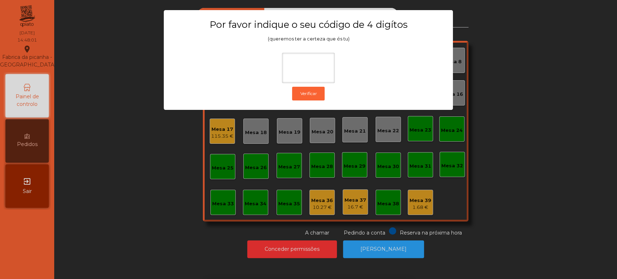
click at [234, 203] on ngb-modal-window "Por favor indique o seu código de 4 digítos (queremos ter a certeza que és tu) …" at bounding box center [309, 139] width 587 height 279
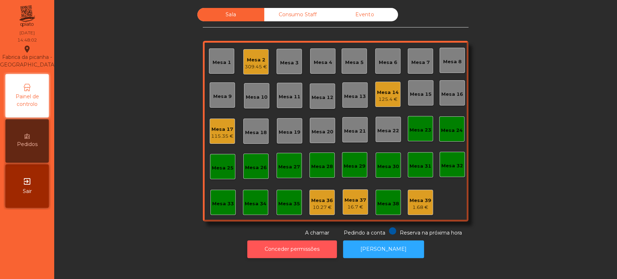
click at [301, 244] on button "Conceder permissões" at bounding box center [292, 249] width 90 height 18
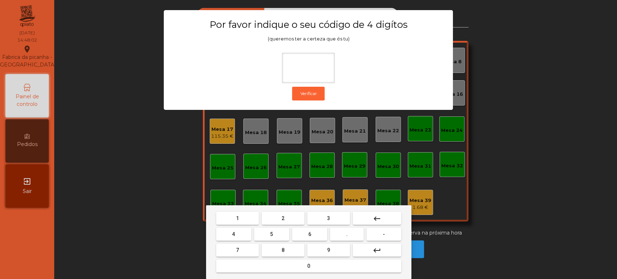
click at [237, 218] on span "1" at bounding box center [237, 219] width 3 height 6
click at [320, 216] on button "3" at bounding box center [328, 218] width 43 height 13
click at [279, 234] on button "5" at bounding box center [271, 234] width 35 height 13
click at [308, 267] on span "0" at bounding box center [308, 266] width 3 height 6
type input "****"
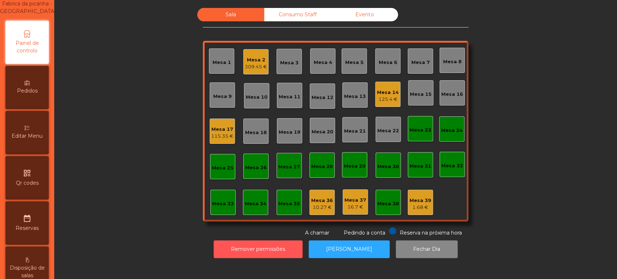
scroll to position [60, 0]
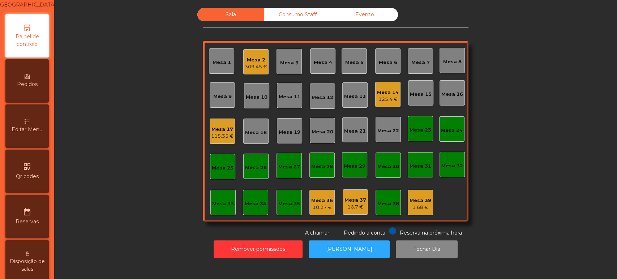
click at [36, 128] on div "Editar Menu" at bounding box center [26, 126] width 43 height 43
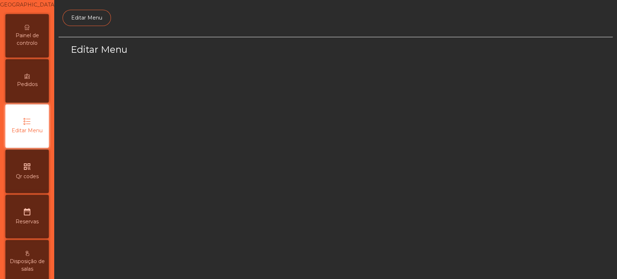
scroll to position [54, 0]
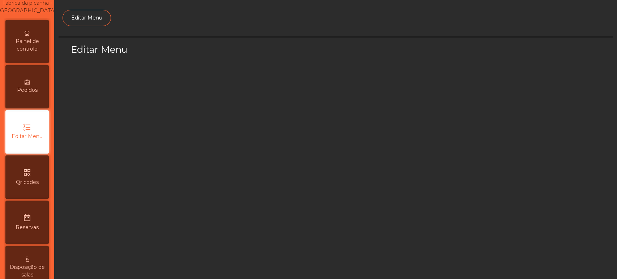
select select "*"
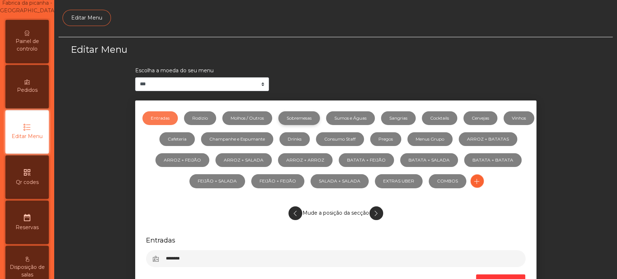
click at [312, 119] on link "Sobremesas" at bounding box center [299, 118] width 42 height 14
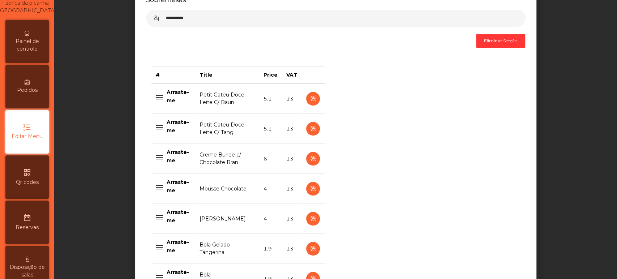
scroll to position [243, 0]
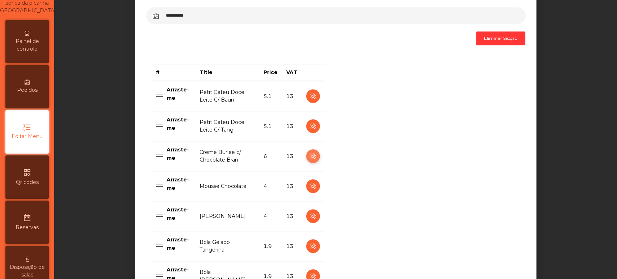
click at [310, 156] on icon "button" at bounding box center [313, 156] width 8 height 9
select select "**"
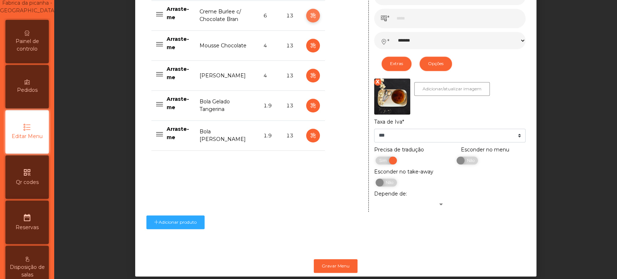
scroll to position [402, 0]
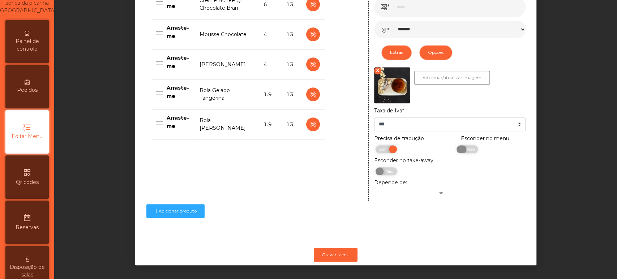
click at [468, 145] on span "Não" at bounding box center [470, 149] width 18 height 8
click at [330, 248] on button "Gravar Menu" at bounding box center [336, 255] width 44 height 14
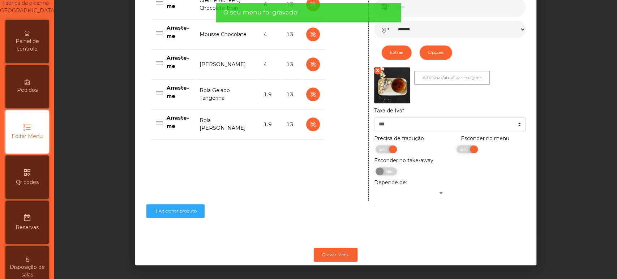
click at [39, 39] on div "Painel de controlo" at bounding box center [26, 41] width 43 height 43
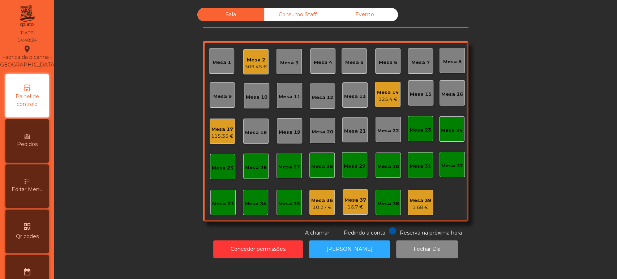
click at [220, 136] on div "115.35 €" at bounding box center [222, 136] width 22 height 7
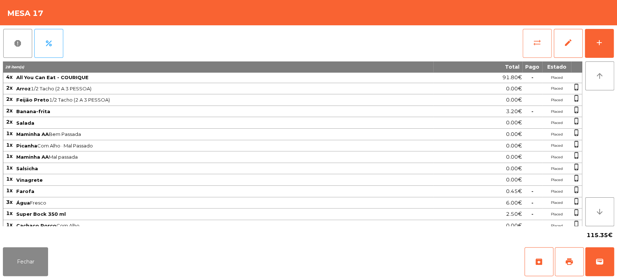
click at [527, 43] on button "sync_alt" at bounding box center [537, 43] width 29 height 29
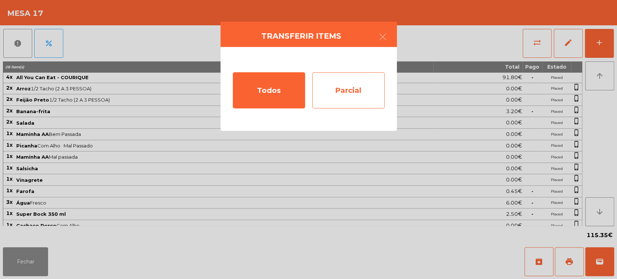
click at [355, 90] on div "Parcial" at bounding box center [348, 90] width 72 height 36
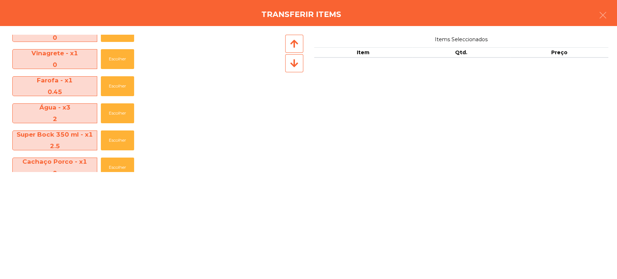
scroll to position [296, 0]
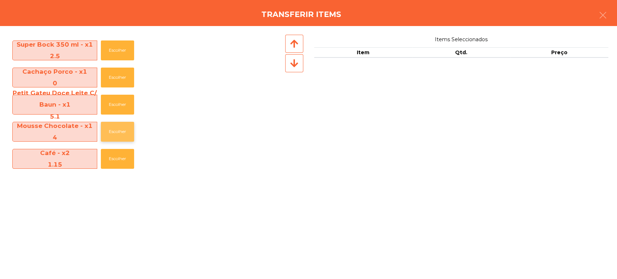
click at [114, 138] on button "Escolher" at bounding box center [117, 132] width 33 height 20
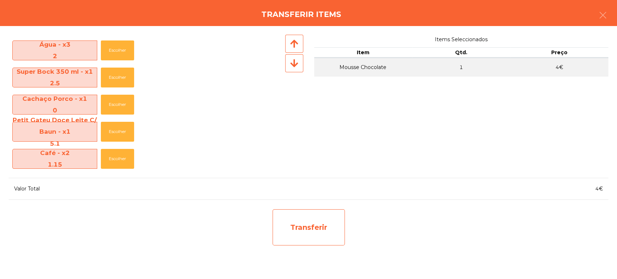
click at [326, 221] on div "Transferir" at bounding box center [309, 227] width 72 height 36
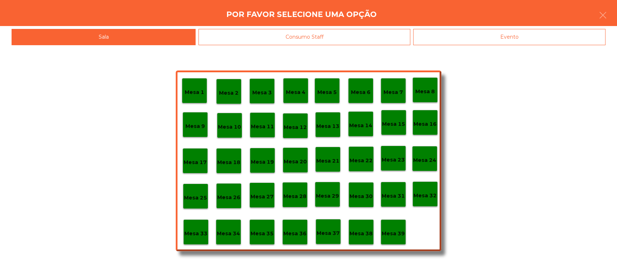
click at [328, 239] on div "Mesa 37" at bounding box center [328, 231] width 25 height 25
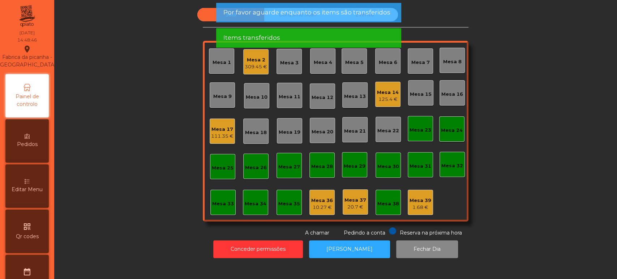
click at [518, 192] on div "Sala Consumo Staff Evento Mesa 1 Mesa 2 309.45 € Mesa 3 Mesa 4 [GEOGRAPHIC_DATA…" at bounding box center [336, 122] width 544 height 229
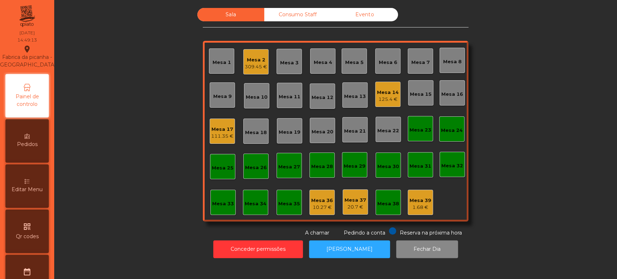
click at [388, 96] on div "125.4 €" at bounding box center [388, 99] width 22 height 7
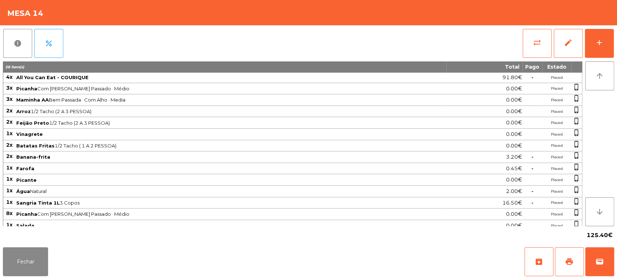
scroll to position [48, 0]
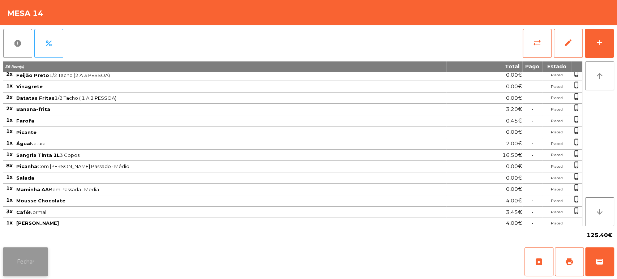
click at [34, 248] on button "Fechar" at bounding box center [25, 261] width 45 height 29
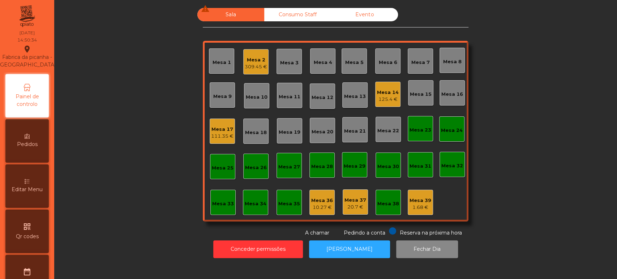
click at [385, 94] on div "Mesa 14" at bounding box center [388, 92] width 22 height 7
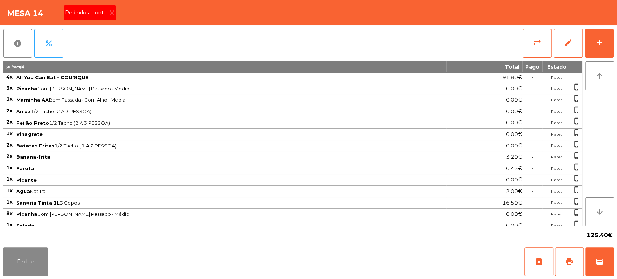
click at [98, 18] on div "Pedindo a conta" at bounding box center [90, 12] width 52 height 14
click at [566, 260] on span "print" at bounding box center [569, 261] width 9 height 9
click at [615, 270] on div "Fechar archive print wallet" at bounding box center [308, 261] width 617 height 35
click at [606, 249] on button "wallet" at bounding box center [599, 261] width 29 height 29
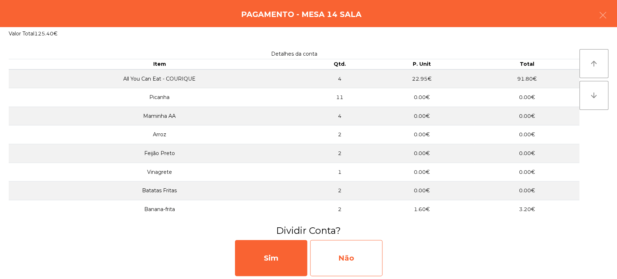
click at [366, 253] on div "Não" at bounding box center [346, 258] width 72 height 36
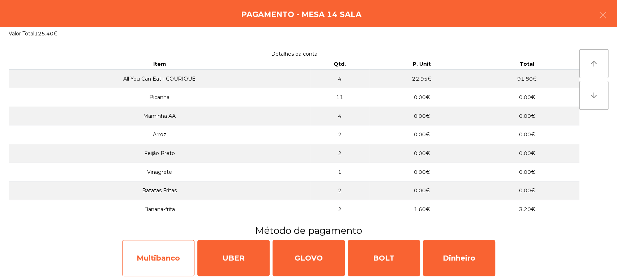
click at [144, 260] on div "Multibanco" at bounding box center [158, 258] width 72 height 36
select select "**"
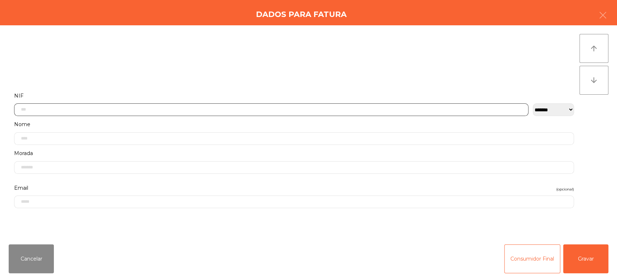
click at [206, 110] on input "text" at bounding box center [271, 109] width 515 height 13
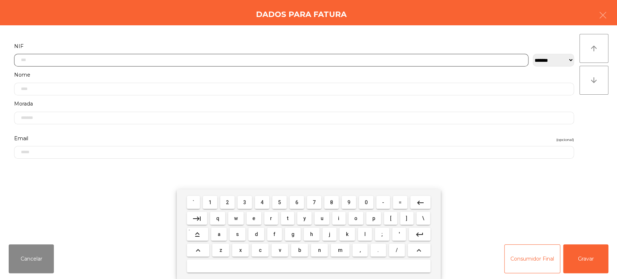
scroll to position [56, 0]
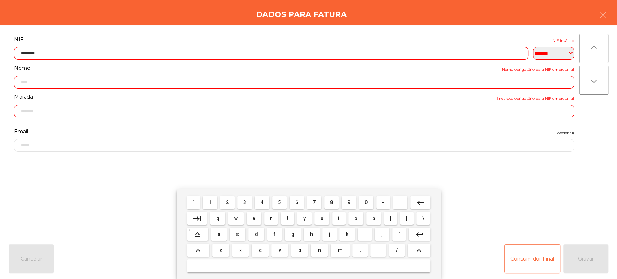
type input "*********"
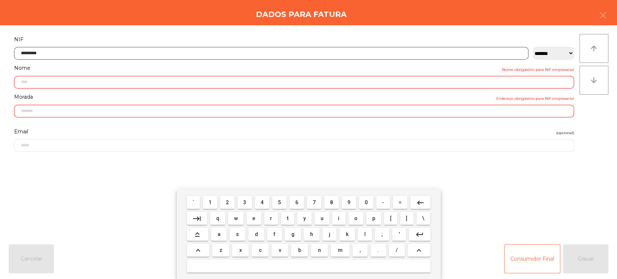
type input "**********"
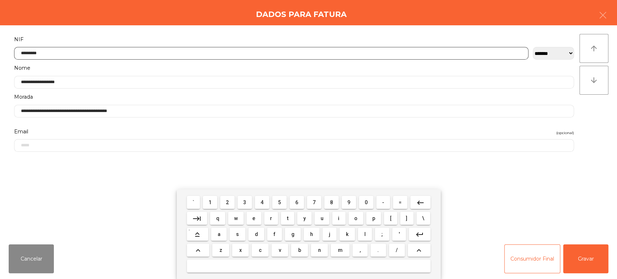
type input "*********"
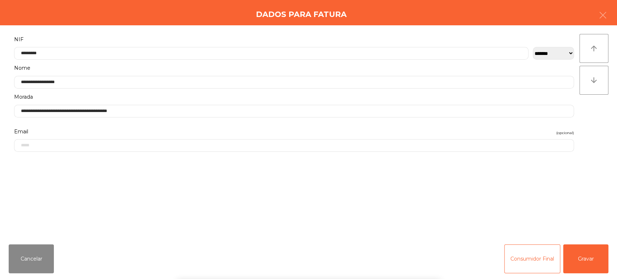
click at [591, 143] on div "arrow_upward arrow_downward" at bounding box center [594, 132] width 29 height 196
click at [585, 257] on button "Gravar" at bounding box center [585, 258] width 45 height 29
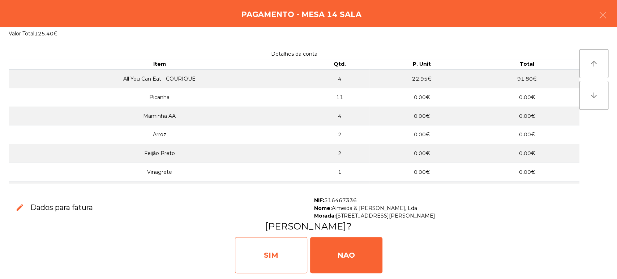
click at [259, 256] on div "SIM" at bounding box center [271, 255] width 72 height 36
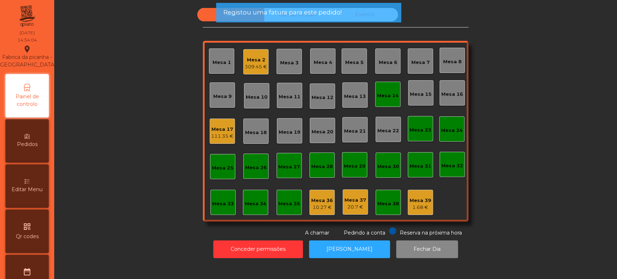
click at [382, 103] on div "Mesa 14" at bounding box center [387, 94] width 25 height 25
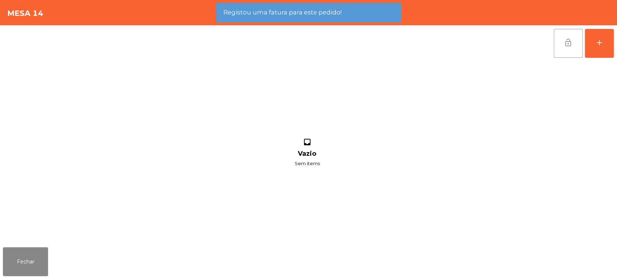
click at [580, 35] on button "lock_open" at bounding box center [568, 43] width 29 height 29
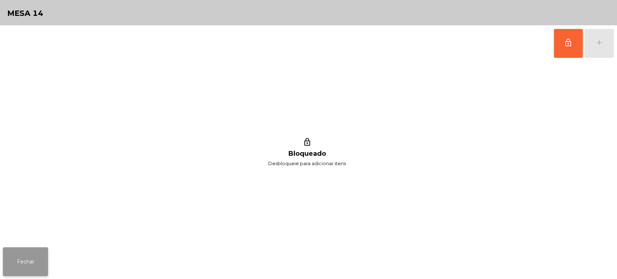
click at [19, 262] on button "Fechar" at bounding box center [25, 261] width 45 height 29
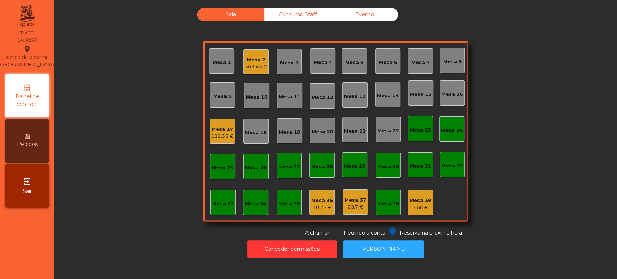
click at [214, 105] on div "Mesa 9" at bounding box center [222, 94] width 25 height 25
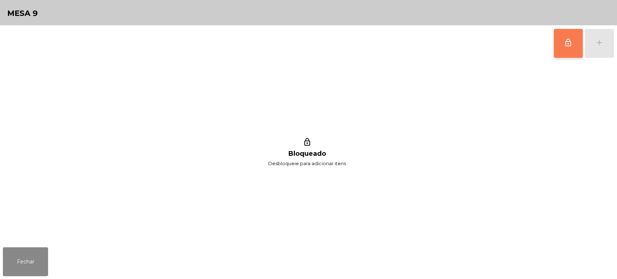
click at [565, 52] on button "lock_outline" at bounding box center [568, 43] width 29 height 29
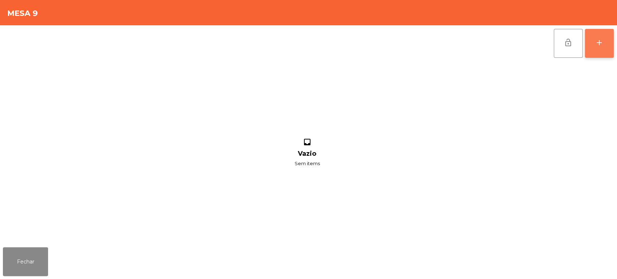
click at [588, 43] on button "add" at bounding box center [599, 43] width 29 height 29
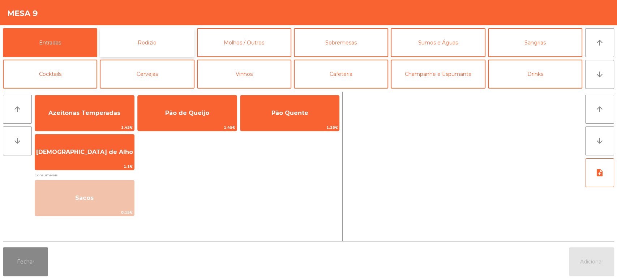
click at [139, 45] on button "Rodizio" at bounding box center [147, 42] width 94 height 29
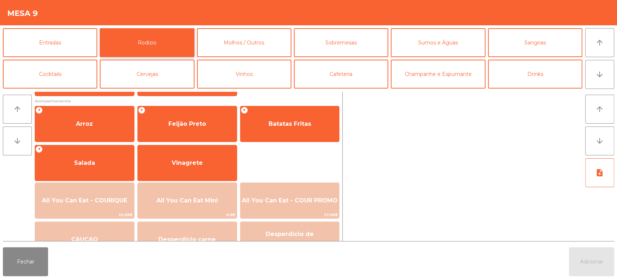
scroll to position [87, 0]
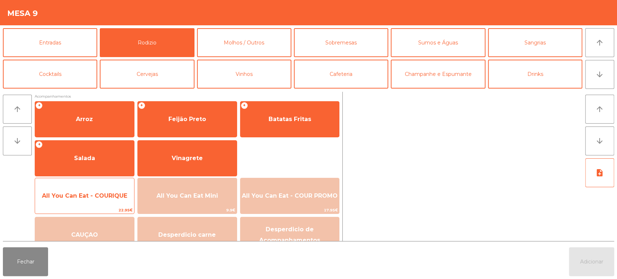
click at [86, 202] on span "All You Can Eat - COURIQUE" at bounding box center [84, 196] width 99 height 20
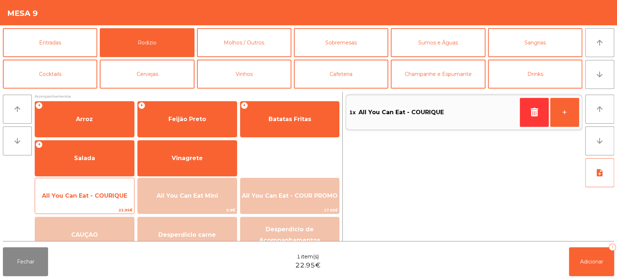
click at [93, 203] on span "All You Can Eat - COURIQUE" at bounding box center [84, 196] width 99 height 20
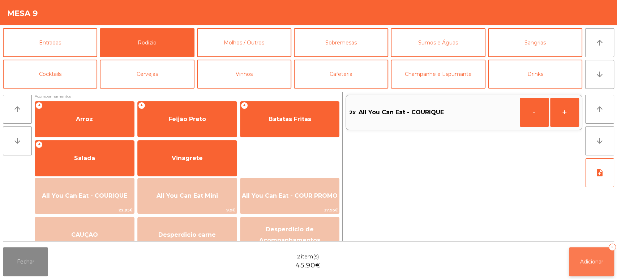
click at [592, 262] on span "Adicionar" at bounding box center [591, 262] width 23 height 7
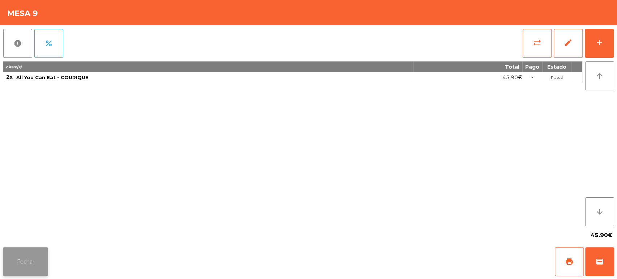
click at [26, 271] on button "Fechar" at bounding box center [25, 261] width 45 height 29
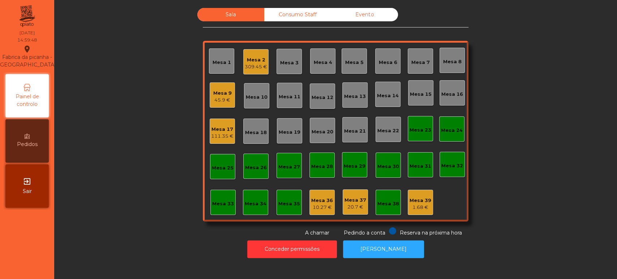
click at [217, 138] on div "111.35 €" at bounding box center [222, 136] width 22 height 7
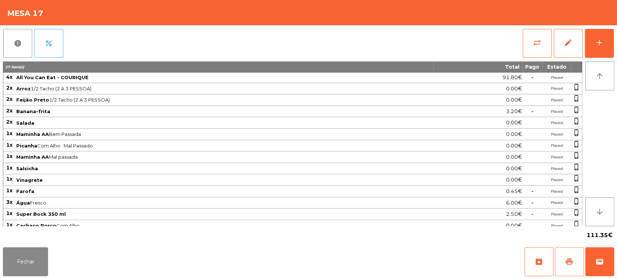
click at [565, 264] on span "print" at bounding box center [569, 261] width 9 height 9
click at [38, 247] on button "Fechar" at bounding box center [25, 261] width 45 height 29
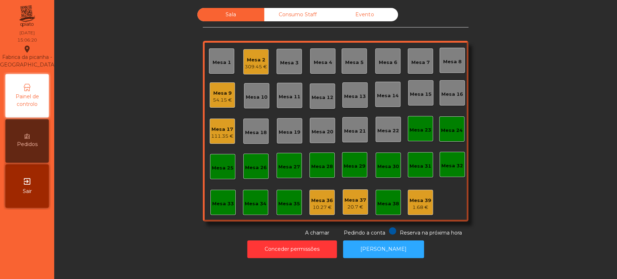
click at [310, 17] on div "Consumo Staff" at bounding box center [297, 14] width 67 height 13
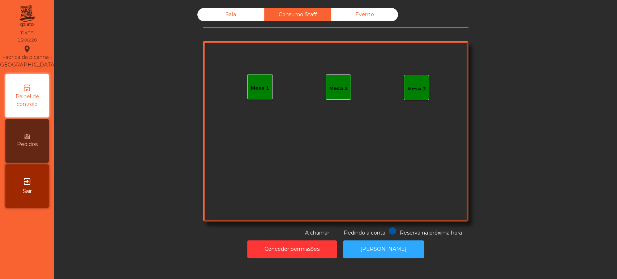
click at [254, 87] on div "Mesa 1" at bounding box center [260, 88] width 18 height 7
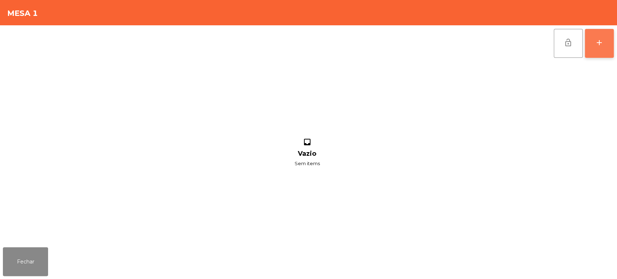
click at [610, 51] on button "add" at bounding box center [599, 43] width 29 height 29
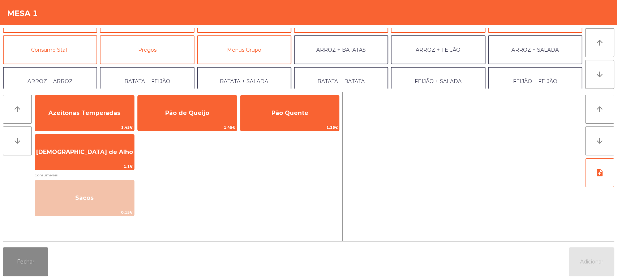
scroll to position [63, 0]
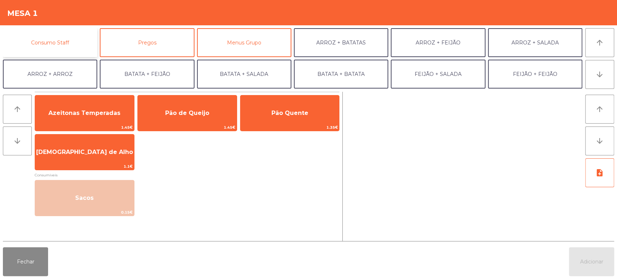
click at [71, 47] on button "Consumo Staff" at bounding box center [50, 42] width 94 height 29
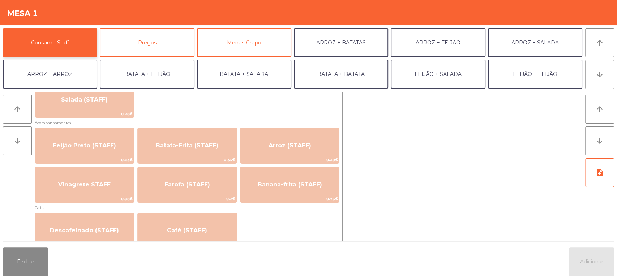
scroll to position [303, 0]
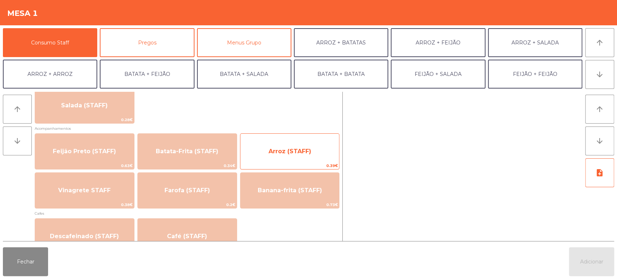
click at [316, 161] on span "Arroz (STAFF)" at bounding box center [289, 152] width 99 height 20
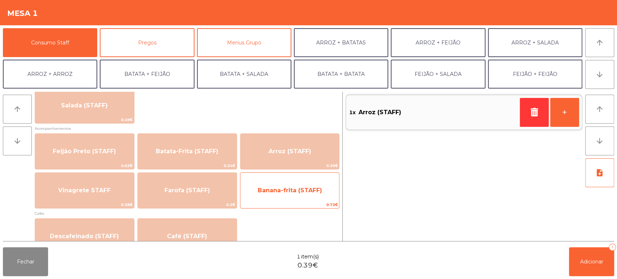
click at [296, 190] on span "Banana-frita (STAFF)" at bounding box center [290, 190] width 64 height 7
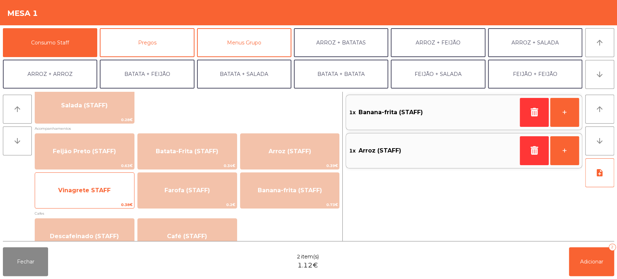
click at [107, 203] on span "0.38€" at bounding box center [84, 204] width 99 height 7
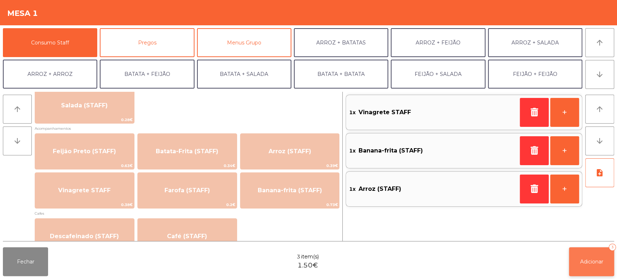
click at [595, 264] on span "Adicionar" at bounding box center [591, 262] width 23 height 7
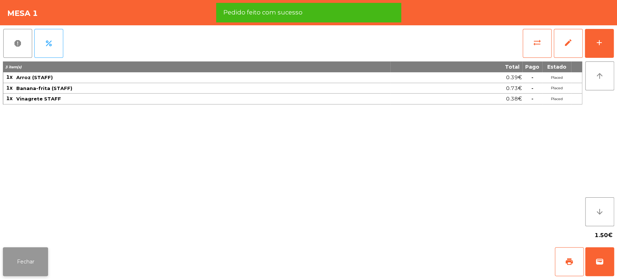
click at [35, 253] on button "Fechar" at bounding box center [25, 261] width 45 height 29
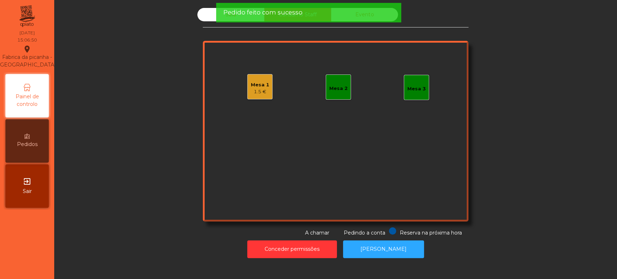
click at [216, 19] on div "Pedido feito com sucesso" at bounding box center [308, 13] width 185 height 20
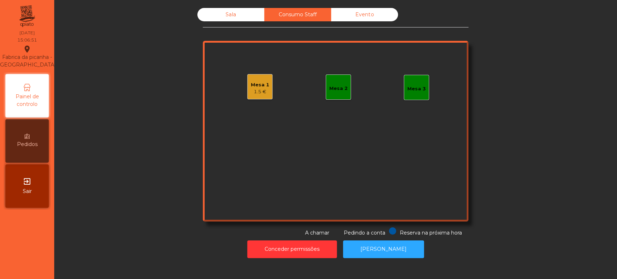
click at [211, 21] on div "Sala" at bounding box center [230, 14] width 67 height 13
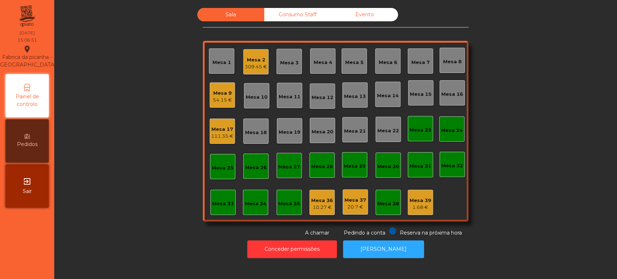
click at [213, 20] on div "Sala" at bounding box center [230, 14] width 67 height 13
click at [234, 20] on div "Sala" at bounding box center [230, 14] width 67 height 13
click at [224, 129] on div "Mesa 17" at bounding box center [222, 129] width 22 height 7
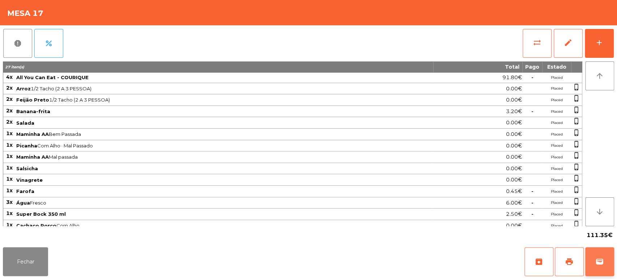
click at [605, 260] on button "wallet" at bounding box center [599, 261] width 29 height 29
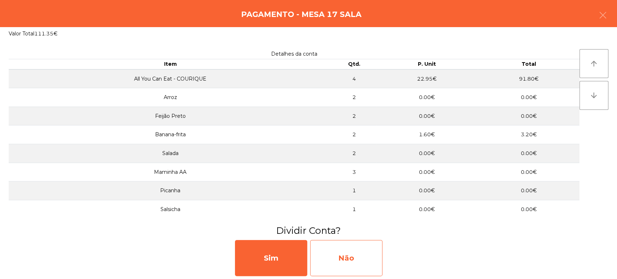
click at [351, 247] on div "Não" at bounding box center [346, 258] width 72 height 36
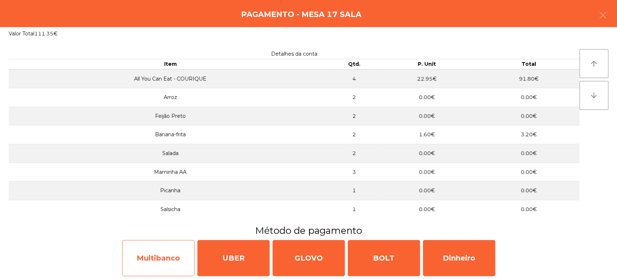
click at [159, 251] on div "Multibanco" at bounding box center [158, 258] width 72 height 36
select select "**"
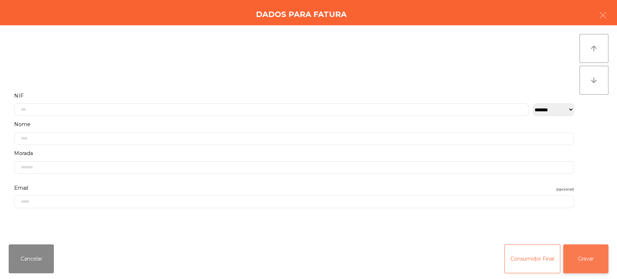
click at [584, 262] on button "Gravar" at bounding box center [585, 258] width 45 height 29
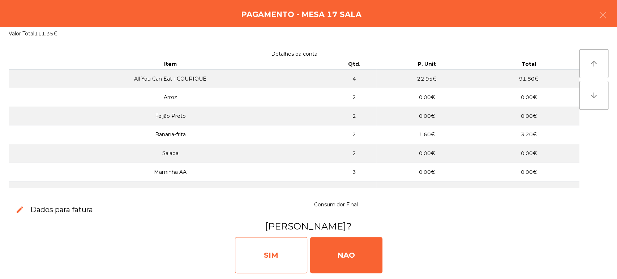
click at [276, 256] on div "SIM" at bounding box center [271, 255] width 72 height 36
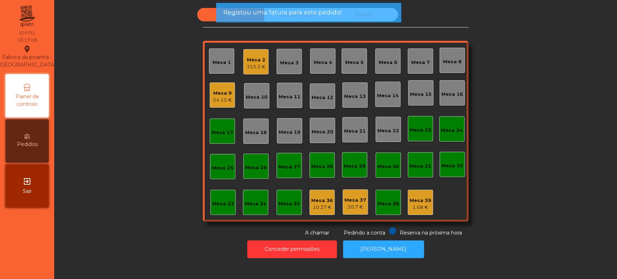
click at [213, 124] on div "Mesa 17" at bounding box center [222, 131] width 25 height 25
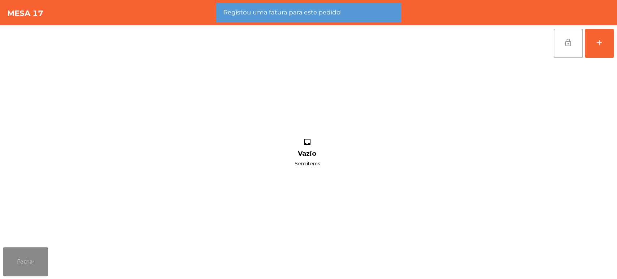
click at [566, 36] on button "lock_open" at bounding box center [568, 43] width 29 height 29
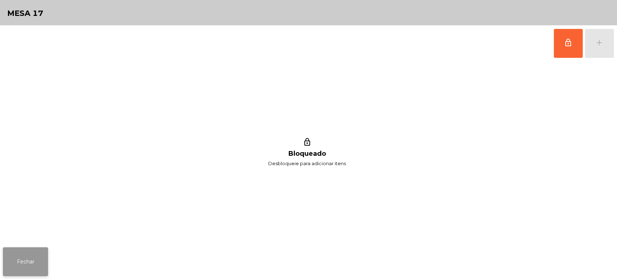
click at [27, 253] on button "Fechar" at bounding box center [25, 261] width 45 height 29
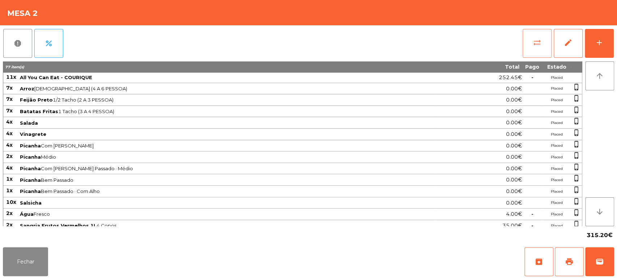
click at [538, 49] on button "sync_alt" at bounding box center [537, 43] width 29 height 29
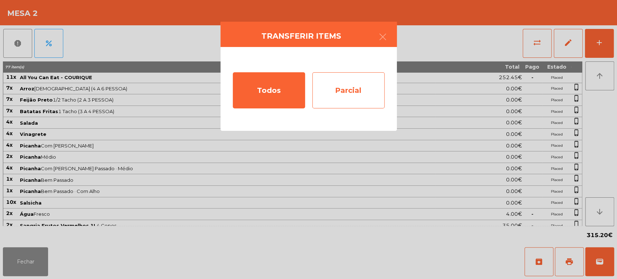
click at [345, 94] on div "Parcial" at bounding box center [348, 90] width 72 height 36
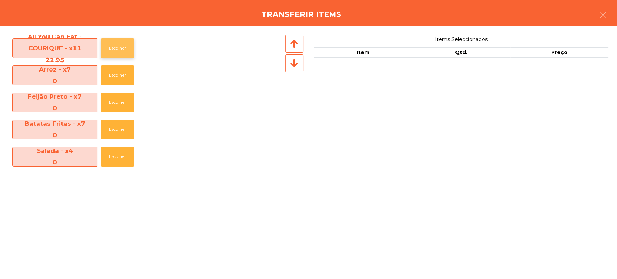
click at [112, 38] on button "Escolher" at bounding box center [117, 48] width 33 height 20
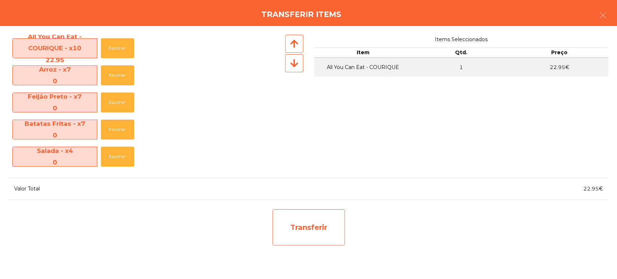
click at [324, 233] on div "Transferir" at bounding box center [309, 227] width 72 height 36
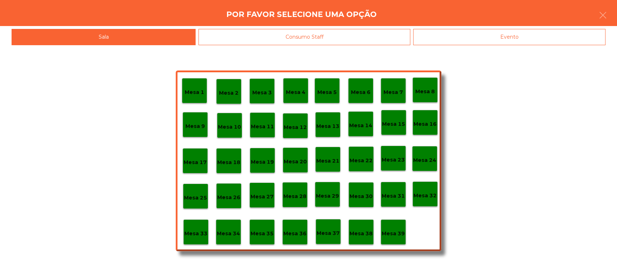
click at [328, 231] on p "Mesa 37" at bounding box center [328, 233] width 23 height 8
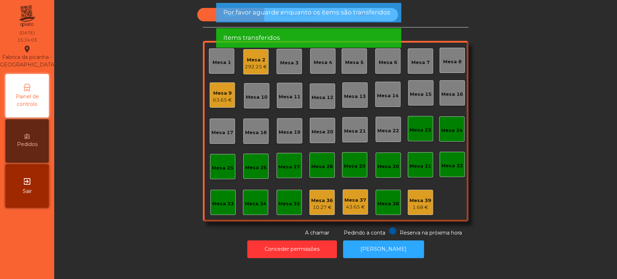
click at [254, 55] on div "Mesa 2 292.25 €" at bounding box center [256, 62] width 22 height 17
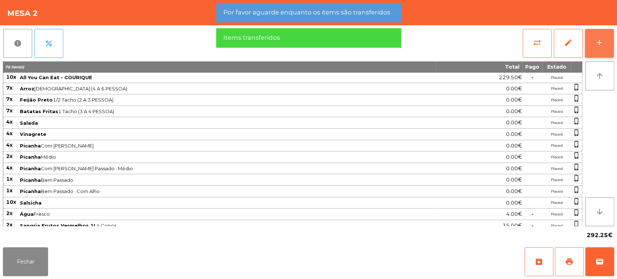
click at [596, 48] on button "add" at bounding box center [599, 43] width 29 height 29
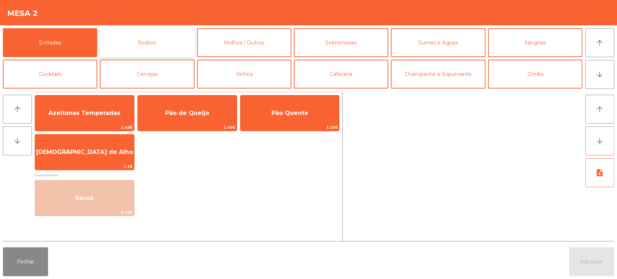
click at [164, 44] on button "Rodizio" at bounding box center [147, 42] width 94 height 29
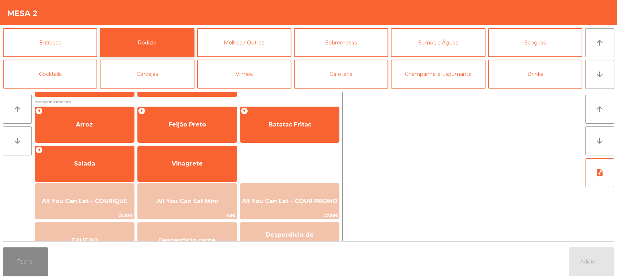
scroll to position [102, 0]
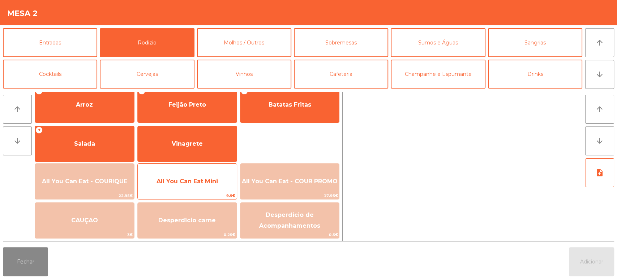
click at [206, 176] on span "All You Can Eat Mini" at bounding box center [187, 182] width 99 height 20
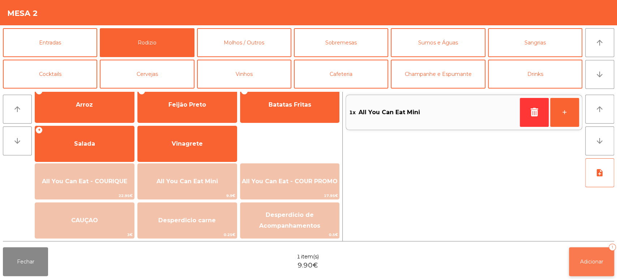
click at [588, 260] on span "Adicionar" at bounding box center [591, 262] width 23 height 7
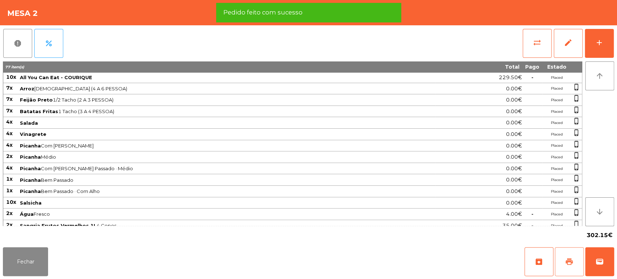
click at [570, 261] on span "print" at bounding box center [569, 261] width 9 height 9
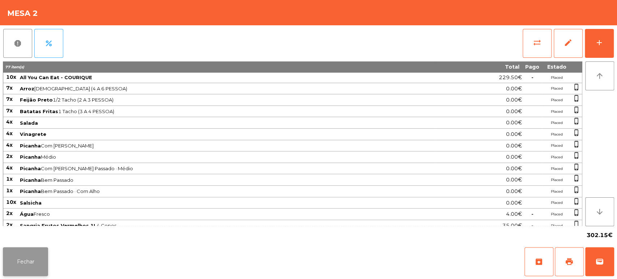
click at [23, 266] on button "Fechar" at bounding box center [25, 261] width 45 height 29
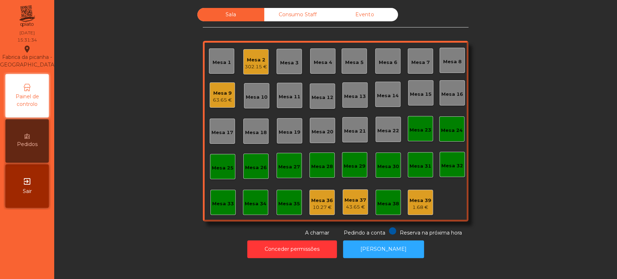
click at [260, 67] on div "302.15 €" at bounding box center [256, 66] width 22 height 7
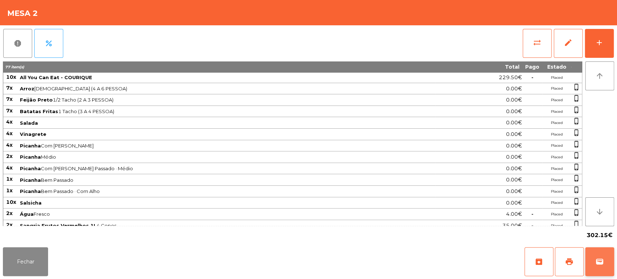
click at [611, 262] on button "wallet" at bounding box center [599, 261] width 29 height 29
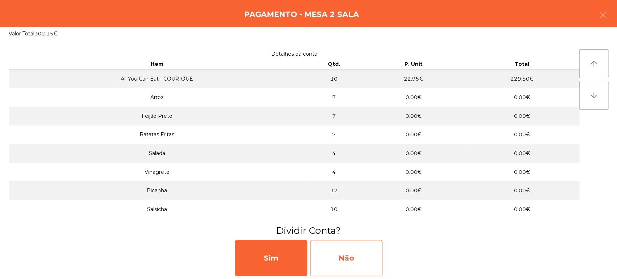
click at [367, 245] on div "Não" at bounding box center [346, 258] width 72 height 36
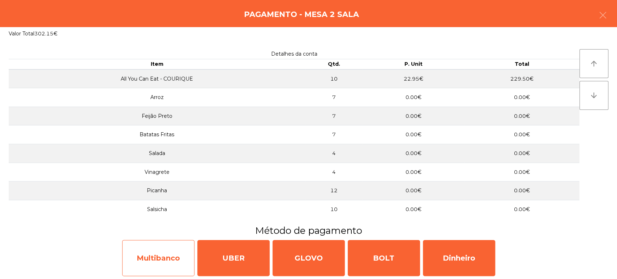
click at [145, 266] on div "Multibanco" at bounding box center [158, 258] width 72 height 36
select select "**"
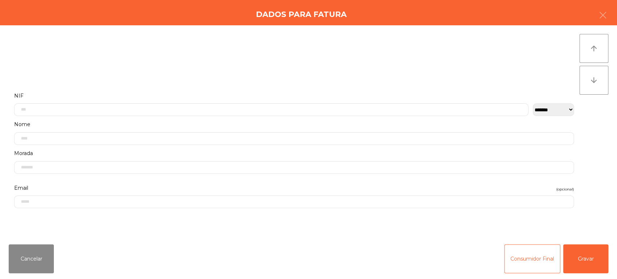
click at [613, 256] on div "Cancelar Consumidor Final Gravar" at bounding box center [308, 259] width 617 height 41
click at [593, 259] on button "Gravar" at bounding box center [585, 258] width 45 height 29
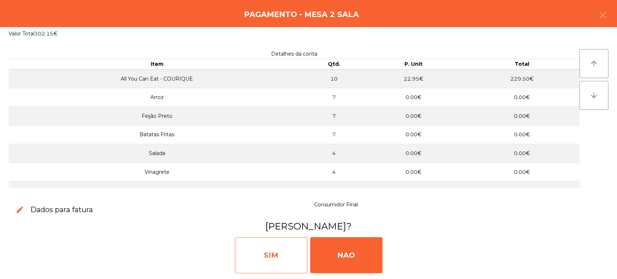
click at [267, 246] on div "SIM" at bounding box center [271, 255] width 72 height 36
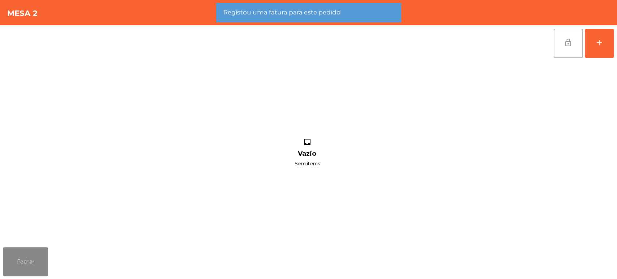
click at [559, 54] on button "lock_open" at bounding box center [568, 43] width 29 height 29
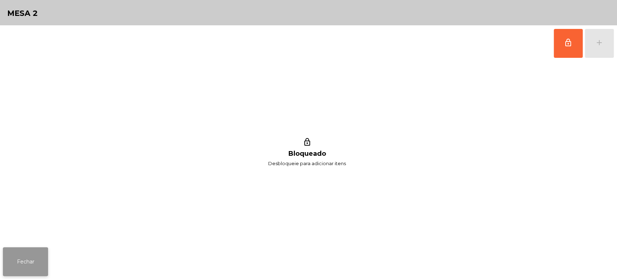
click at [35, 262] on button "Fechar" at bounding box center [25, 261] width 45 height 29
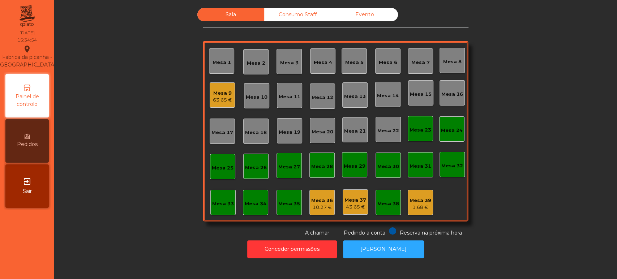
click at [220, 102] on div "63.65 €" at bounding box center [222, 100] width 19 height 7
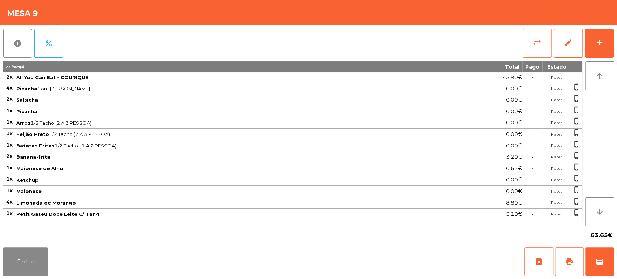
click at [525, 48] on button "sync_alt" at bounding box center [537, 43] width 29 height 29
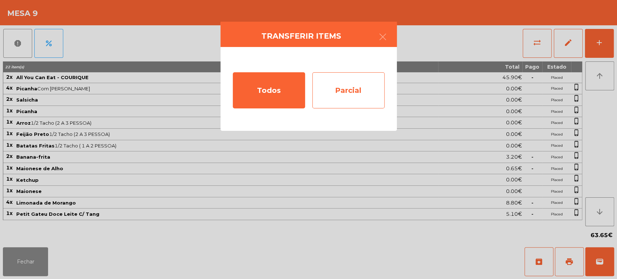
click at [351, 93] on div "Parcial" at bounding box center [348, 90] width 72 height 36
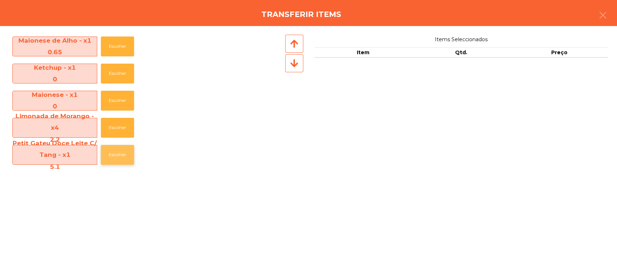
click at [112, 146] on button "Escolher" at bounding box center [117, 155] width 33 height 20
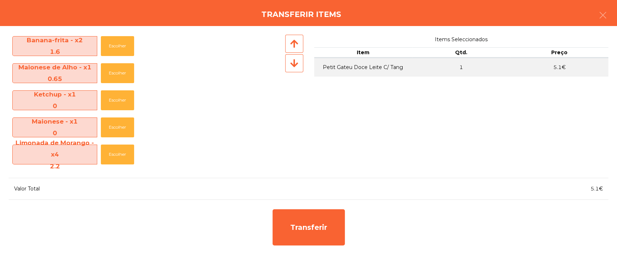
scroll to position [165, 0]
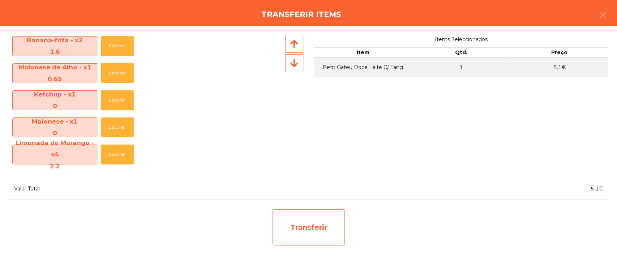
click at [310, 229] on div "Transferir" at bounding box center [309, 227] width 72 height 36
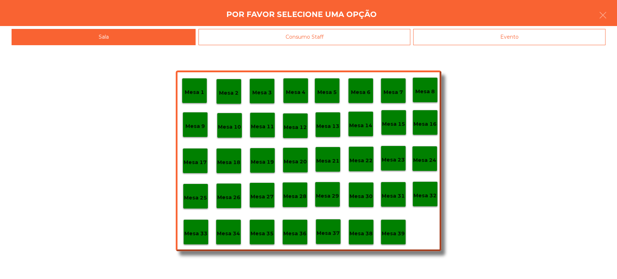
click at [400, 239] on div "Mesa 39" at bounding box center [393, 231] width 25 height 25
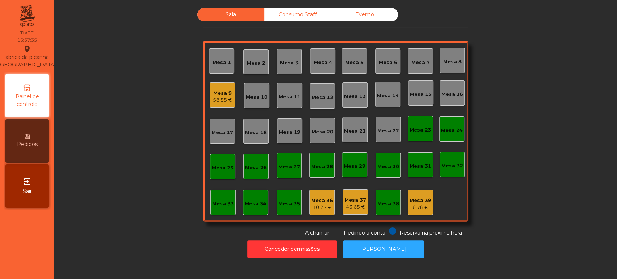
click at [215, 83] on div "Mesa 9 58.55 €" at bounding box center [222, 94] width 25 height 25
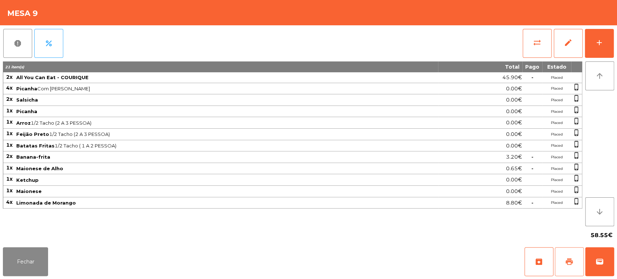
click at [577, 259] on button "print" at bounding box center [569, 261] width 29 height 29
click at [600, 265] on span "wallet" at bounding box center [600, 261] width 9 height 9
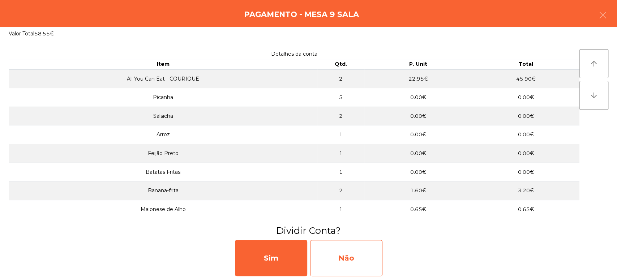
click at [354, 261] on div "Não" at bounding box center [346, 258] width 72 height 36
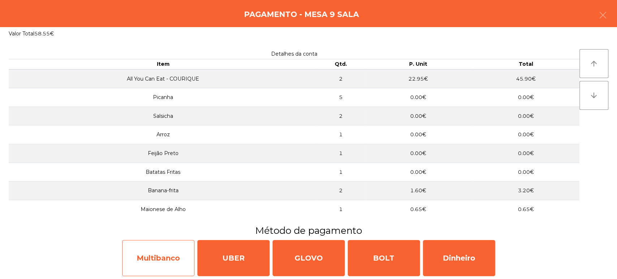
click at [160, 251] on div "Multibanco" at bounding box center [158, 258] width 72 height 36
select select "**"
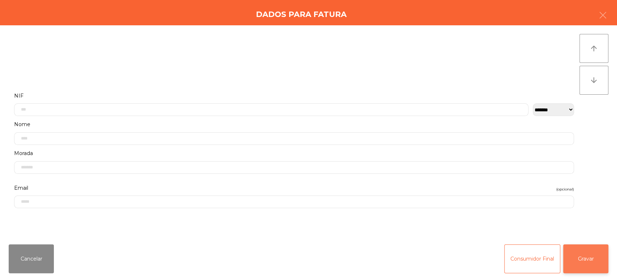
click at [586, 250] on button "Gravar" at bounding box center [585, 258] width 45 height 29
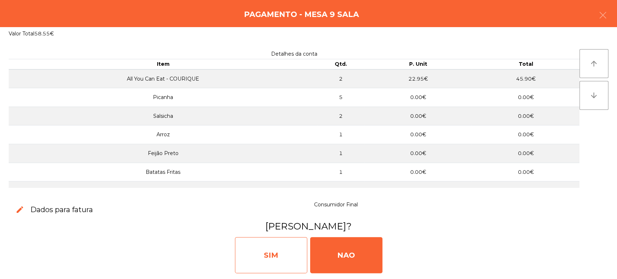
click at [263, 247] on div "SIM" at bounding box center [271, 255] width 72 height 36
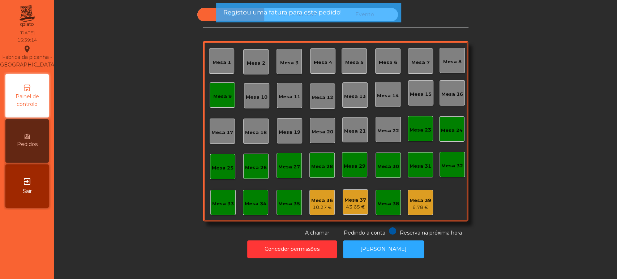
click at [215, 101] on div "Mesa 9" at bounding box center [222, 94] width 25 height 25
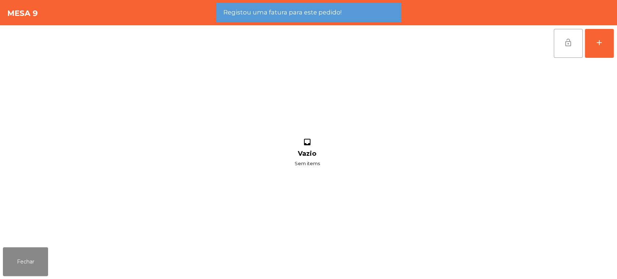
click at [560, 47] on button "lock_open" at bounding box center [568, 43] width 29 height 29
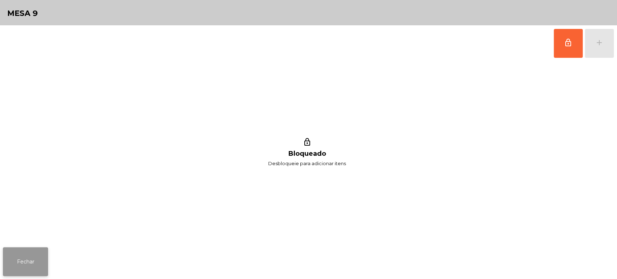
click at [25, 260] on button "Fechar" at bounding box center [25, 261] width 45 height 29
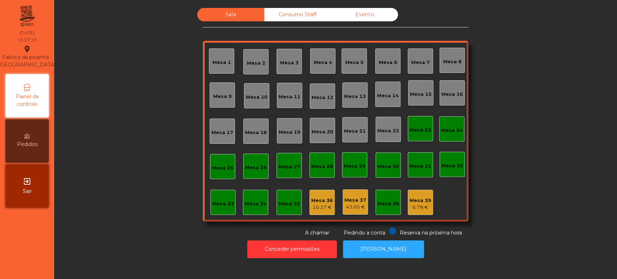
click at [294, 12] on div "Consumo Staff" at bounding box center [297, 14] width 67 height 13
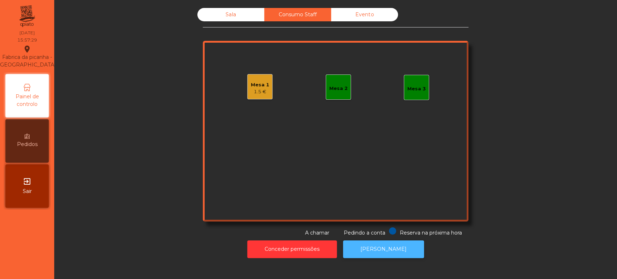
click at [366, 249] on button "[PERSON_NAME]" at bounding box center [383, 249] width 81 height 18
click at [264, 90] on div "1.5 €" at bounding box center [260, 91] width 18 height 7
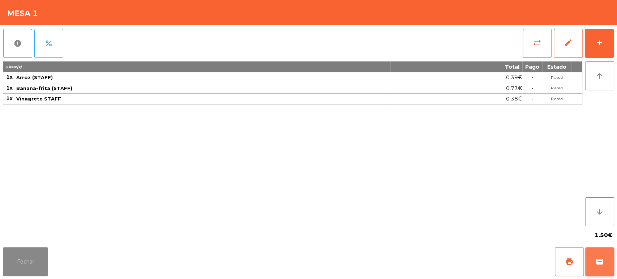
click at [599, 262] on span "wallet" at bounding box center [600, 261] width 9 height 9
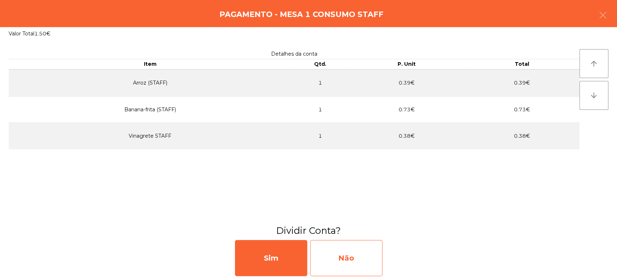
click at [353, 267] on div "Não" at bounding box center [346, 258] width 72 height 36
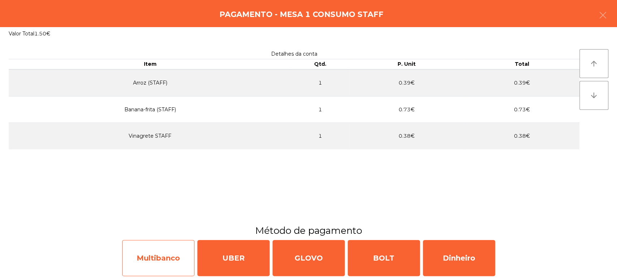
click at [172, 260] on div "Multibanco" at bounding box center [158, 258] width 72 height 36
select select "**"
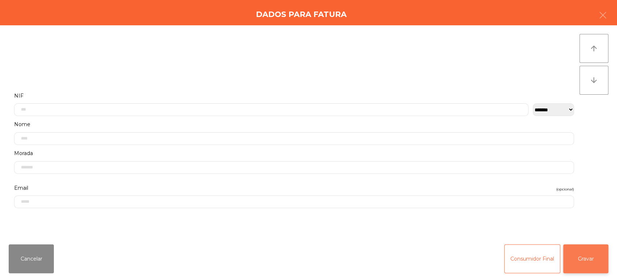
click at [578, 260] on button "Gravar" at bounding box center [585, 258] width 45 height 29
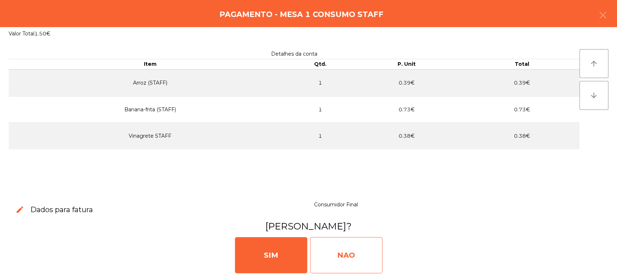
click at [357, 265] on div "NAO" at bounding box center [346, 255] width 72 height 36
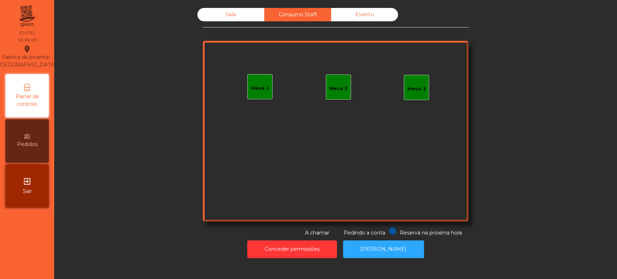
click at [367, 19] on div "Evento" at bounding box center [364, 14] width 67 height 13
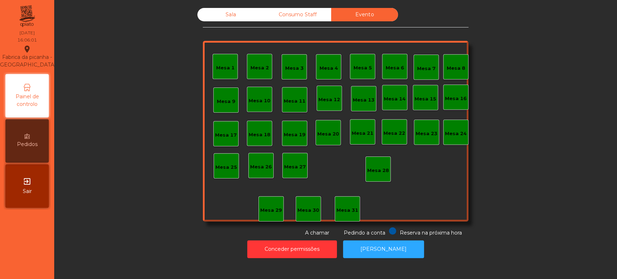
click at [231, 19] on div "Sala" at bounding box center [230, 14] width 67 height 13
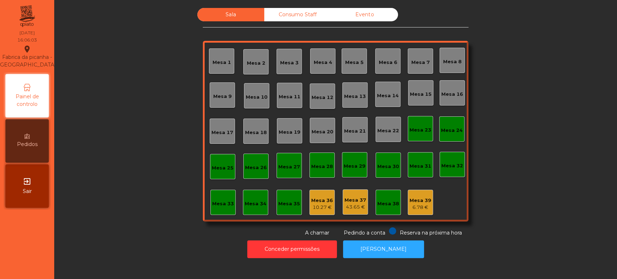
click at [345, 201] on div "Mesa 37" at bounding box center [356, 200] width 22 height 7
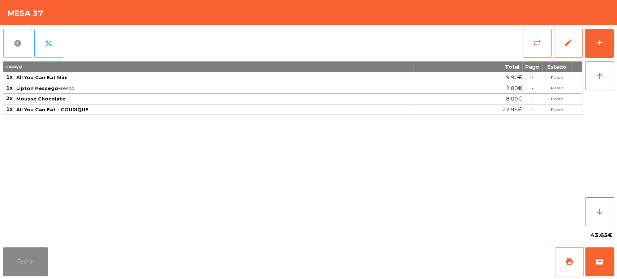
click at [9, 51] on button "report" at bounding box center [17, 43] width 29 height 29
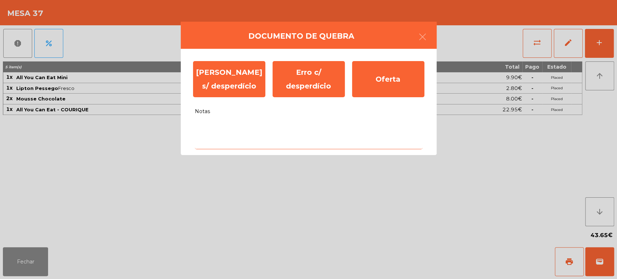
click at [261, 145] on textarea "Notas" at bounding box center [309, 134] width 228 height 30
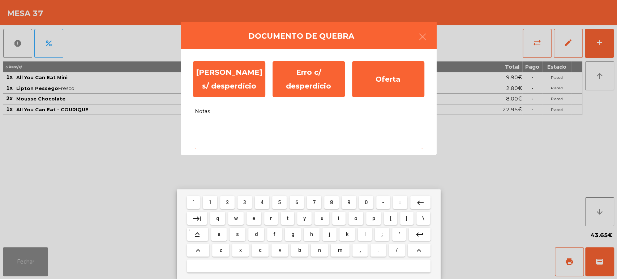
click at [237, 234] on span "s" at bounding box center [237, 234] width 3 height 6
click at [254, 218] on span "e" at bounding box center [253, 219] width 3 height 6
click at [337, 254] on button "m" at bounding box center [340, 250] width 19 height 13
type textarea "***"
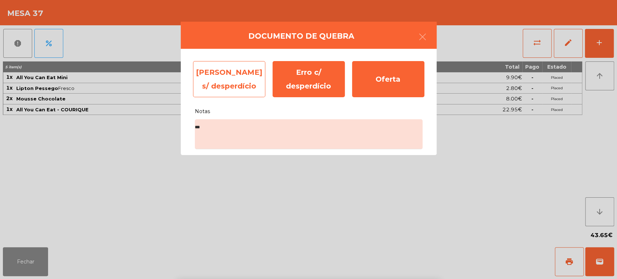
click at [231, 82] on div "Erro s/ desperdício" at bounding box center [229, 79] width 72 height 36
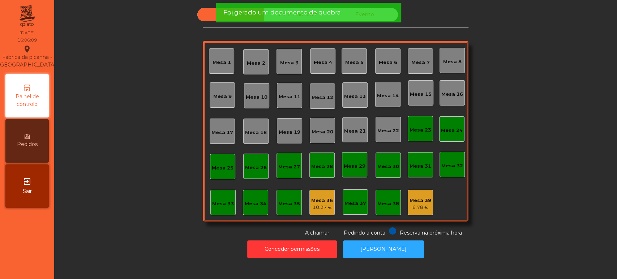
click at [426, 202] on div "Mesa 39" at bounding box center [421, 200] width 22 height 7
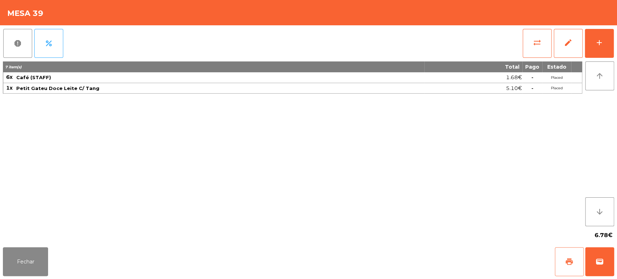
click at [566, 263] on span "print" at bounding box center [569, 261] width 9 height 9
click at [6, 269] on button "Fechar" at bounding box center [25, 261] width 45 height 29
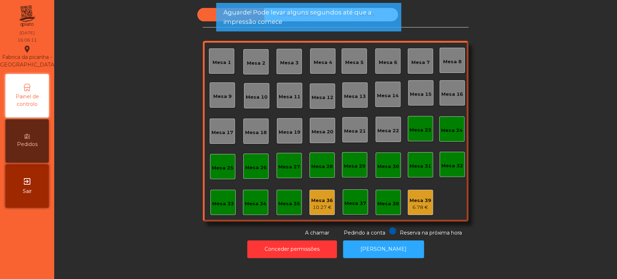
click at [423, 195] on div "Mesa 39 6.78 €" at bounding box center [421, 202] width 22 height 17
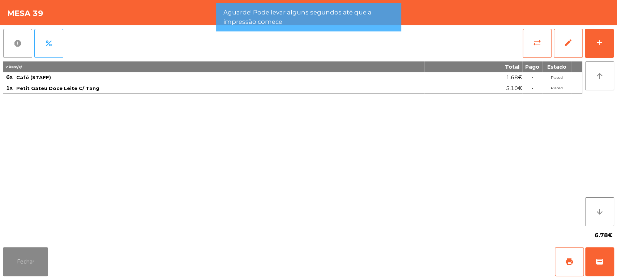
click at [8, 44] on button "report" at bounding box center [17, 43] width 29 height 29
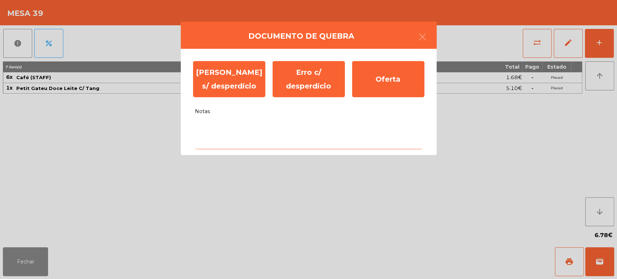
click at [319, 126] on textarea "Notas" at bounding box center [309, 134] width 228 height 30
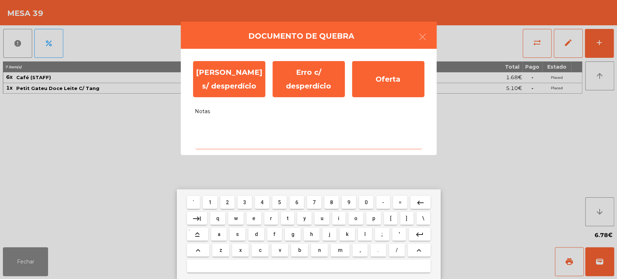
click at [367, 202] on span "0" at bounding box center [366, 203] width 3 height 6
click at [272, 220] on span "r" at bounding box center [271, 219] width 2 height 6
click at [419, 202] on mat-icon "keyboard_backspace" at bounding box center [420, 203] width 9 height 9
click at [274, 234] on span "f" at bounding box center [275, 234] width 2 height 6
click at [254, 218] on span "e" at bounding box center [253, 219] width 3 height 6
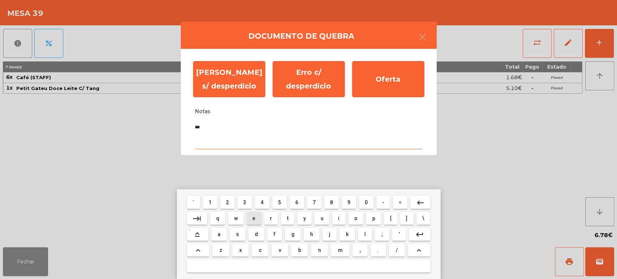
click at [284, 216] on button "t" at bounding box center [287, 218] width 13 height 13
type textarea "****"
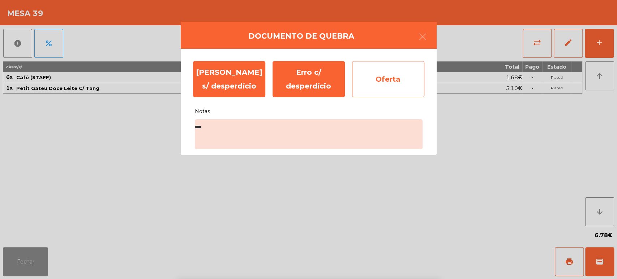
click at [402, 80] on div "Oferta" at bounding box center [388, 79] width 72 height 36
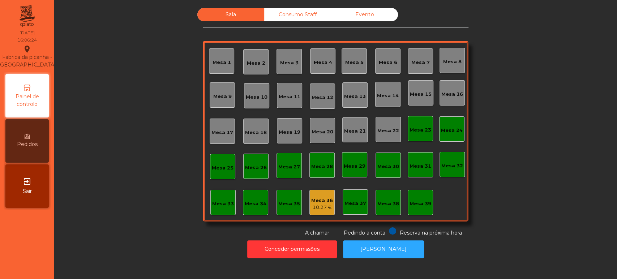
click at [310, 196] on div "Mesa 36 10.27 €" at bounding box center [322, 202] width 25 height 25
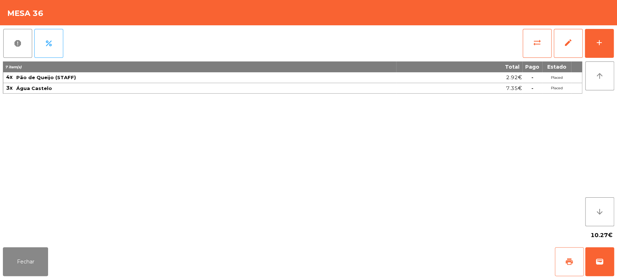
click at [566, 254] on button "print" at bounding box center [569, 261] width 29 height 29
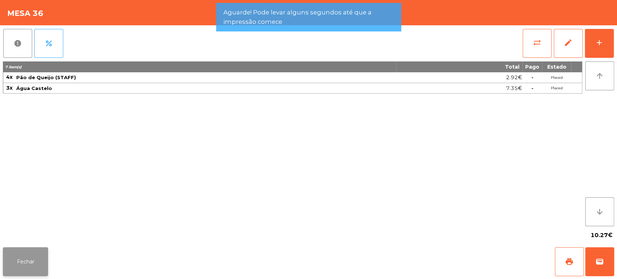
click at [36, 265] on button "Fechar" at bounding box center [25, 261] width 45 height 29
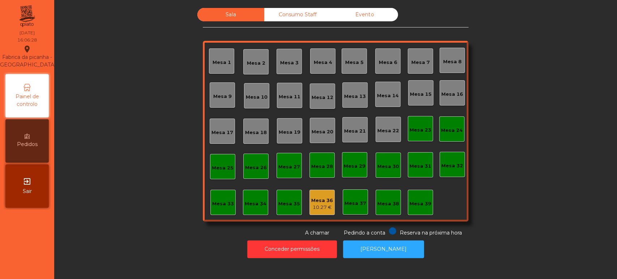
click at [323, 196] on div "Mesa 36 10.27 €" at bounding box center [322, 202] width 22 height 17
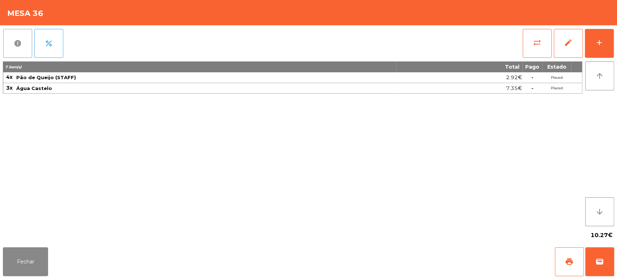
click at [6, 40] on button "report" at bounding box center [17, 43] width 29 height 29
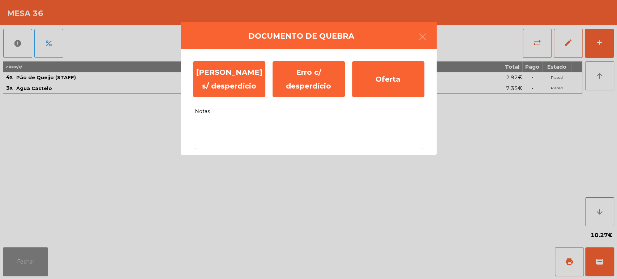
click at [265, 120] on textarea "Notas" at bounding box center [309, 134] width 228 height 30
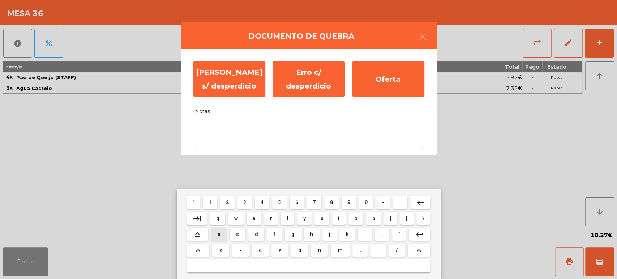
click at [219, 234] on span "a" at bounding box center [219, 234] width 3 height 6
click at [365, 234] on span "l" at bounding box center [364, 234] width 1 height 6
click at [338, 218] on span "i" at bounding box center [338, 219] width 1 height 6
type textarea "***"
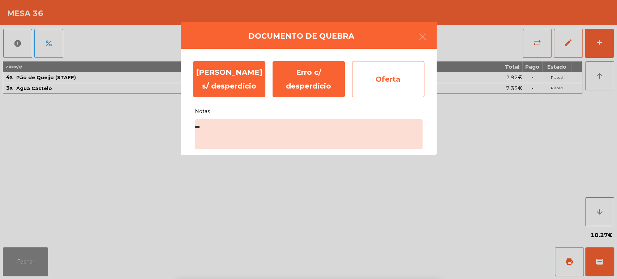
click at [391, 83] on div "Oferta" at bounding box center [388, 79] width 72 height 36
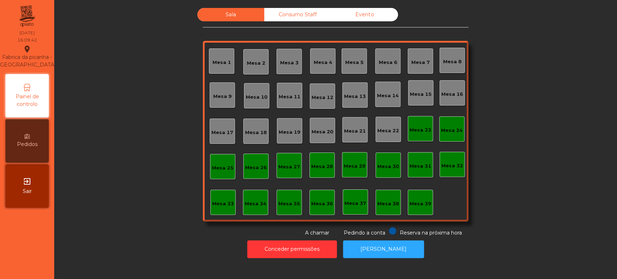
click at [366, 269] on div "Sala Consumo Staff Evento Mesa 1 Mesa 2 Mesa 3 Mesa 4 Mesa 5 Mesa 6 Mesa 7 Mesa…" at bounding box center [335, 139] width 563 height 279
click at [390, 254] on button "[PERSON_NAME]" at bounding box center [383, 249] width 81 height 18
